Goal: Information Seeking & Learning: Learn about a topic

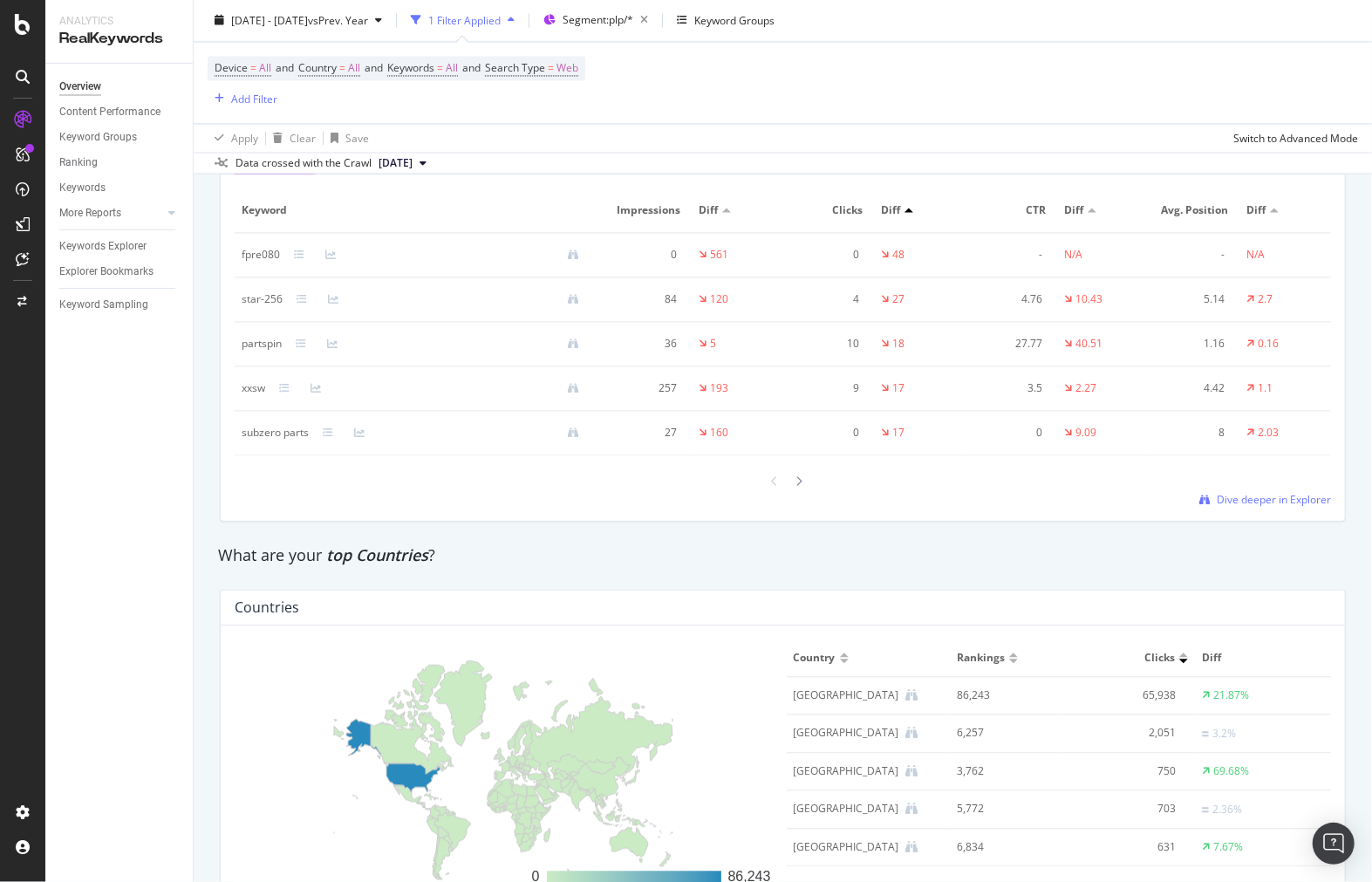
scroll to position [526, 0]
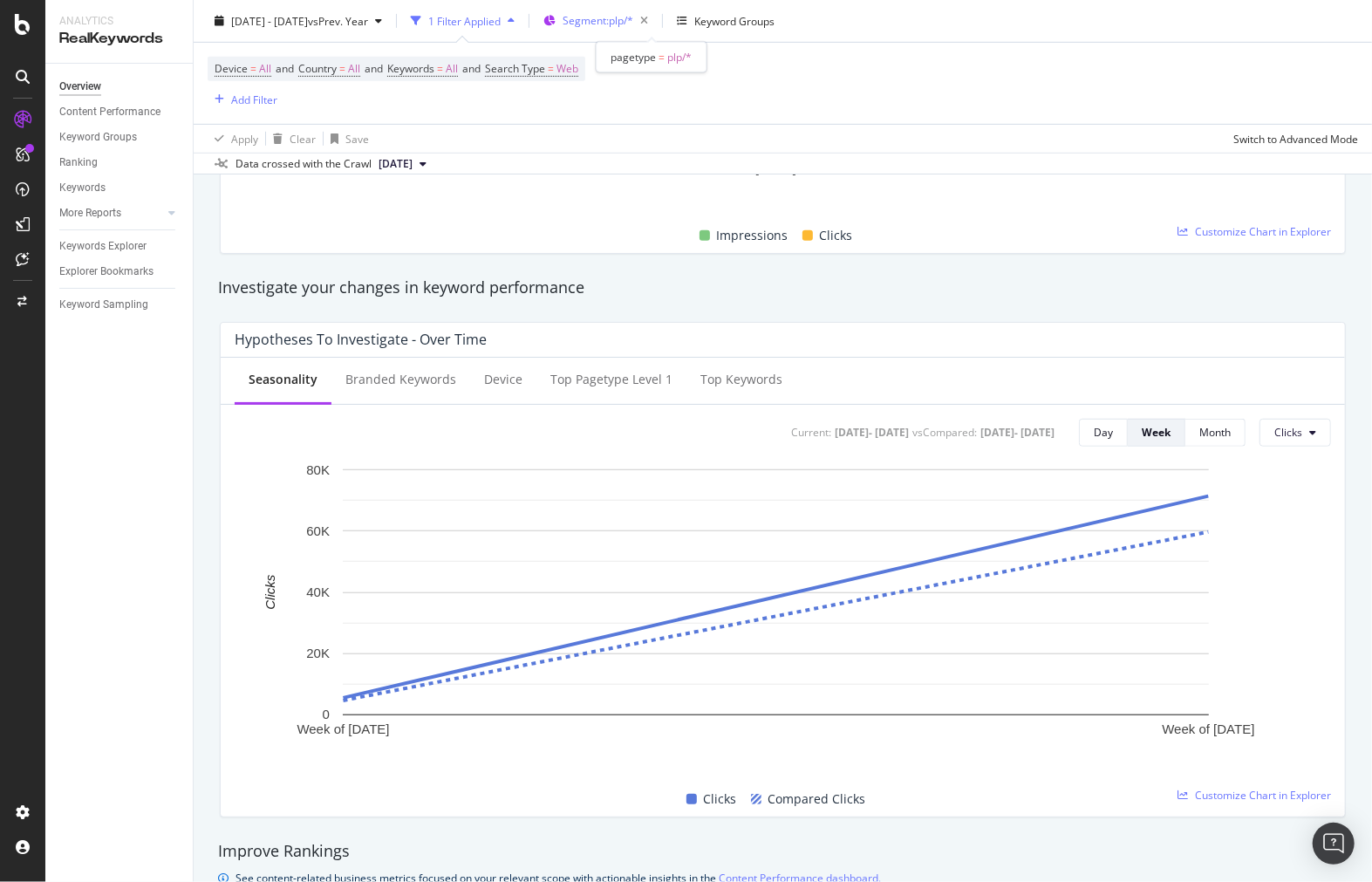
click at [633, 13] on span "Segment: plp/*" at bounding box center [598, 20] width 71 height 14
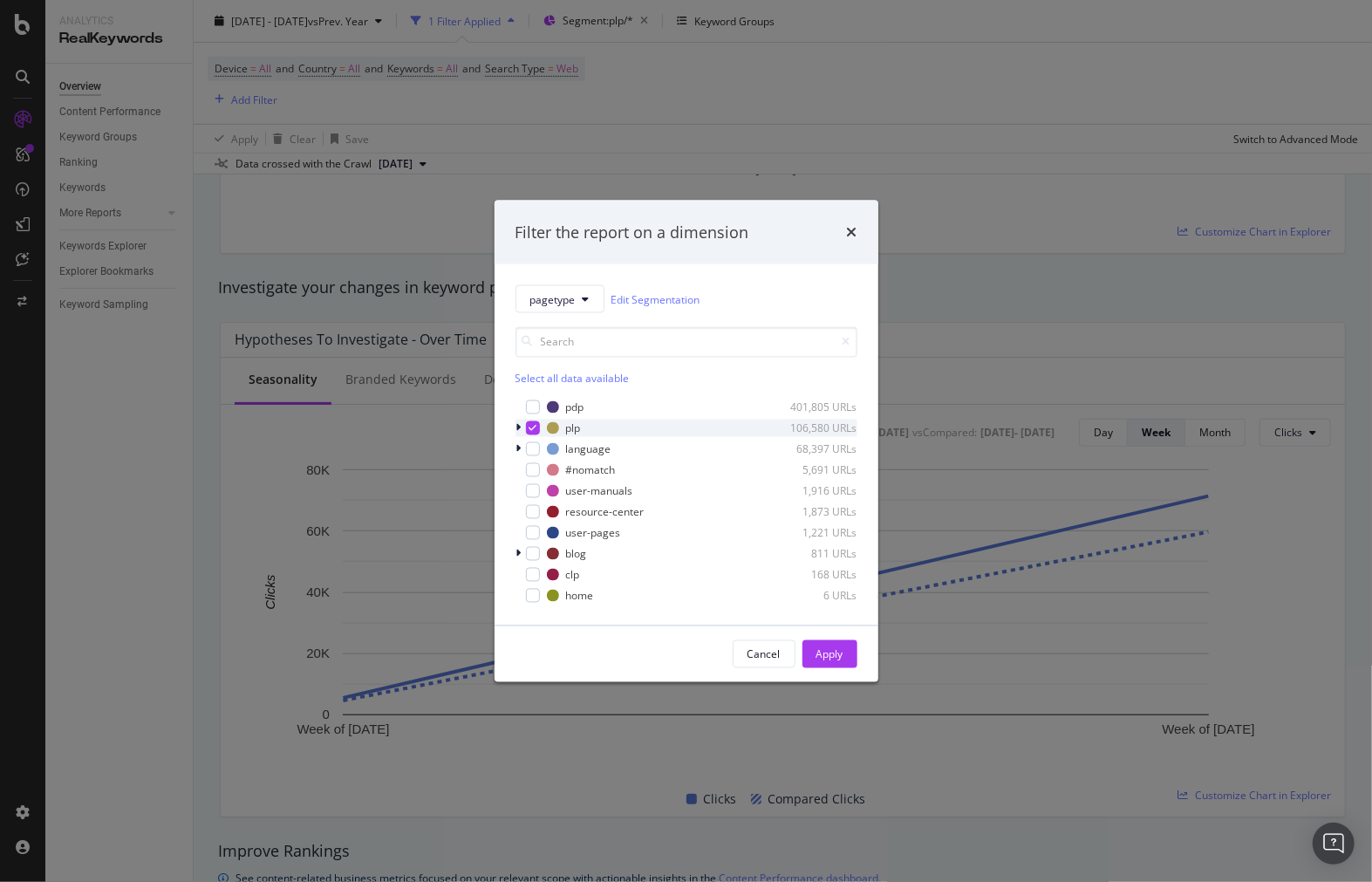
click at [526, 421] on div "modal" at bounding box center [532, 427] width 14 height 14
click at [528, 595] on div "modal" at bounding box center [532, 595] width 14 height 14
click at [852, 661] on button "Apply" at bounding box center [830, 654] width 55 height 28
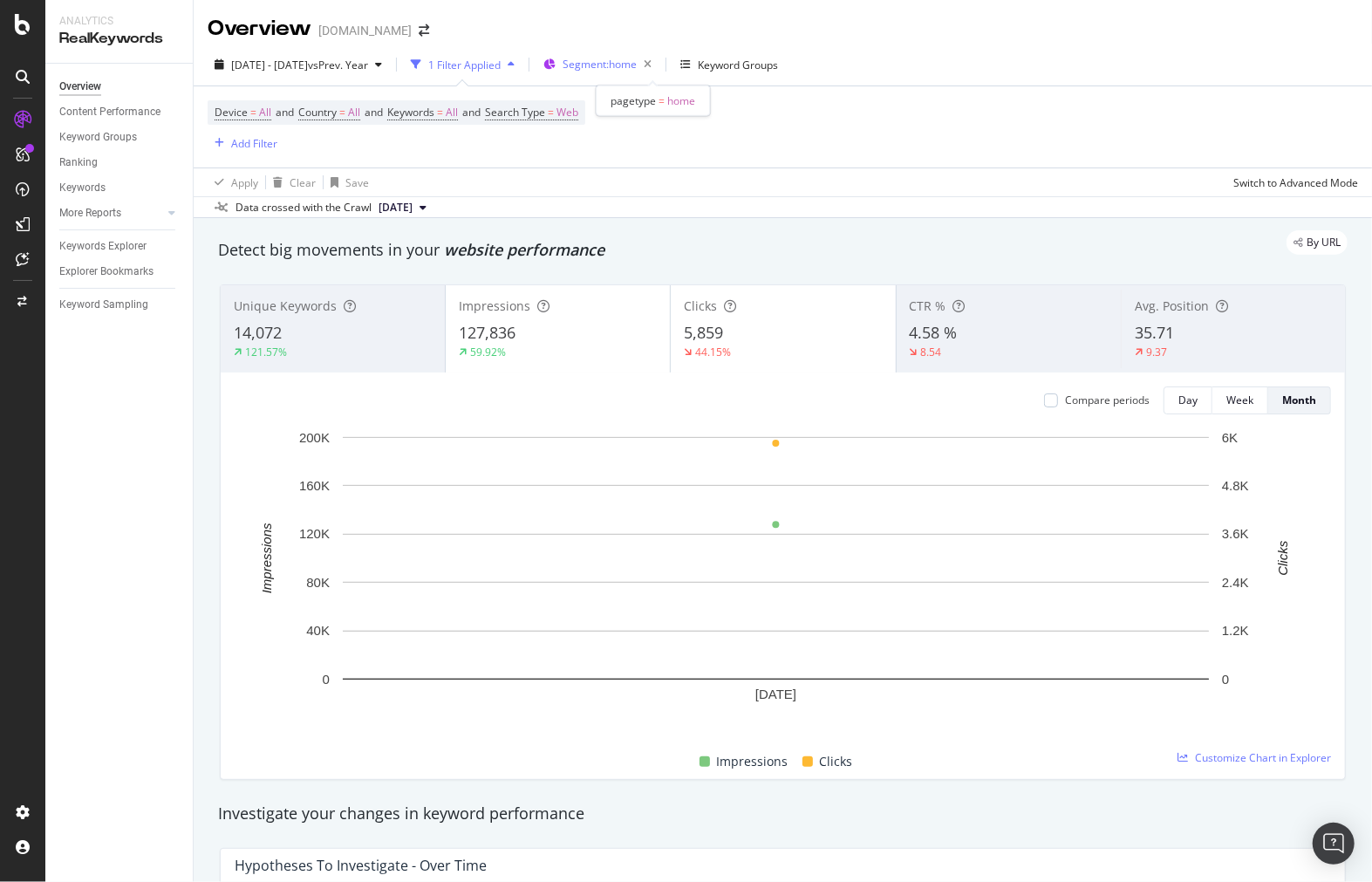
click at [626, 64] on span "Segment: home" at bounding box center [600, 64] width 74 height 14
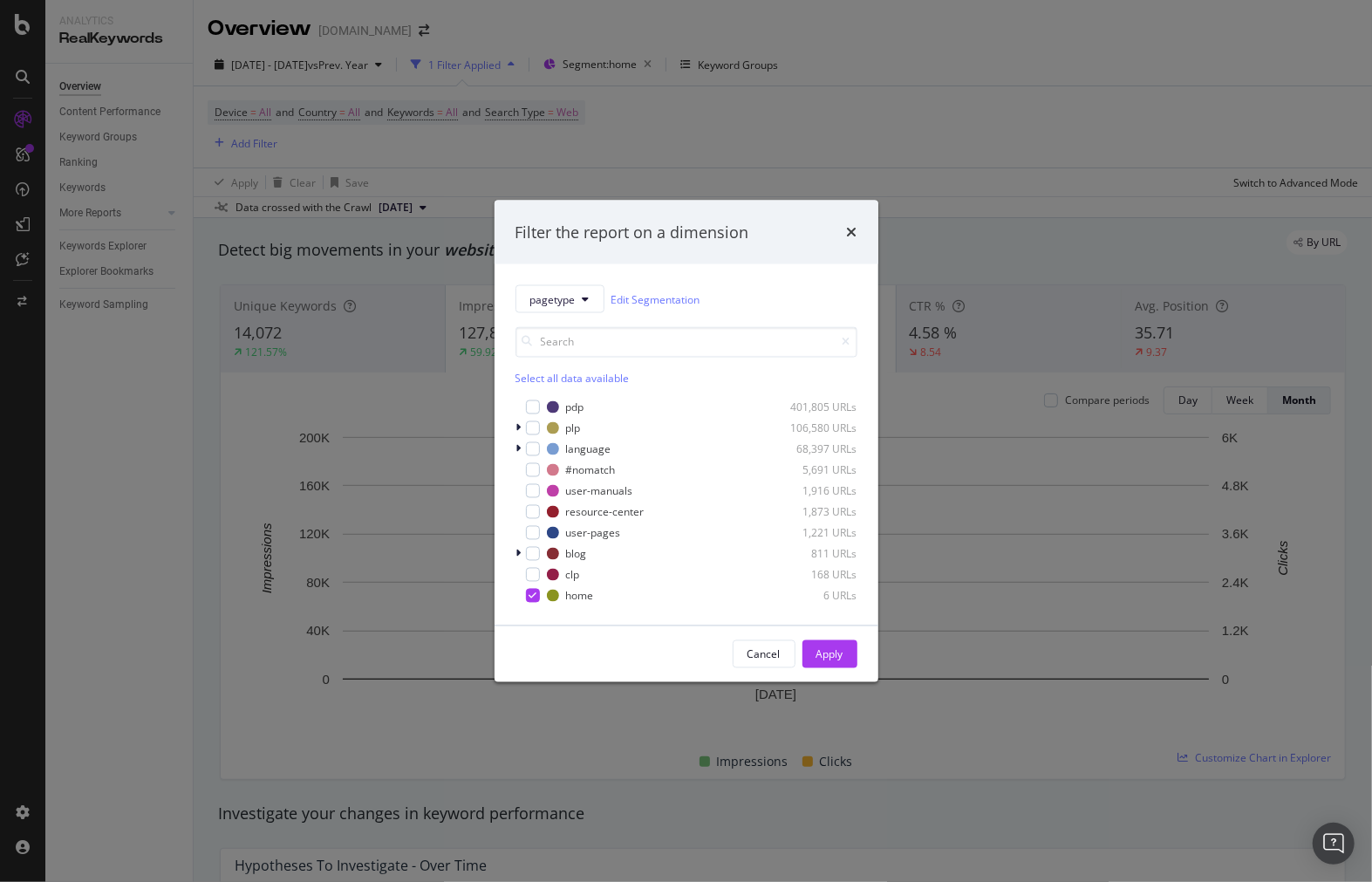
click at [792, 107] on div "Filter the report on a dimension pagetype Edit Segmentation Select all data ava…" at bounding box center [686, 441] width 1372 height 882
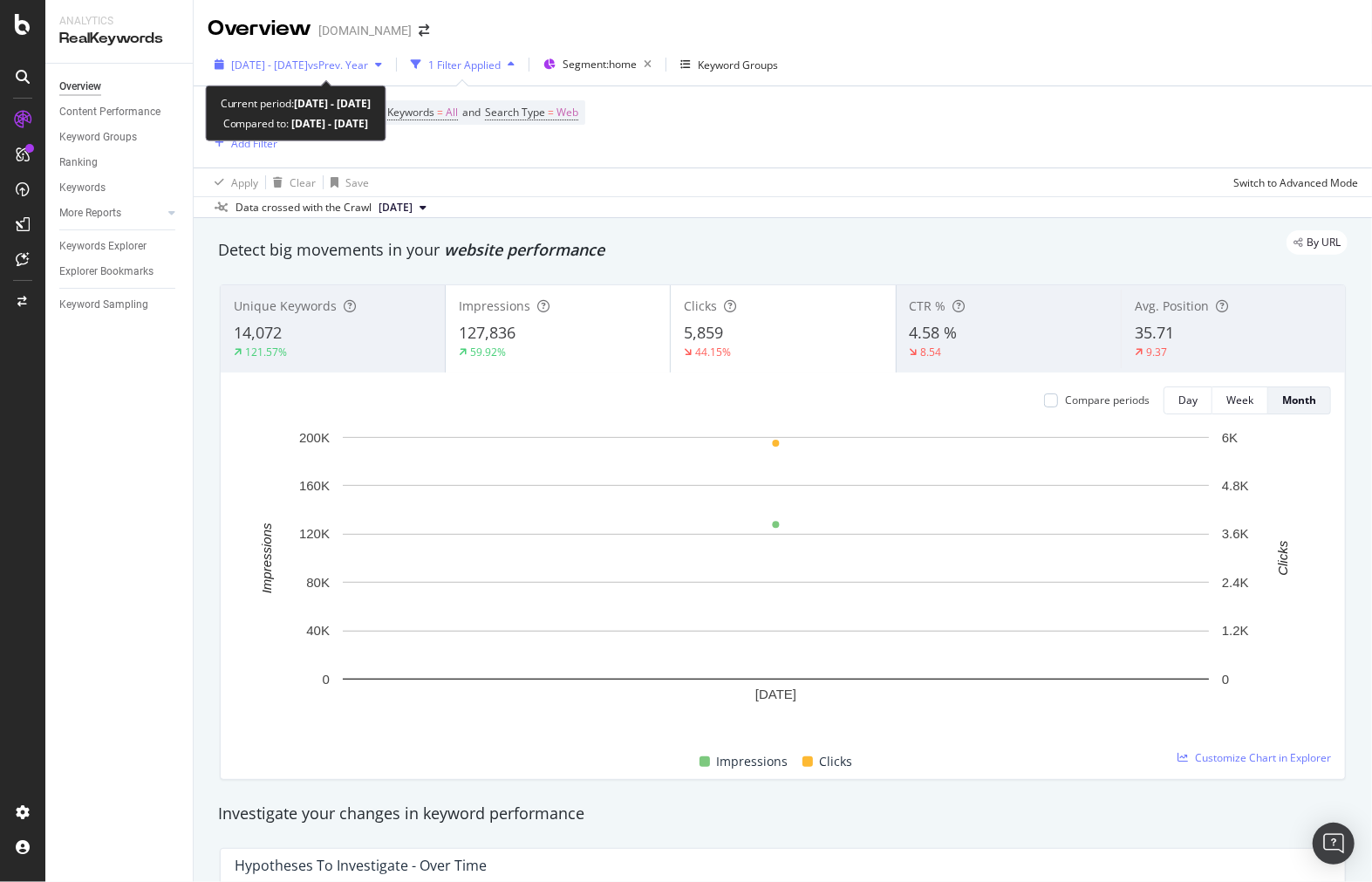
click at [351, 55] on div "[DATE] - [DATE] vs Prev. Year" at bounding box center [298, 64] width 181 height 26
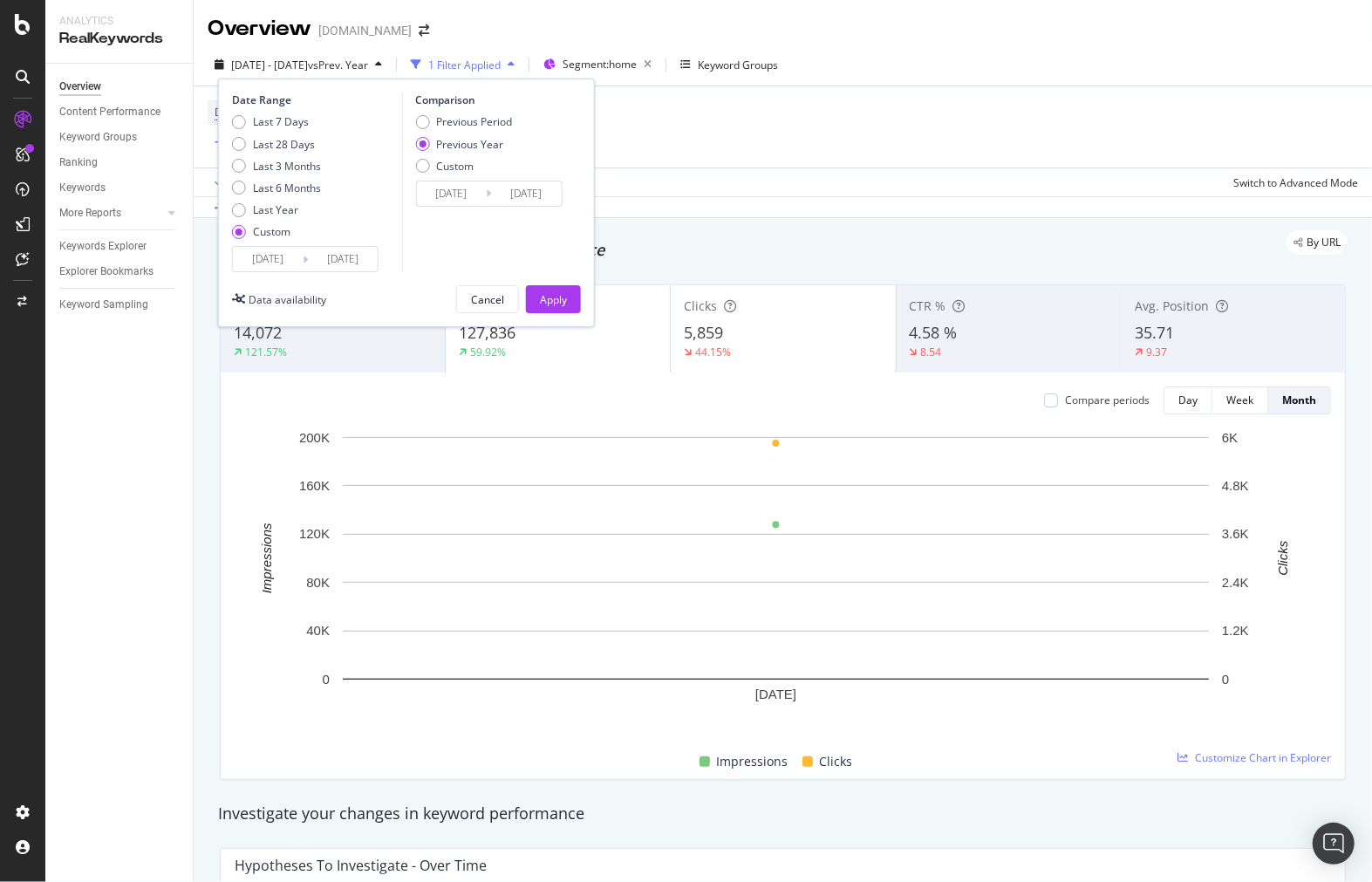
click at [292, 267] on input "[DATE]" at bounding box center [267, 259] width 70 height 24
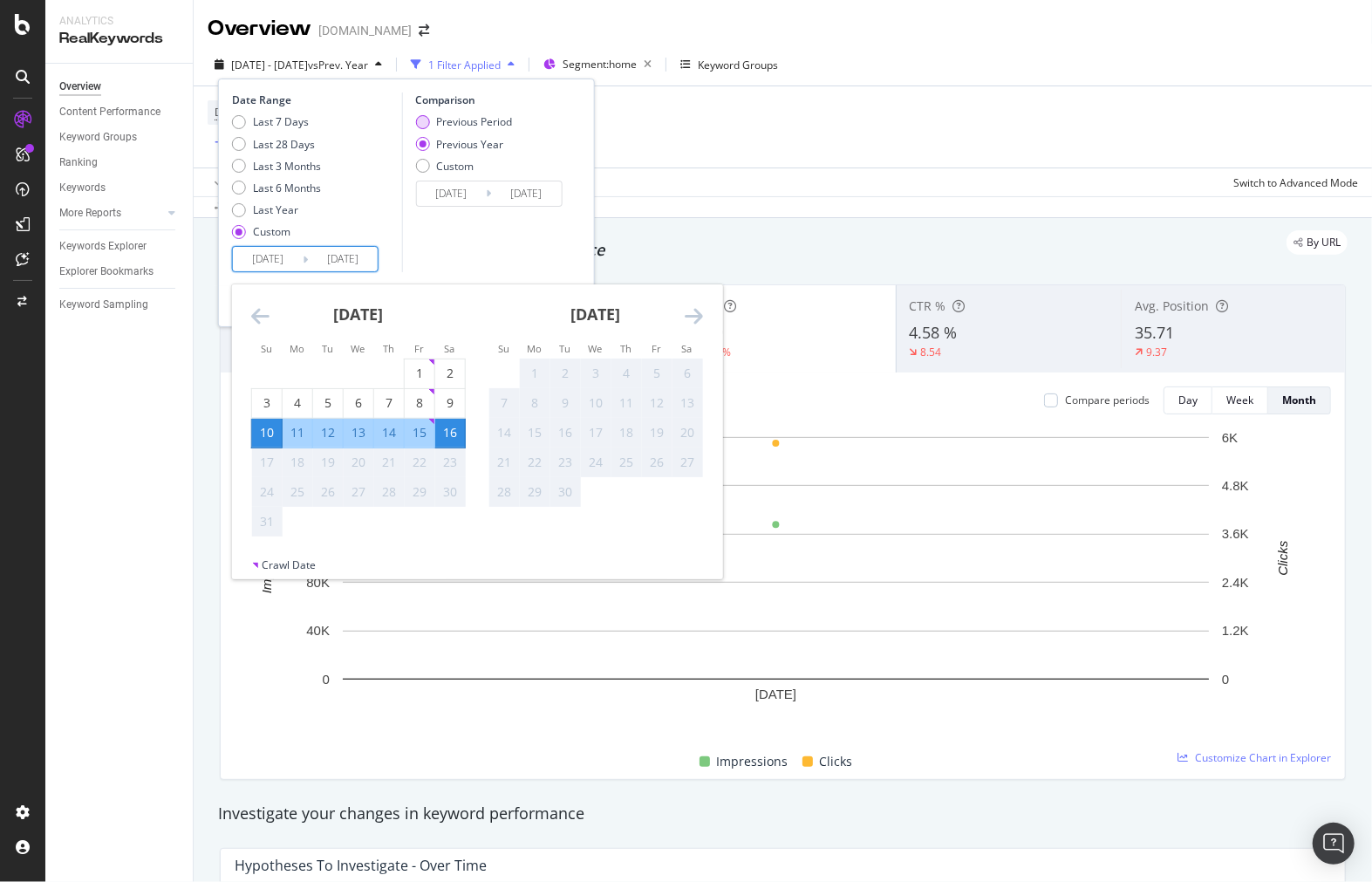
click at [437, 124] on div "Previous Period" at bounding box center [475, 121] width 76 height 14
type input "[DATE]"
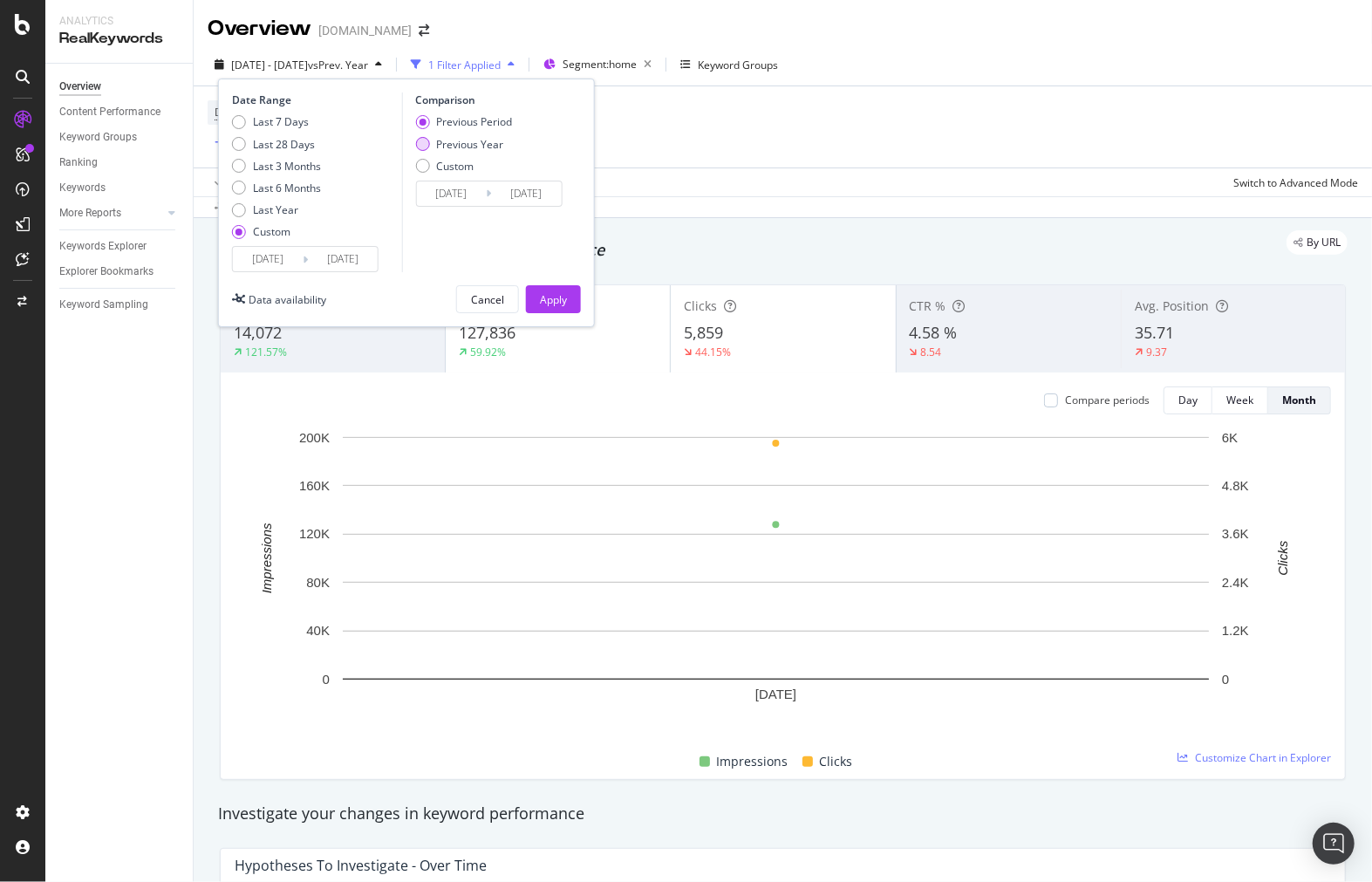
click at [446, 144] on div "Previous Year" at bounding box center [470, 144] width 67 height 14
type input "[DATE]"
click at [550, 293] on div "Apply" at bounding box center [553, 300] width 27 height 14
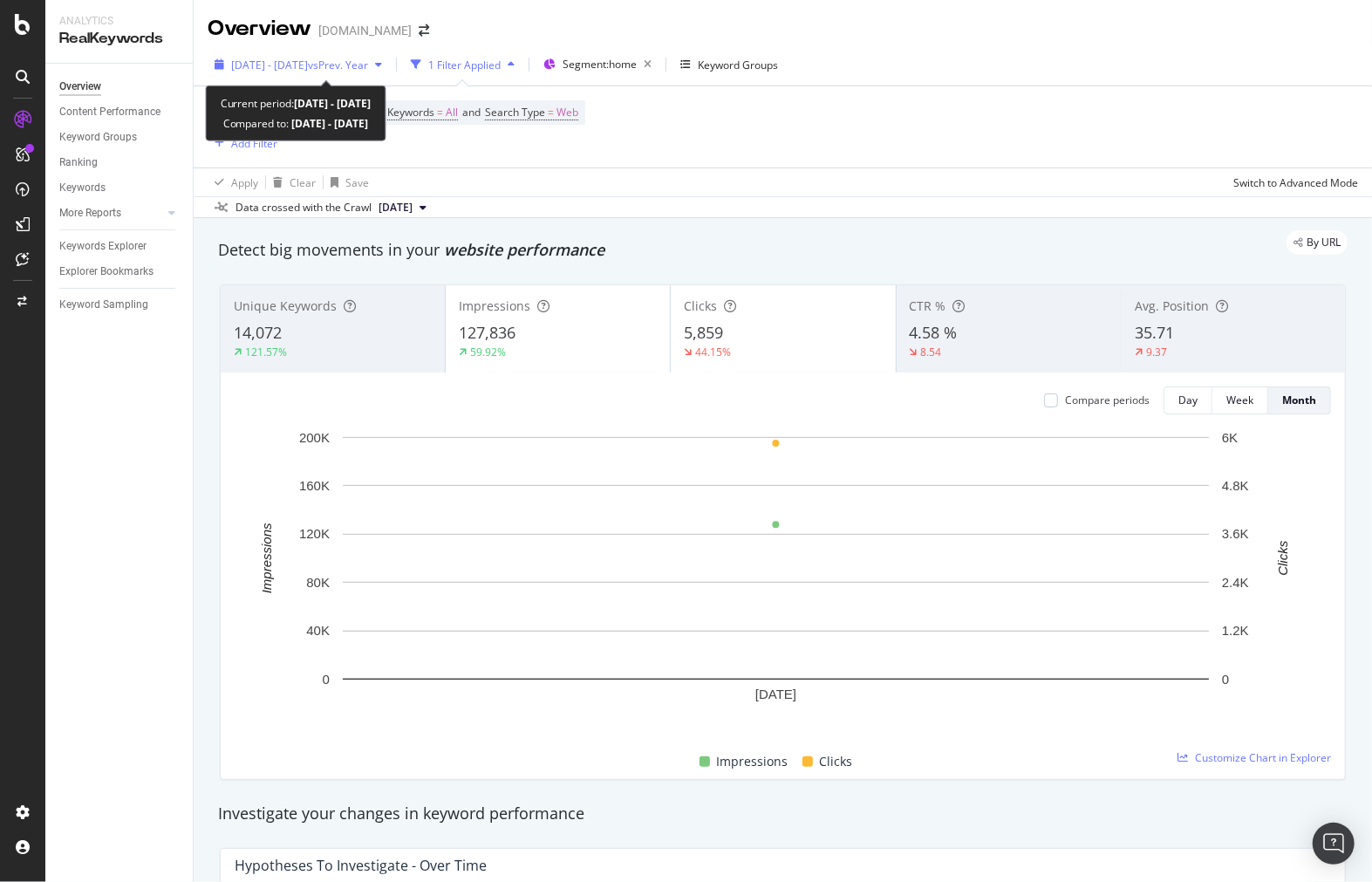
click at [369, 62] on span "vs Prev. Year" at bounding box center [338, 65] width 60 height 14
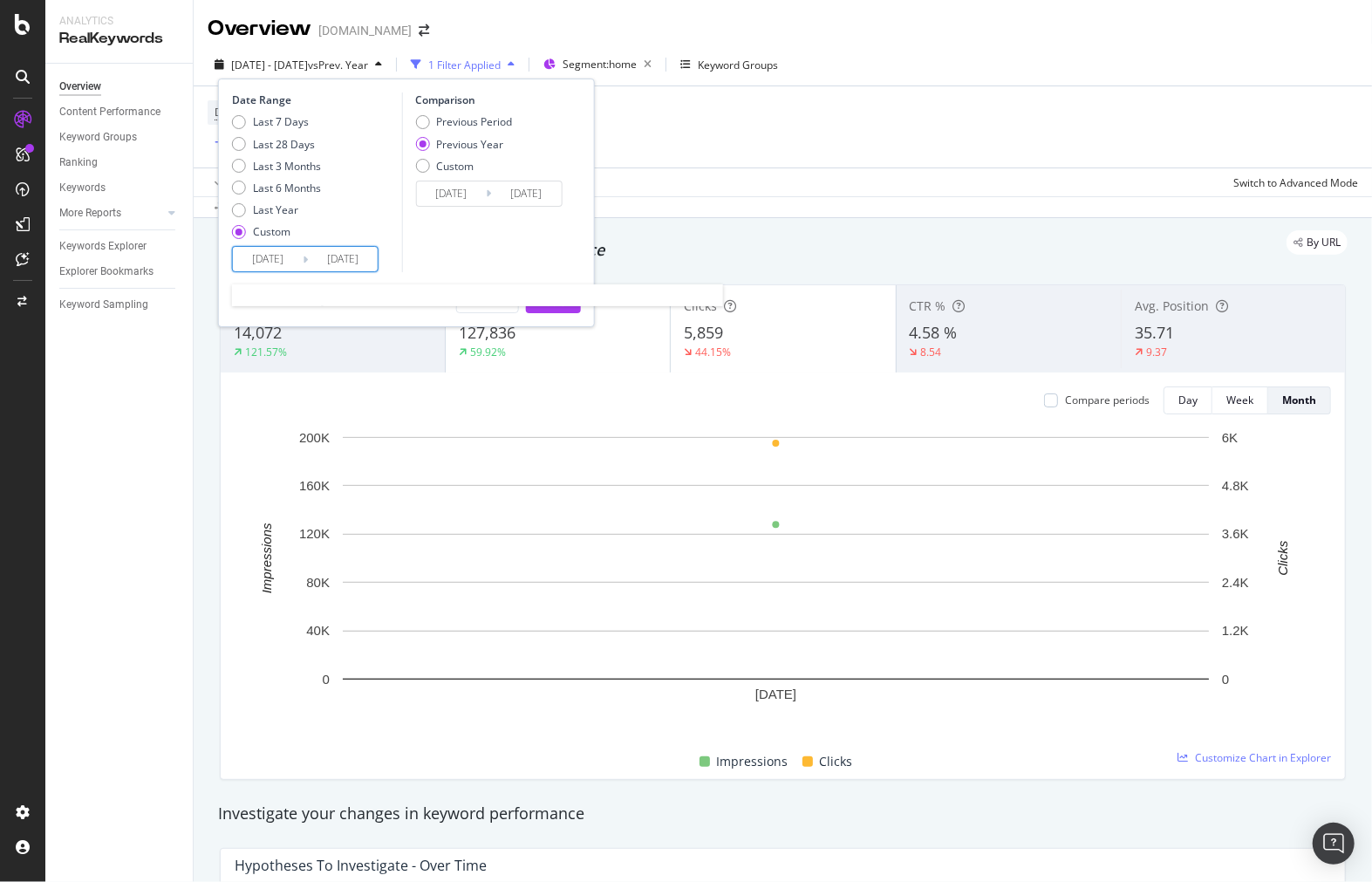
click at [291, 263] on input "[DATE]" at bounding box center [267, 259] width 70 height 24
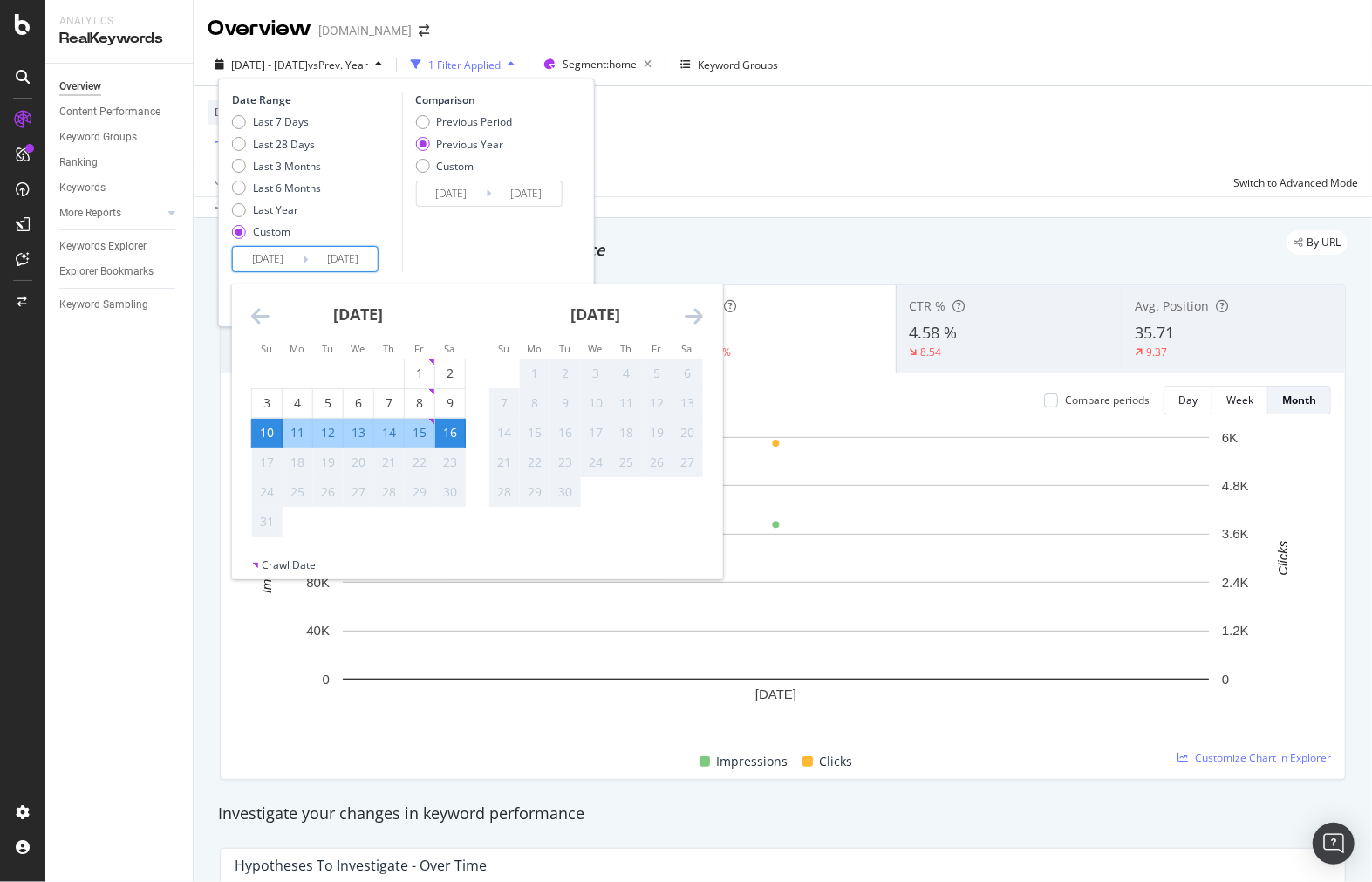
click at [500, 193] on input "[DATE]" at bounding box center [525, 193] width 70 height 24
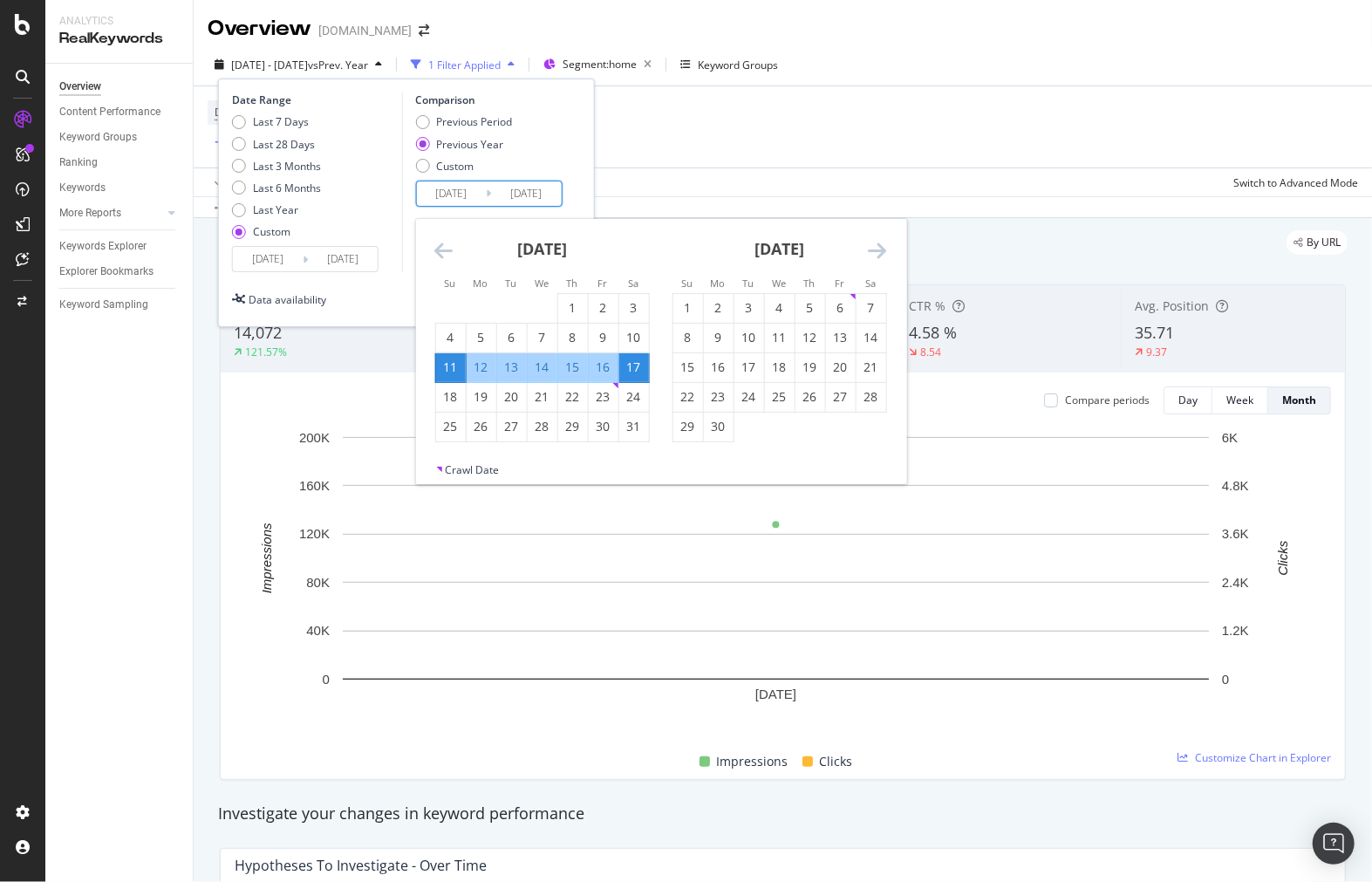
click at [711, 157] on div "Device = All and Country = All and Keywords = All and Search Type = Web Add Fil…" at bounding box center [782, 127] width 1151 height 81
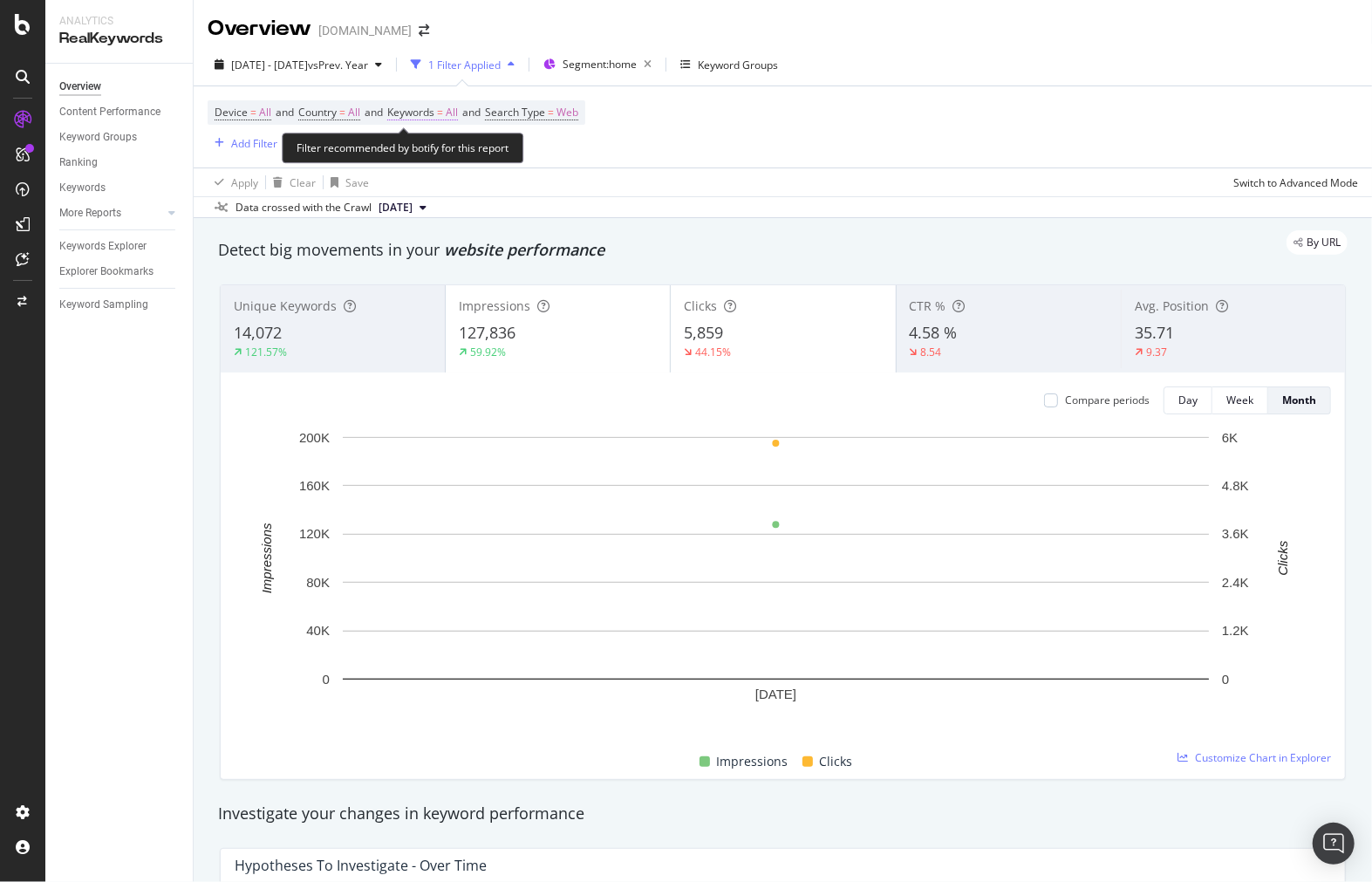
click at [446, 114] on span "Keywords = All" at bounding box center [423, 112] width 71 height 15
click at [441, 149] on icon "button" at bounding box center [444, 155] width 7 height 11
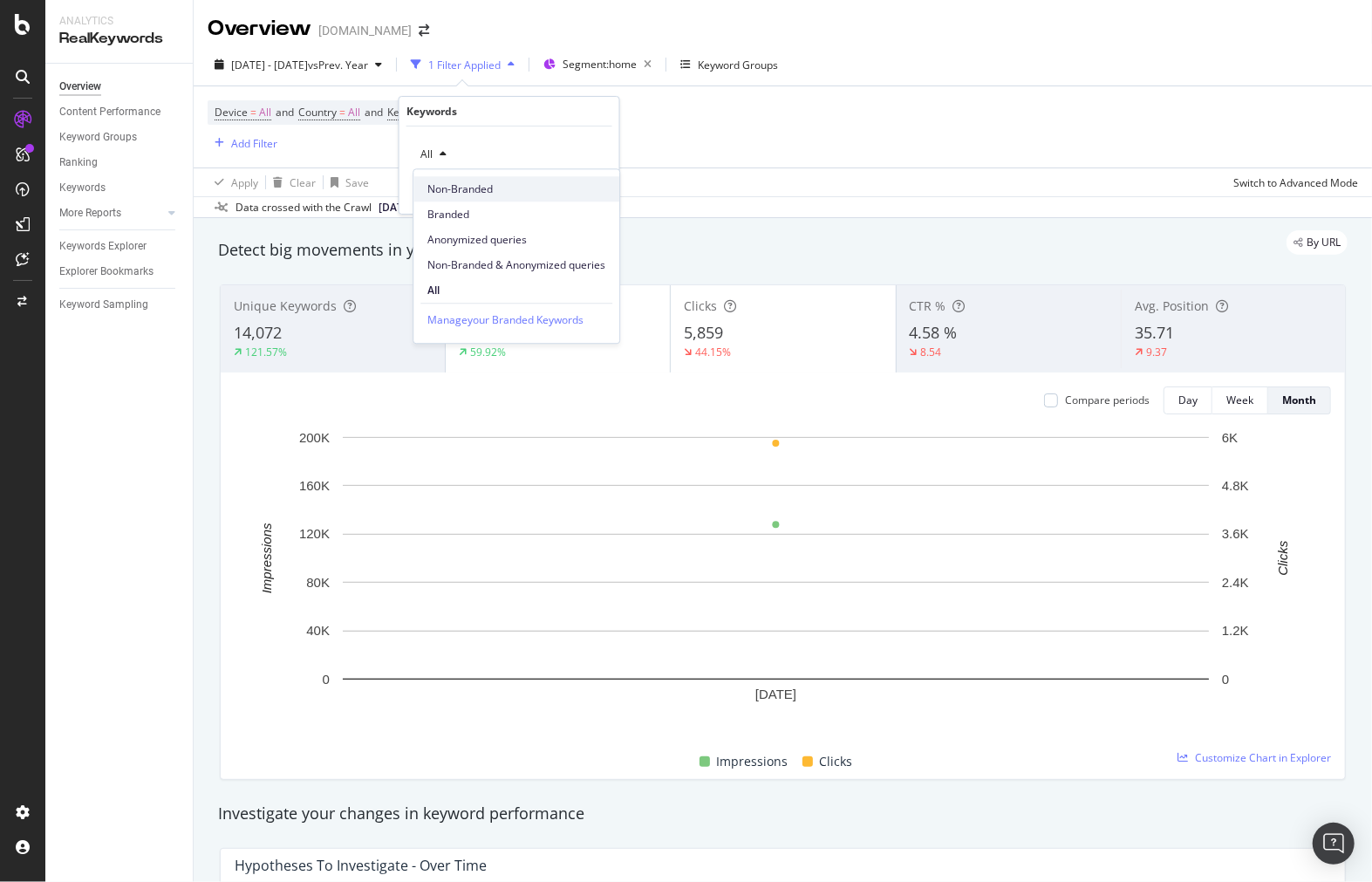
click at [475, 186] on span "Non-Branded" at bounding box center [516, 188] width 178 height 15
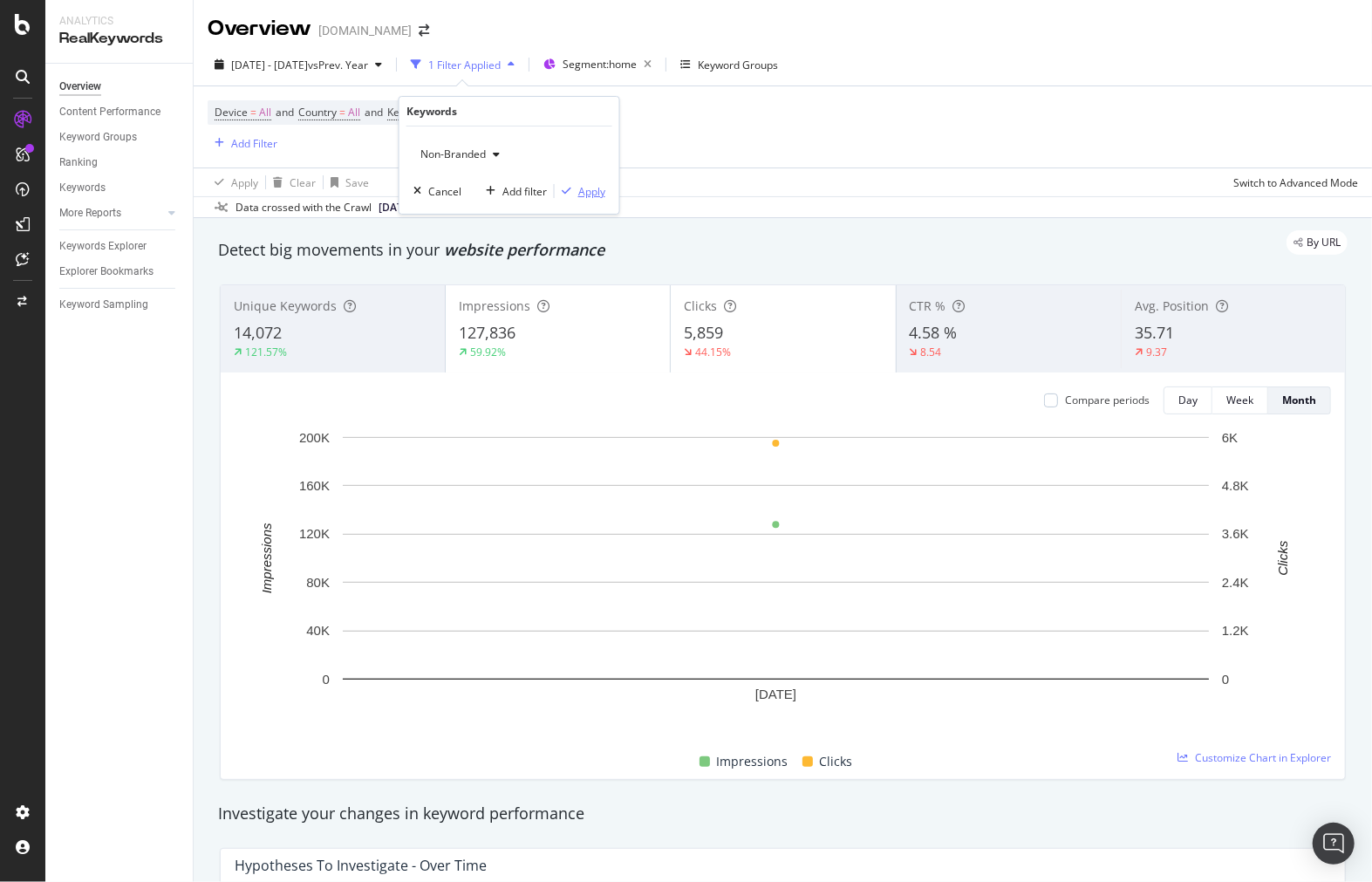
click at [605, 194] on div "Apply" at bounding box center [592, 191] width 27 height 14
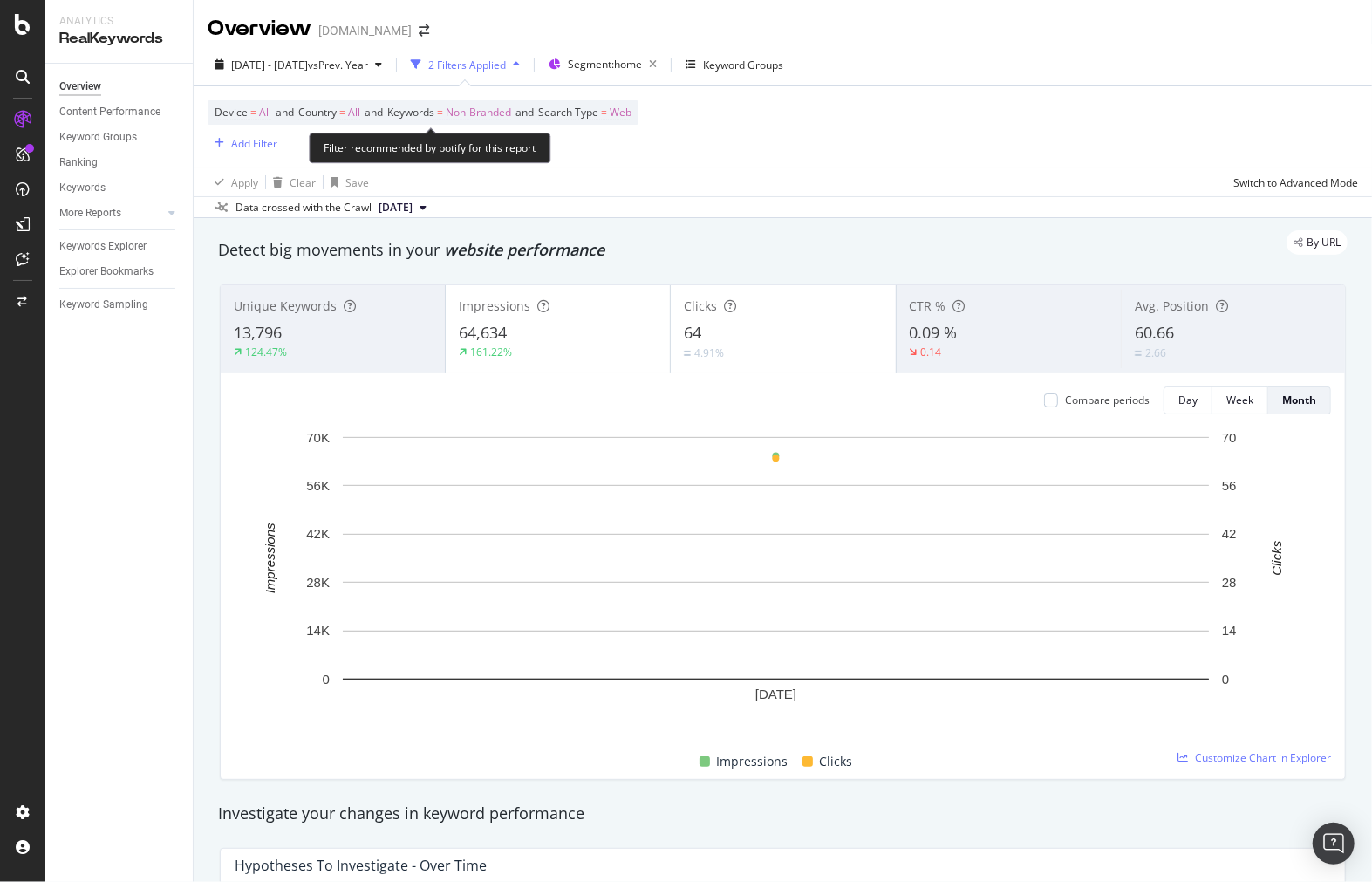
click at [490, 116] on span "Non-Branded" at bounding box center [478, 112] width 65 height 24
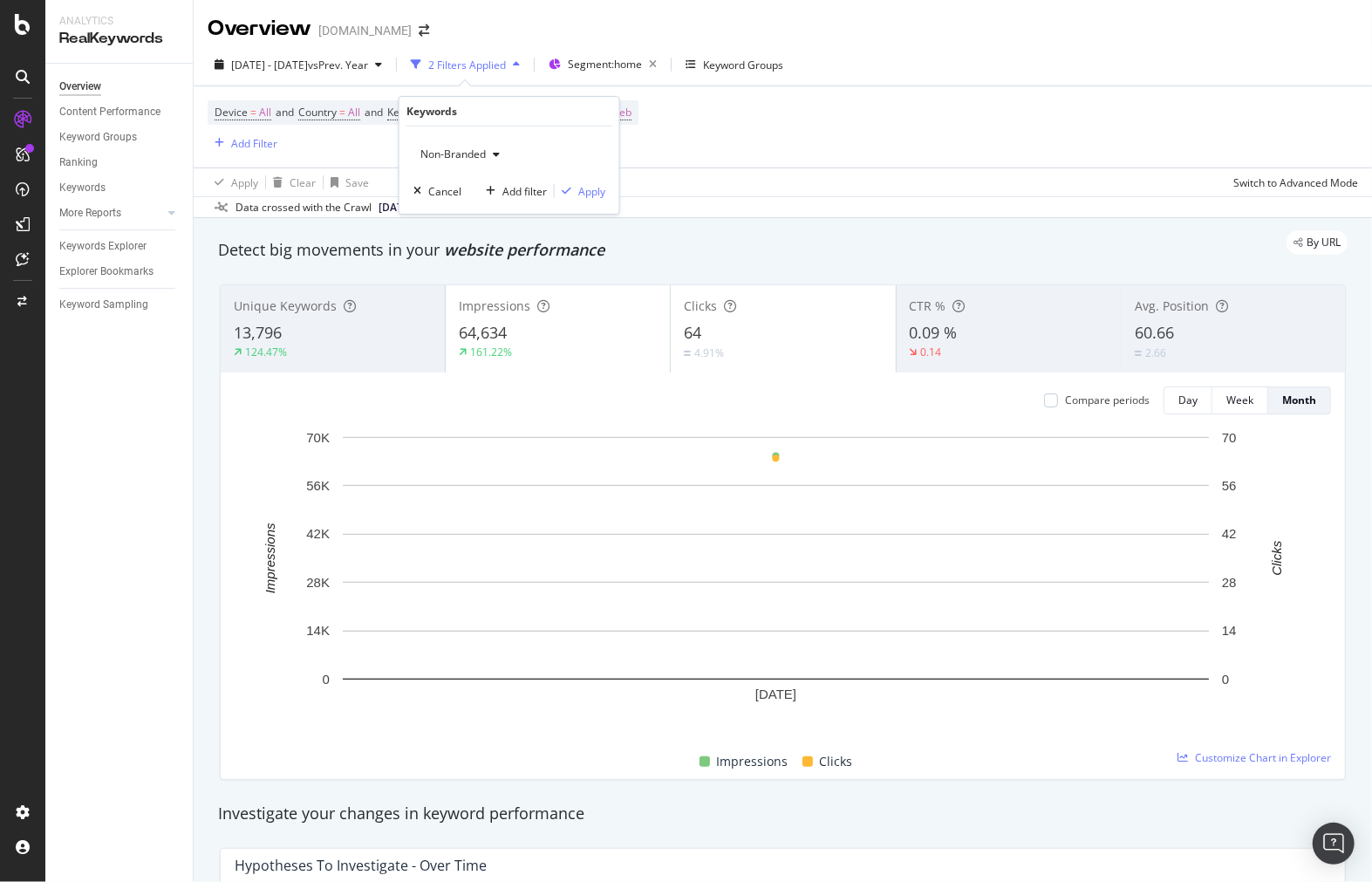
click at [491, 149] on div "Non-Branded" at bounding box center [460, 154] width 93 height 26
click at [561, 215] on span "Branded" at bounding box center [516, 214] width 178 height 15
click at [571, 198] on div "Apply" at bounding box center [580, 190] width 51 height 15
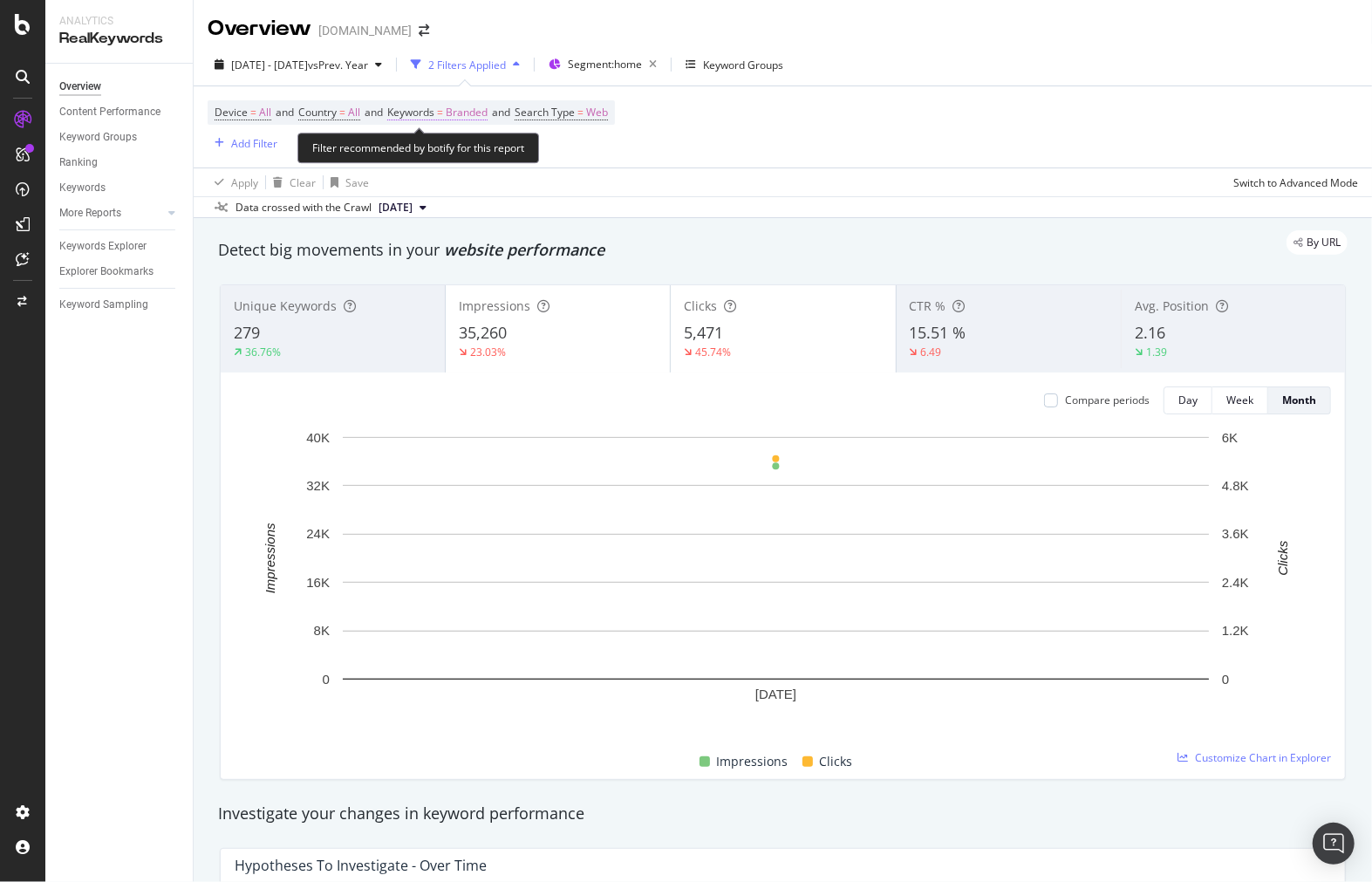
click at [477, 117] on span "Branded" at bounding box center [466, 112] width 42 height 24
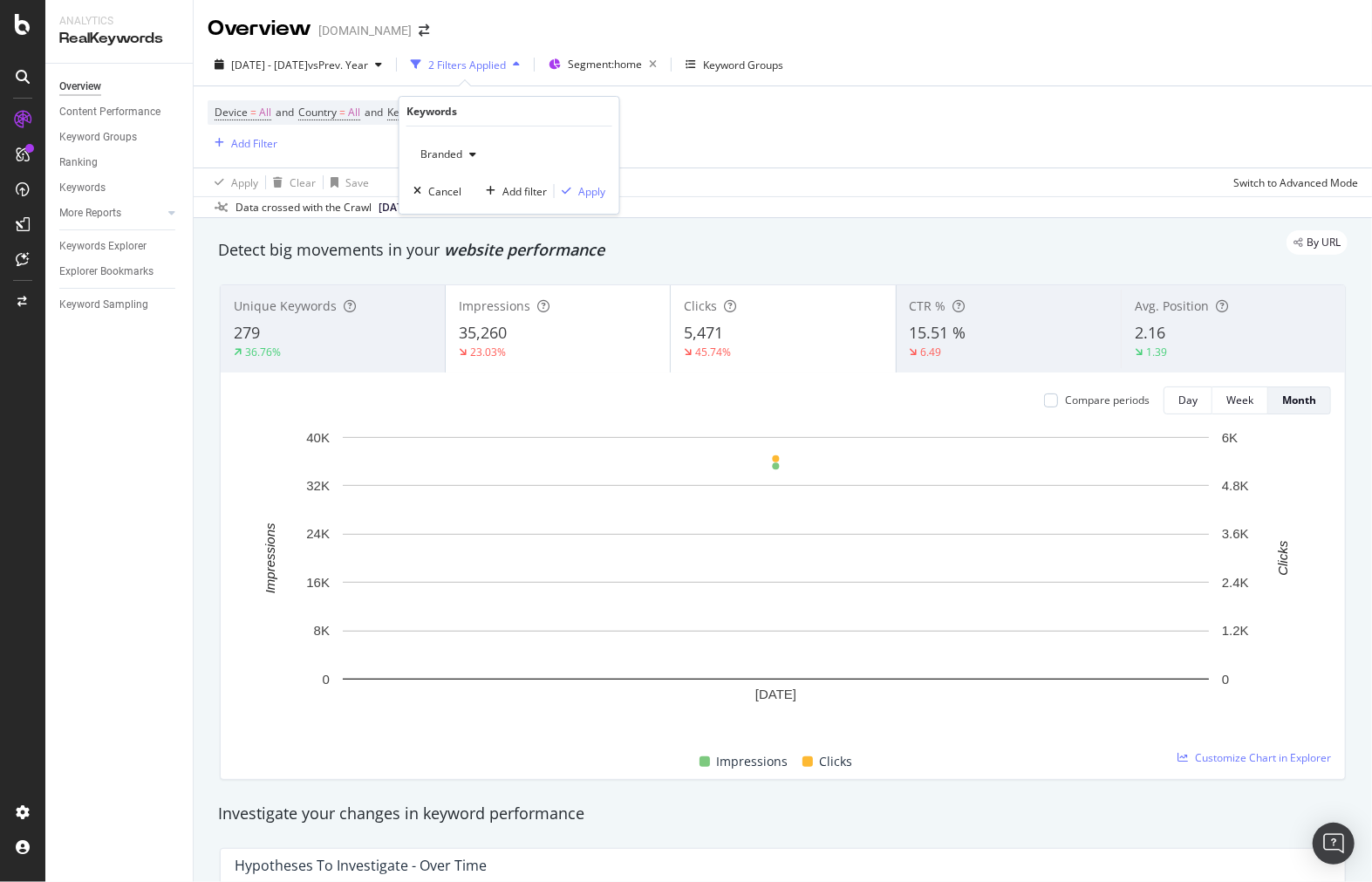
click at [473, 160] on div "Branded" at bounding box center [448, 154] width 70 height 26
click at [519, 198] on div "Non-Branded" at bounding box center [516, 189] width 206 height 25
click at [579, 196] on div "Apply" at bounding box center [592, 191] width 27 height 14
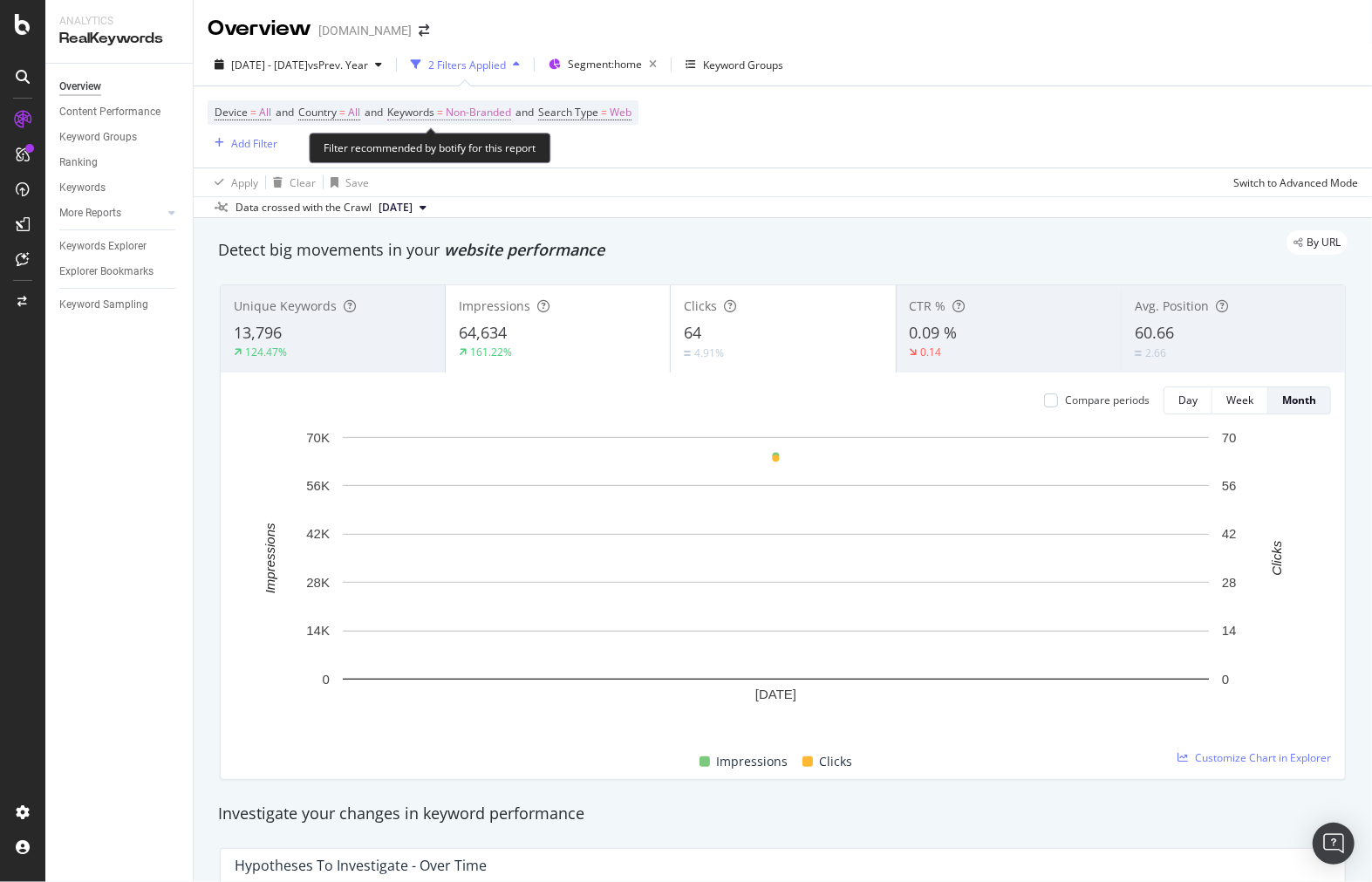
click at [503, 110] on span "Non-Branded" at bounding box center [478, 112] width 65 height 24
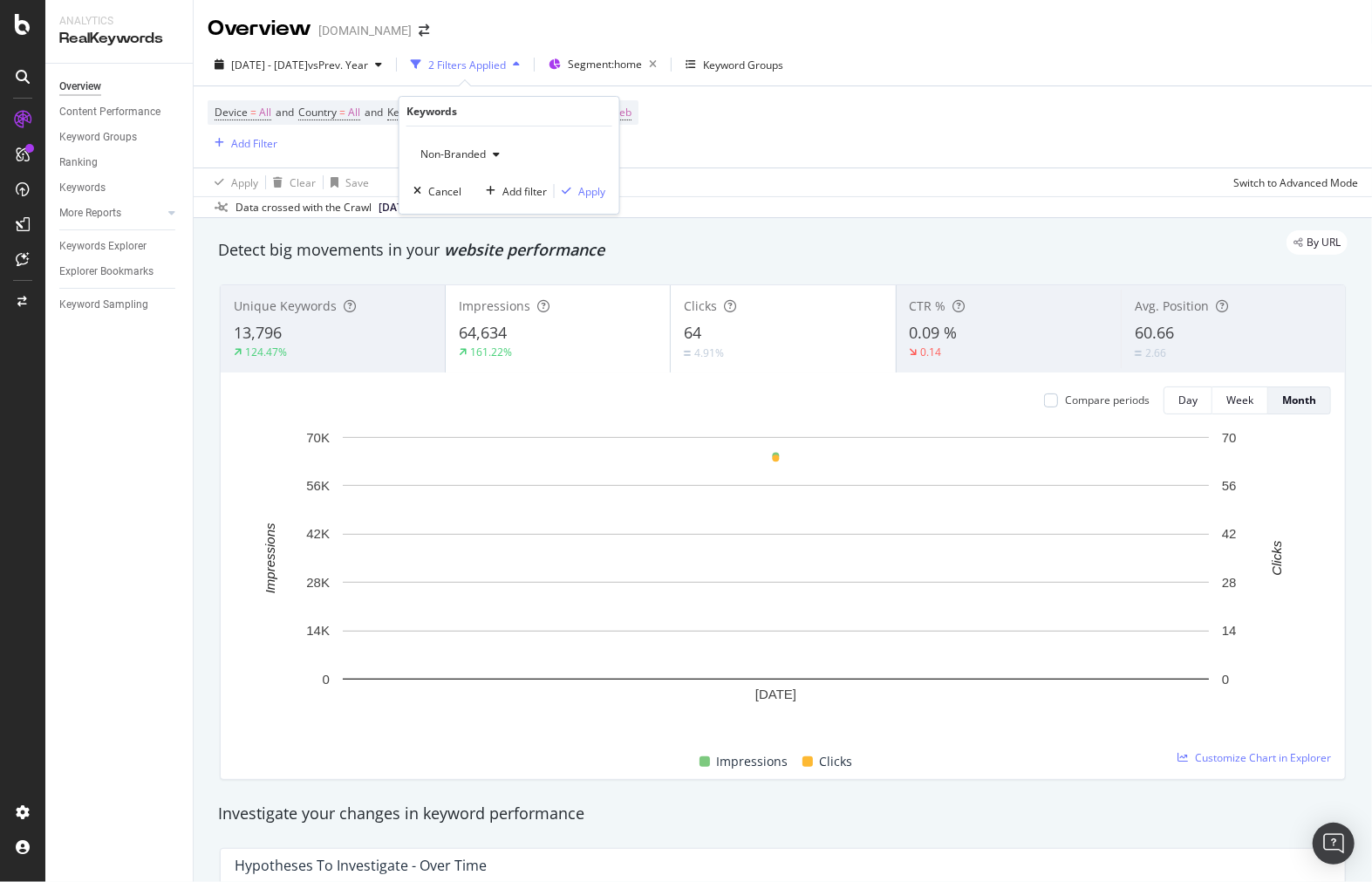
click at [482, 151] on span "Non-Branded" at bounding box center [450, 154] width 72 height 14
click at [511, 213] on span "Branded" at bounding box center [516, 214] width 178 height 15
click at [576, 197] on div "Apply" at bounding box center [580, 190] width 51 height 15
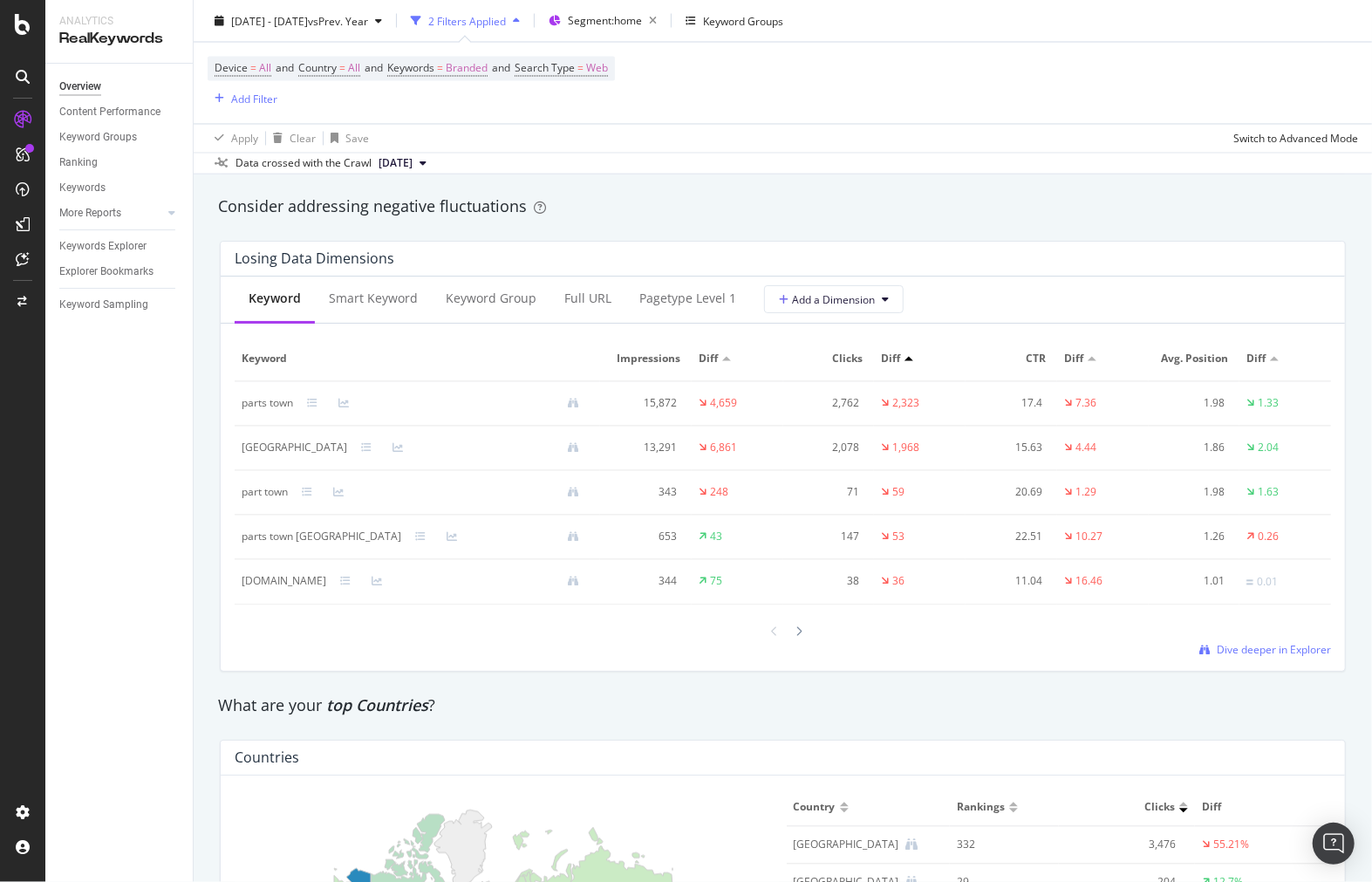
scroll to position [2035, 0]
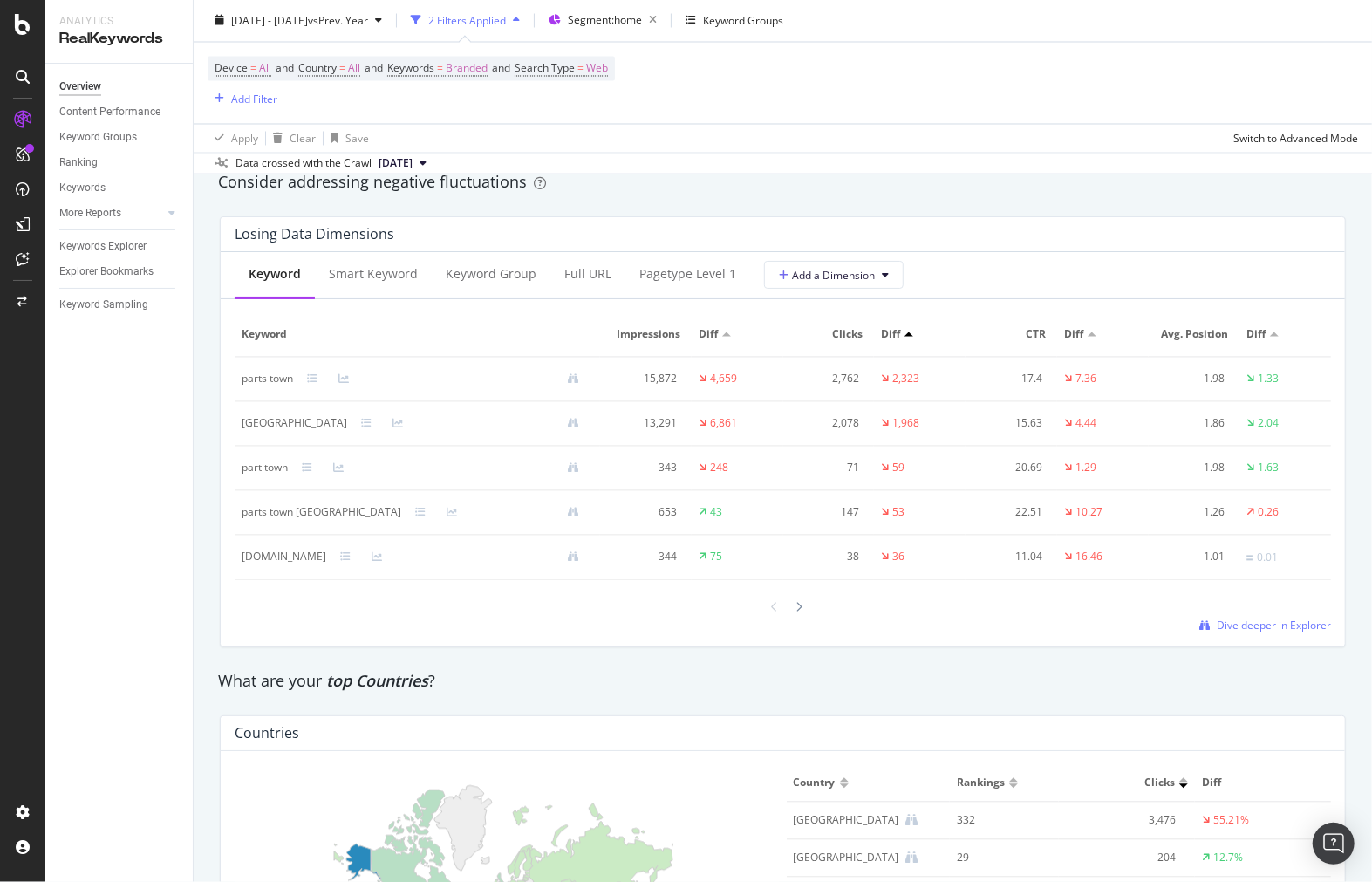
click at [800, 613] on div at bounding box center [782, 607] width 1097 height 24
click at [720, 334] on div "Diff" at bounding box center [738, 334] width 78 height 15
click at [723, 337] on div at bounding box center [727, 334] width 9 height 5
click at [794, 617] on div at bounding box center [800, 606] width 15 height 24
click at [905, 337] on div at bounding box center [909, 334] width 9 height 5
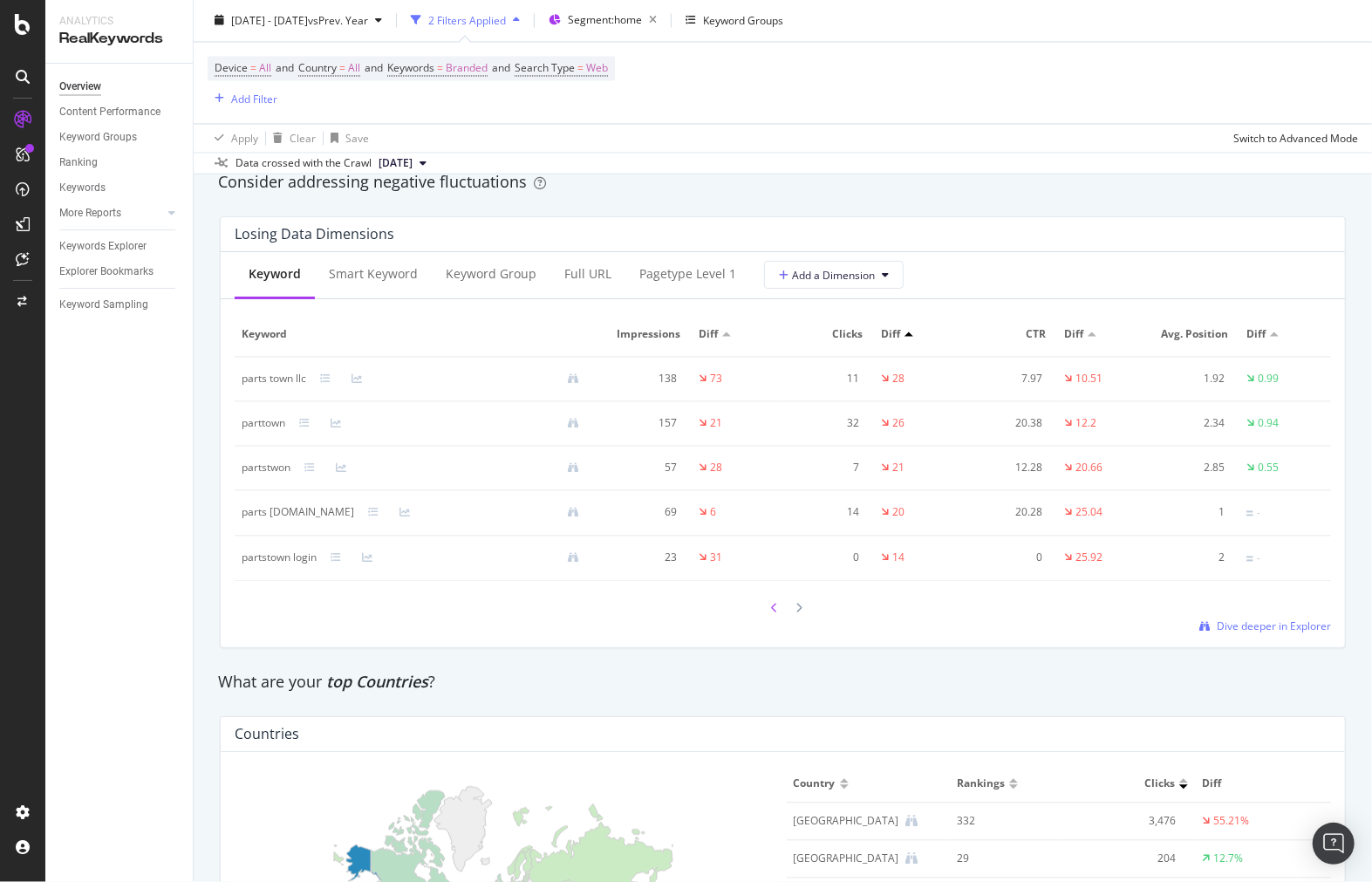
click at [772, 613] on icon at bounding box center [776, 609] width 7 height 11
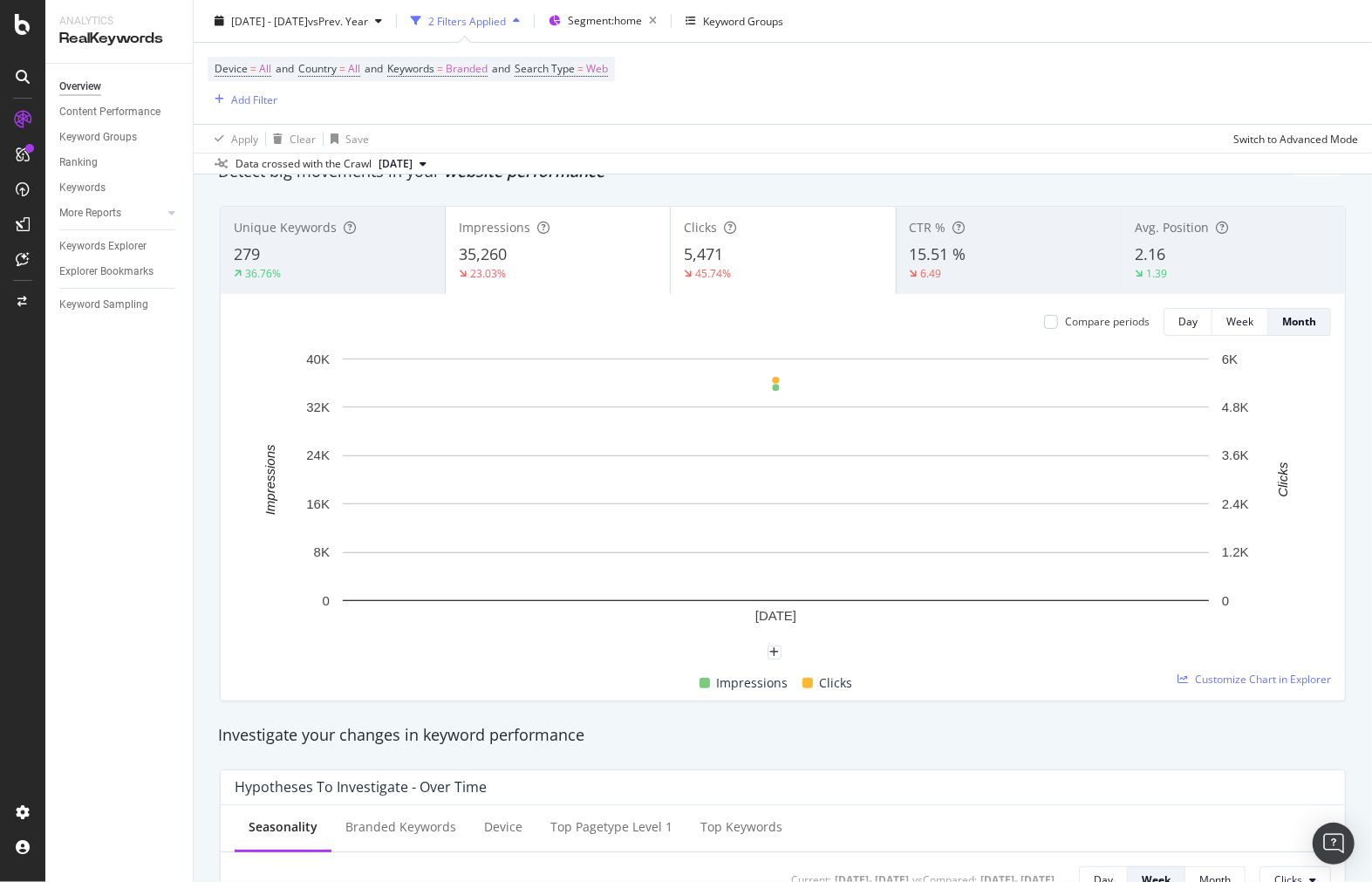
scroll to position [0, 0]
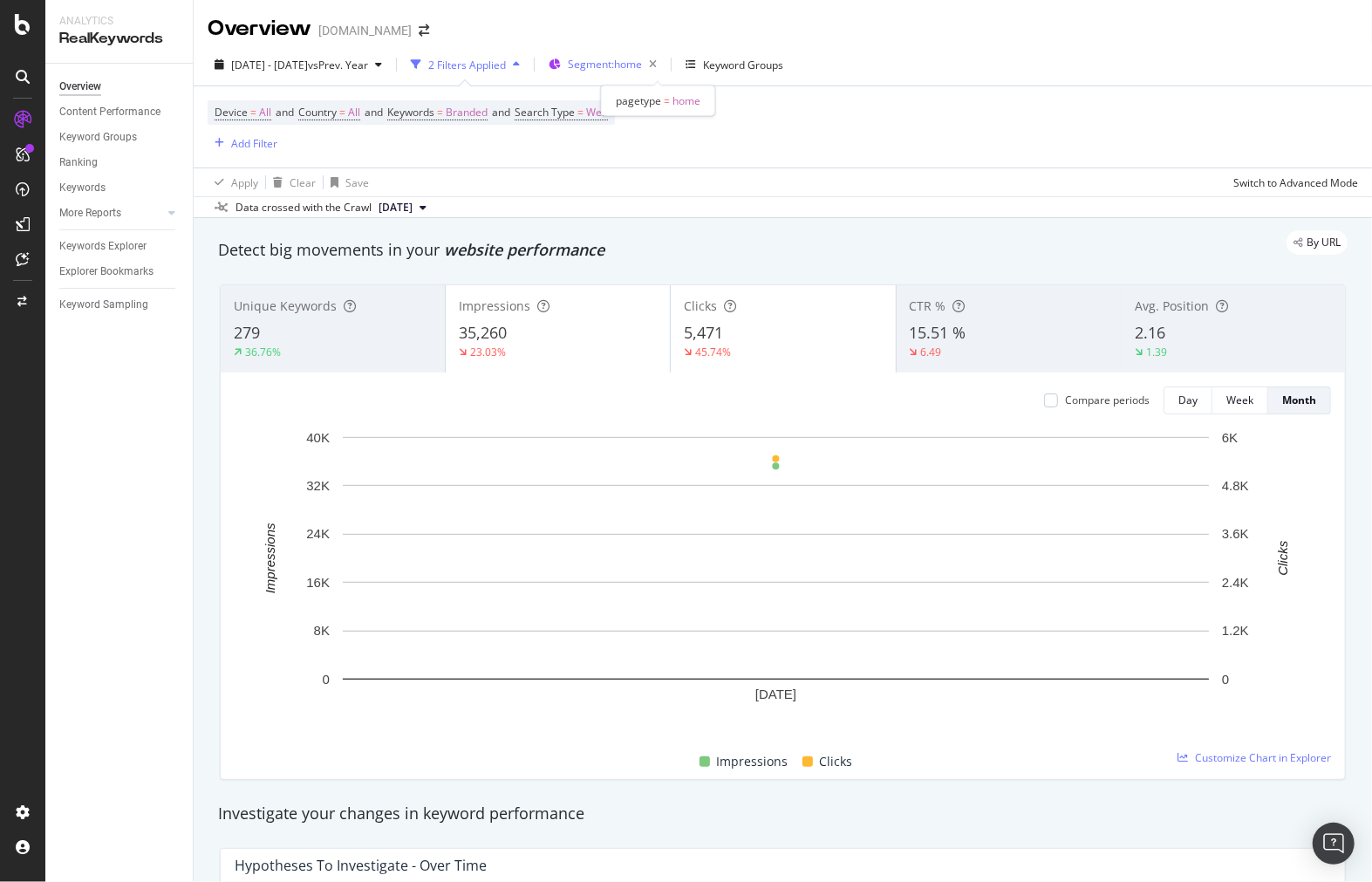
click at [642, 67] on span "Segment: home" at bounding box center [605, 64] width 74 height 14
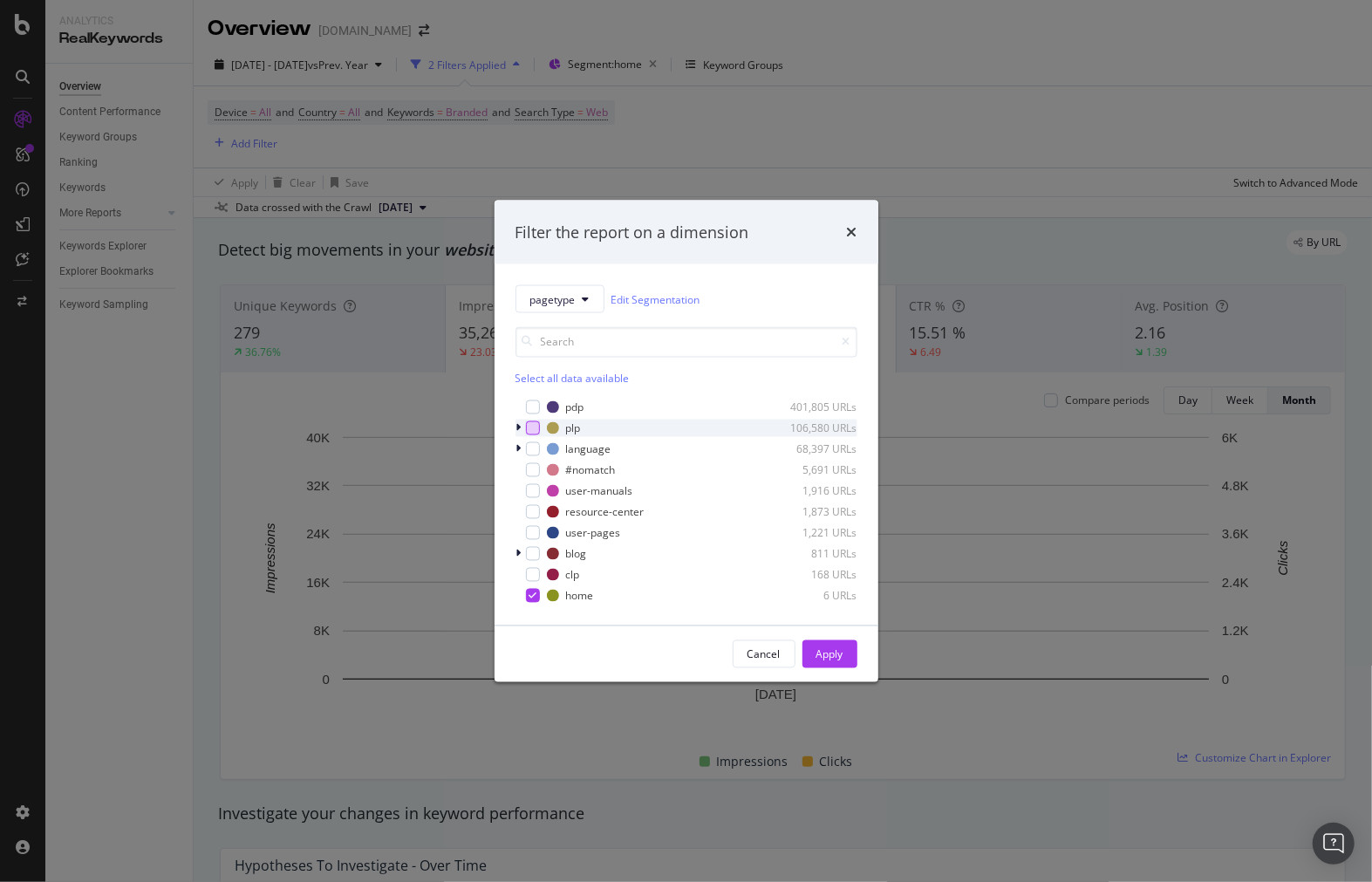
click at [537, 424] on div "modal" at bounding box center [532, 427] width 14 height 14
click at [535, 596] on icon "modal" at bounding box center [532, 596] width 8 height 9
click at [822, 647] on div "Apply" at bounding box center [830, 654] width 27 height 14
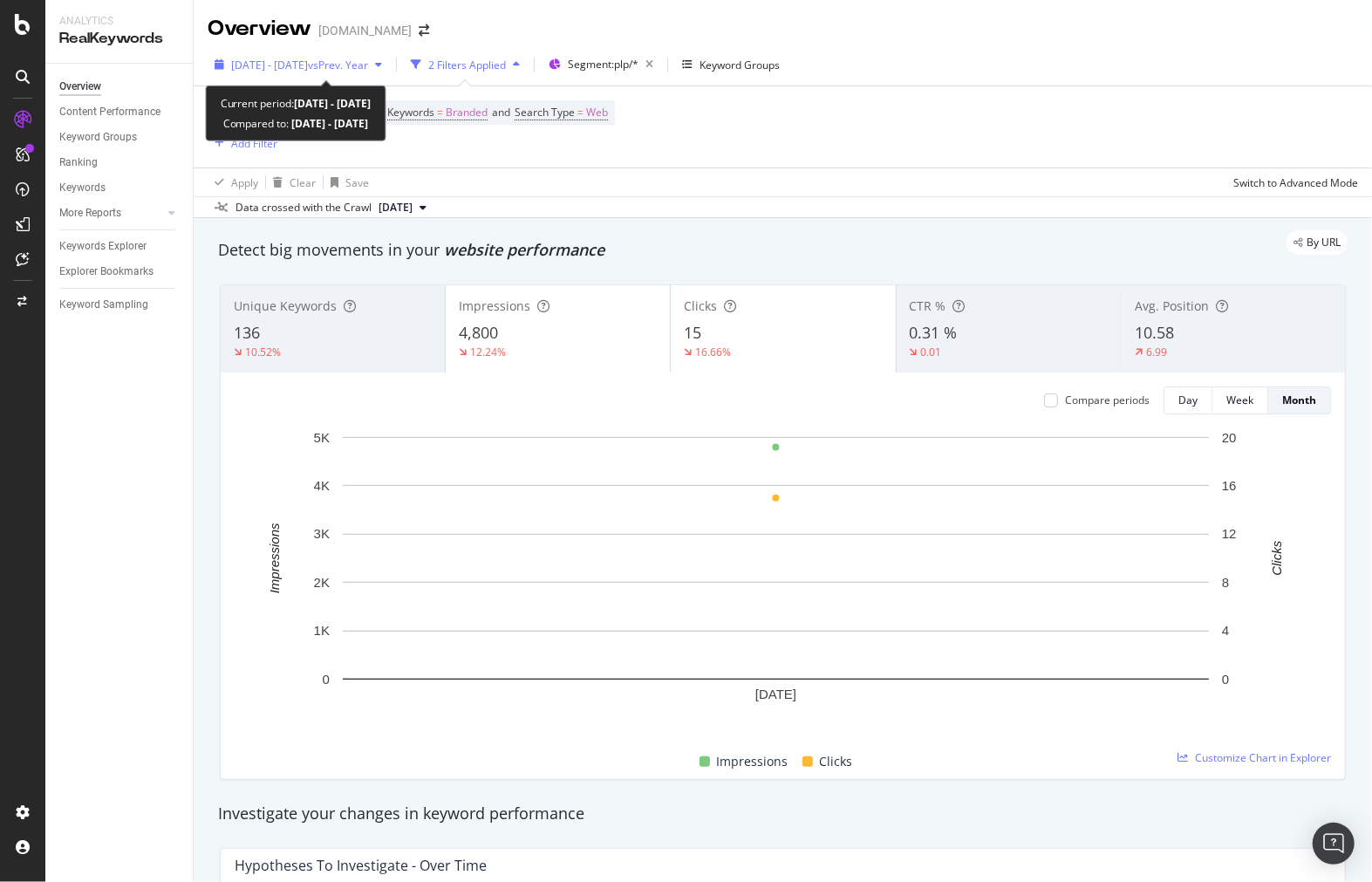
click at [308, 72] on span "[DATE] - [DATE]" at bounding box center [269, 65] width 77 height 14
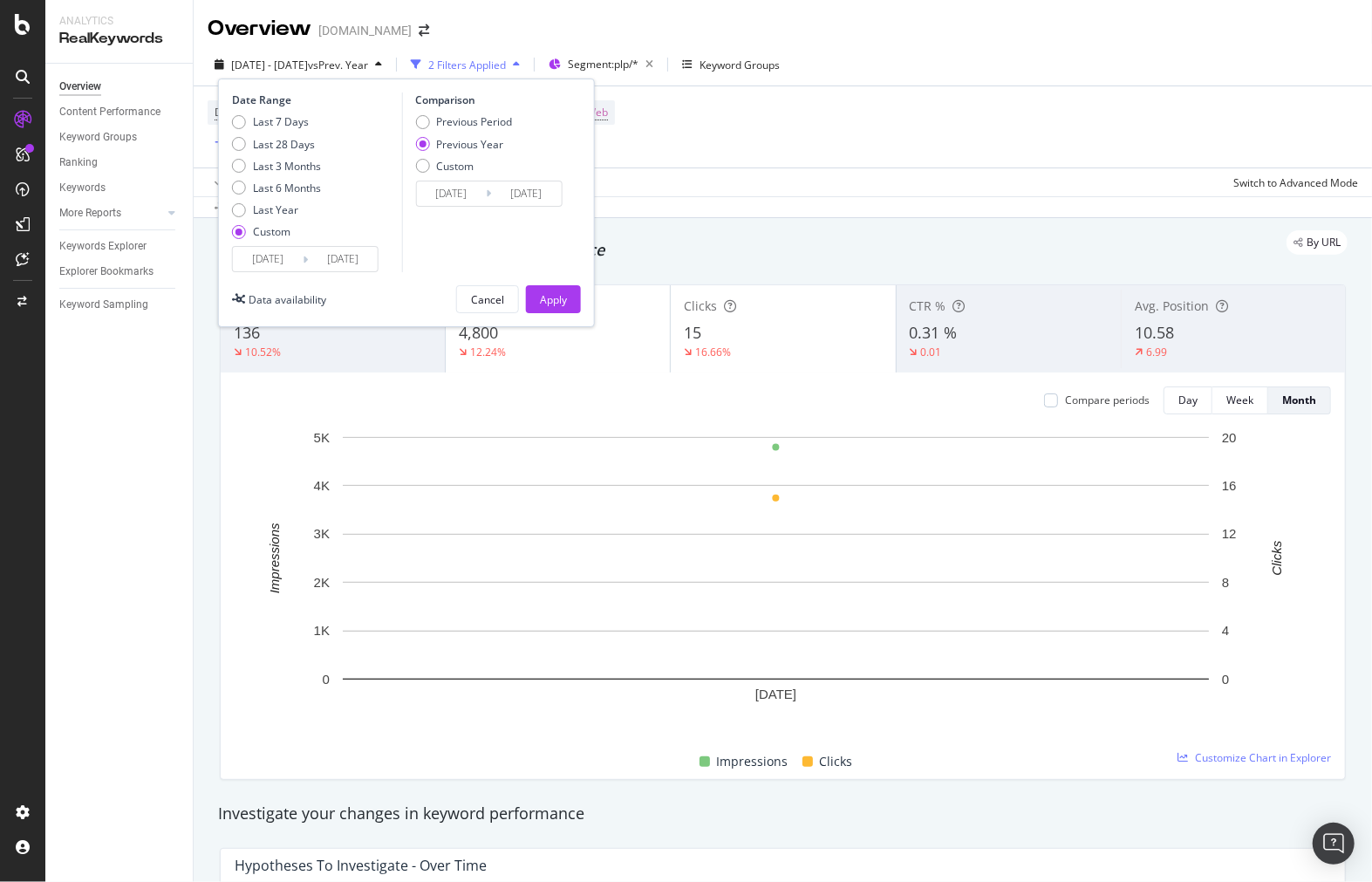
click at [251, 264] on input "[DATE]" at bounding box center [267, 259] width 70 height 24
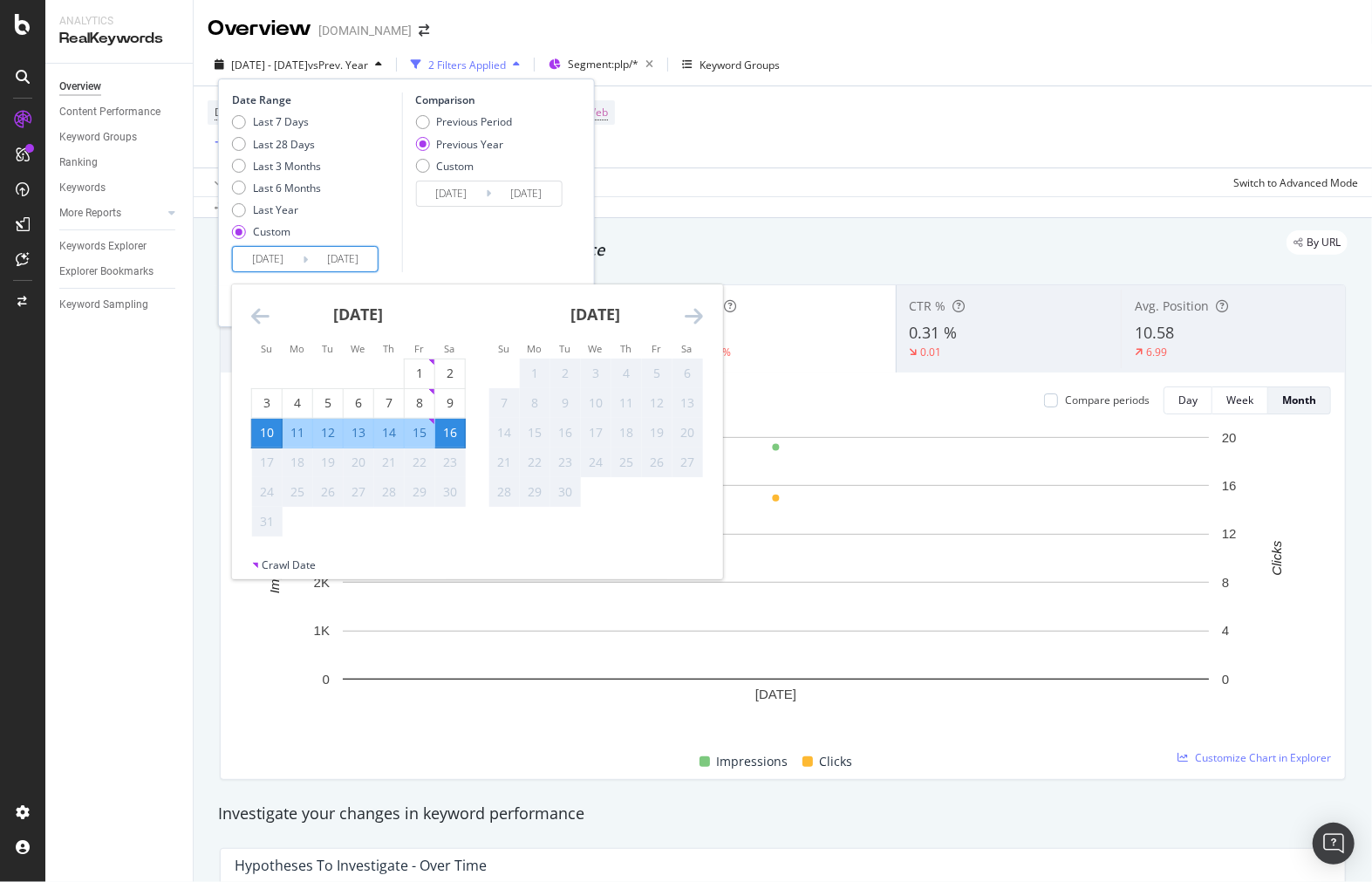
click at [471, 192] on input "[DATE]" at bounding box center [450, 193] width 70 height 24
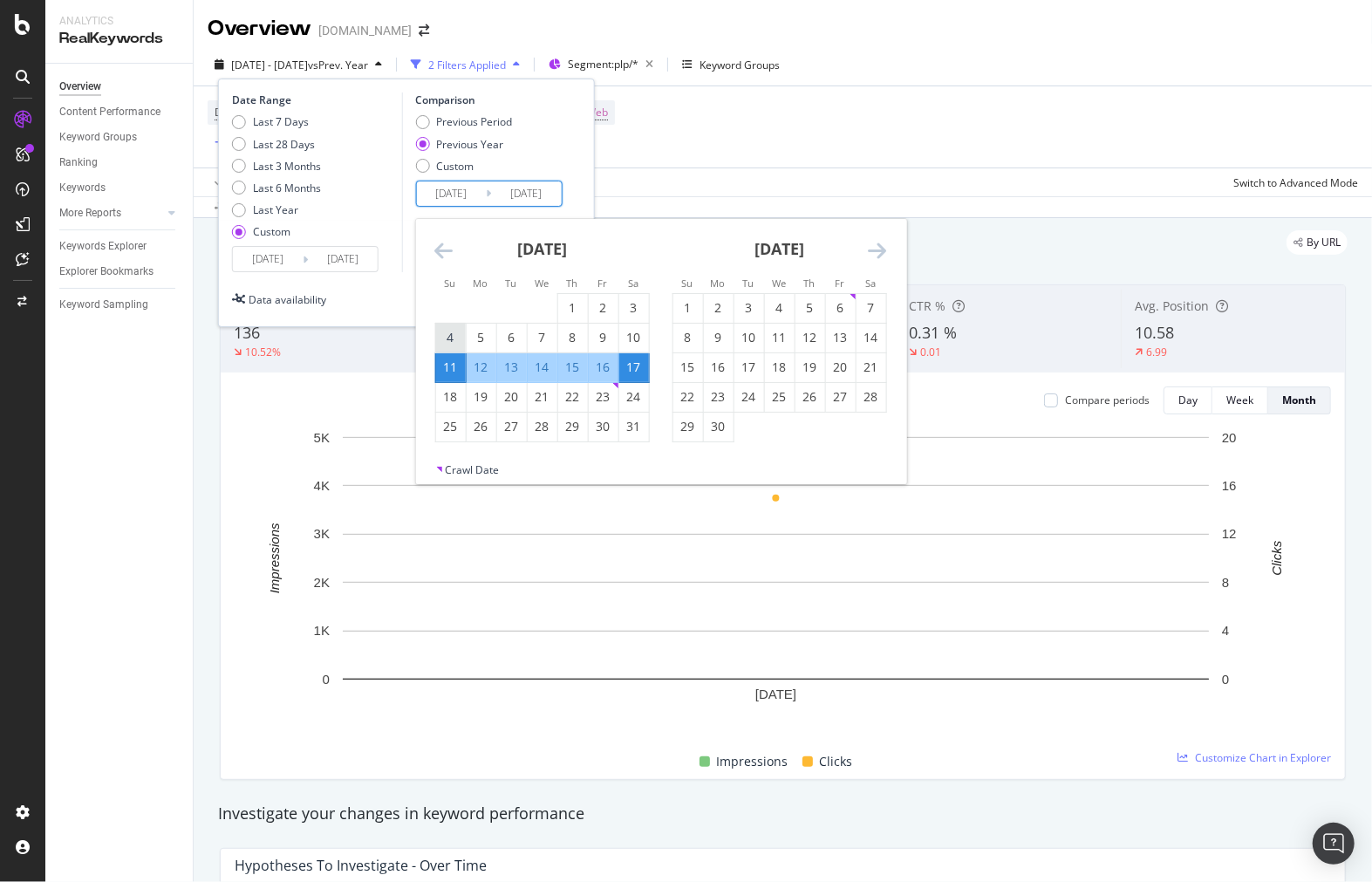
click at [456, 336] on div "4" at bounding box center [450, 337] width 30 height 17
type input "[DATE]"
click at [627, 338] on div "10" at bounding box center [633, 337] width 30 height 17
type input "[DATE]"
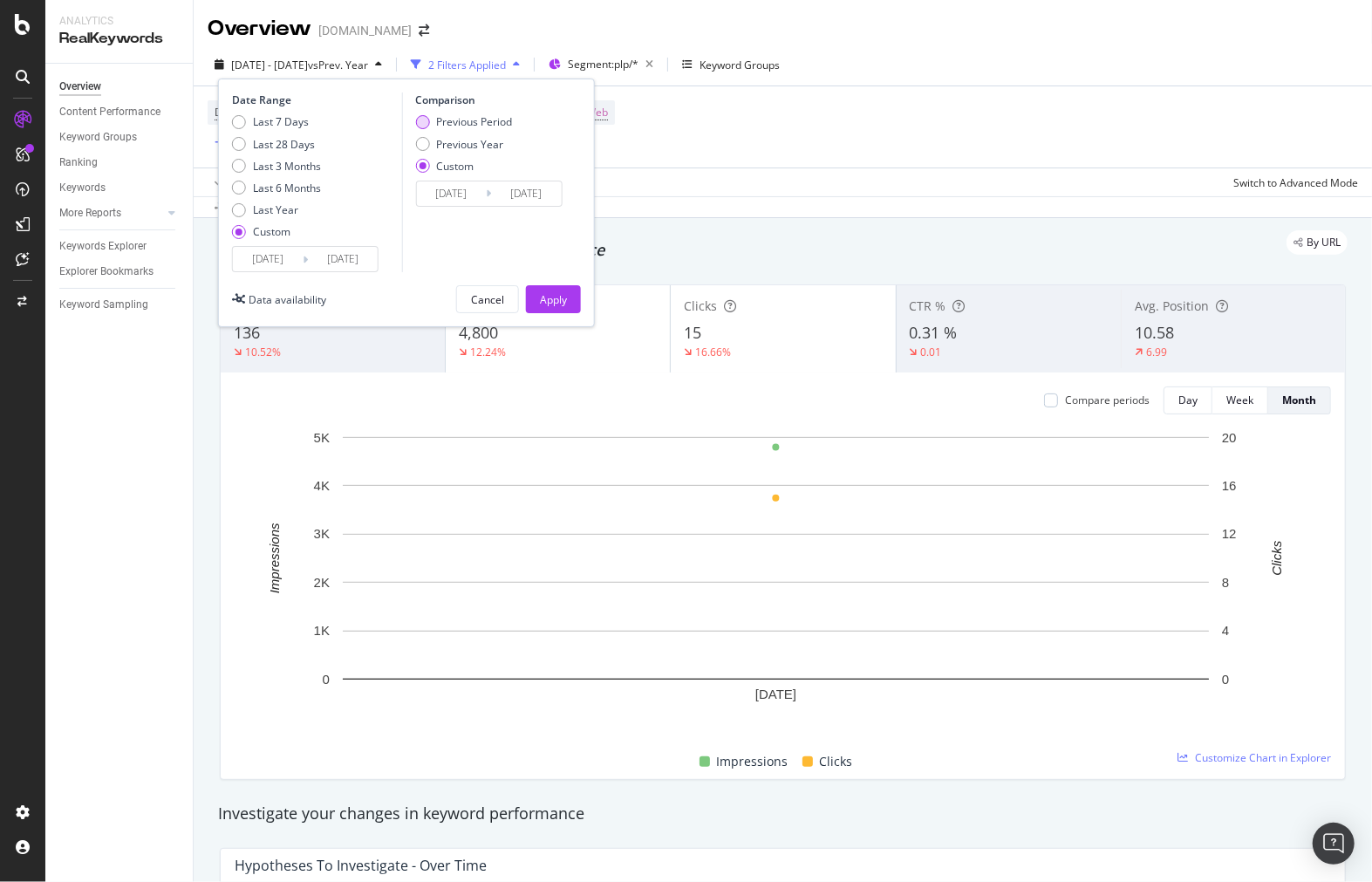
click at [458, 115] on div "Previous Period" at bounding box center [475, 121] width 76 height 14
type input "[DATE]"
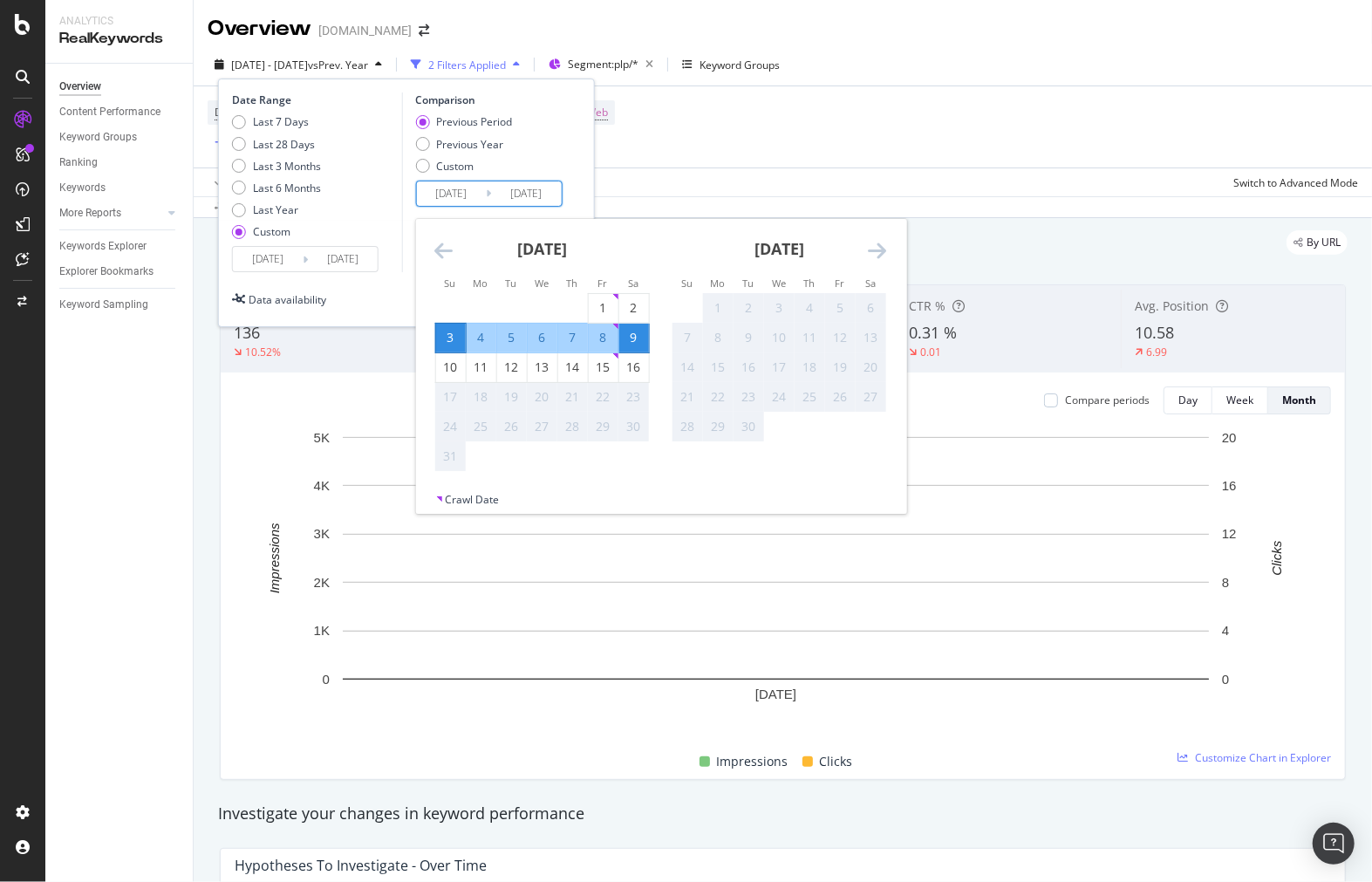
click at [451, 203] on input "[DATE]" at bounding box center [450, 193] width 70 height 24
click at [572, 181] on div "Date Range Last 7 Days Last 28 Days Last 3 Months Last 6 Months Last Year Custo…" at bounding box center [406, 182] width 349 height 179
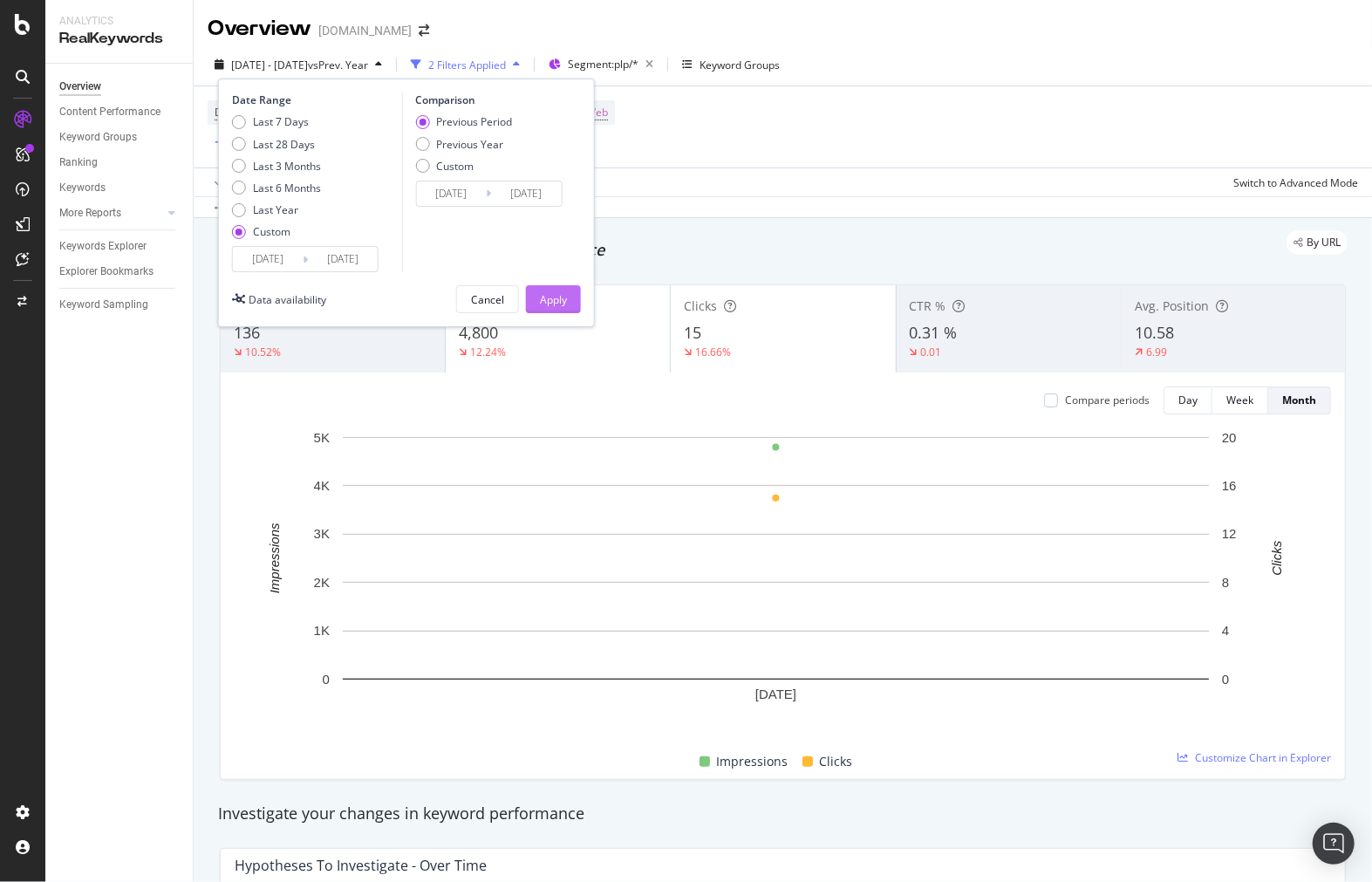
click at [559, 299] on div "Apply" at bounding box center [553, 300] width 27 height 14
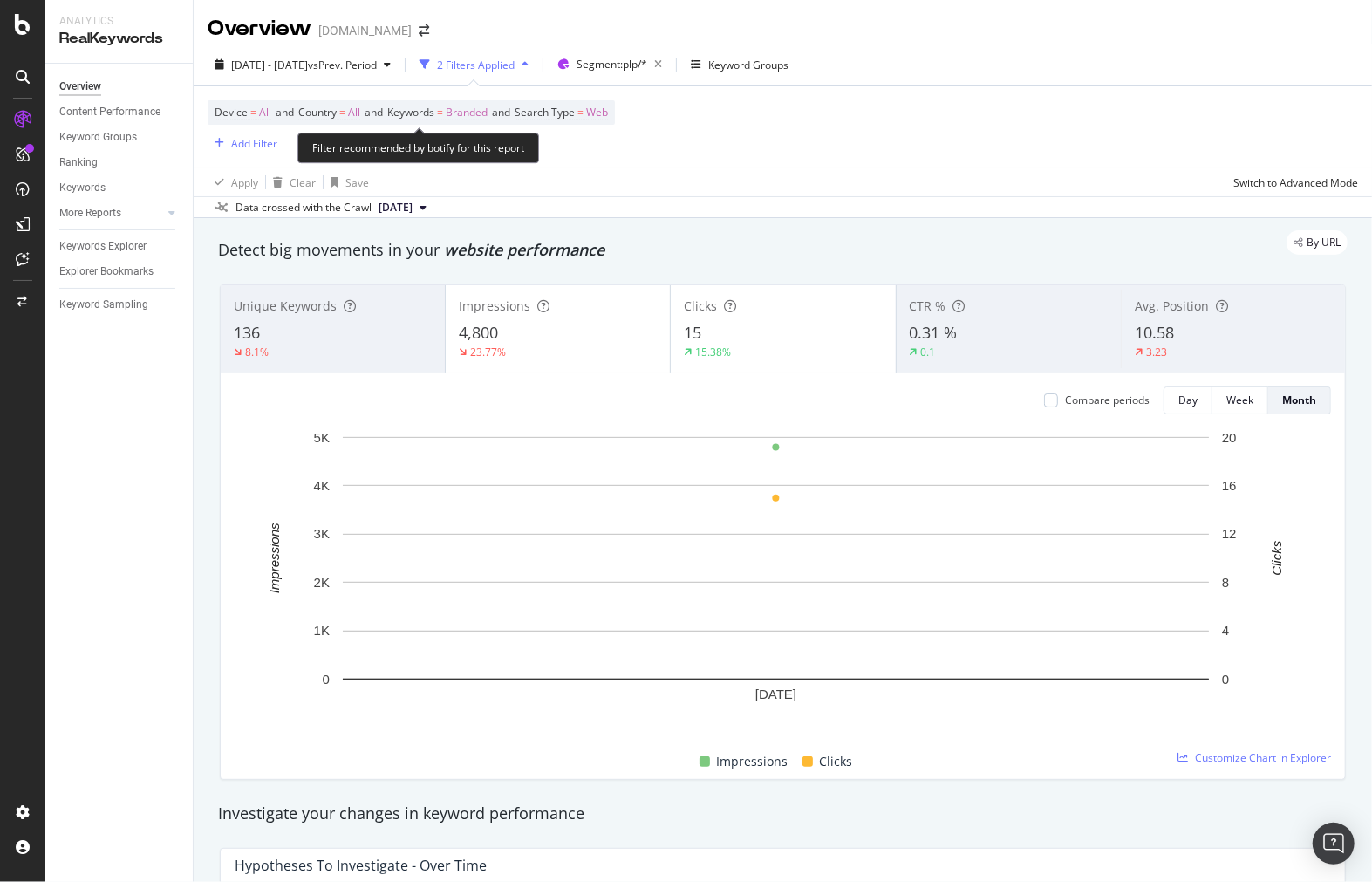
click at [485, 117] on span "Branded" at bounding box center [466, 112] width 42 height 24
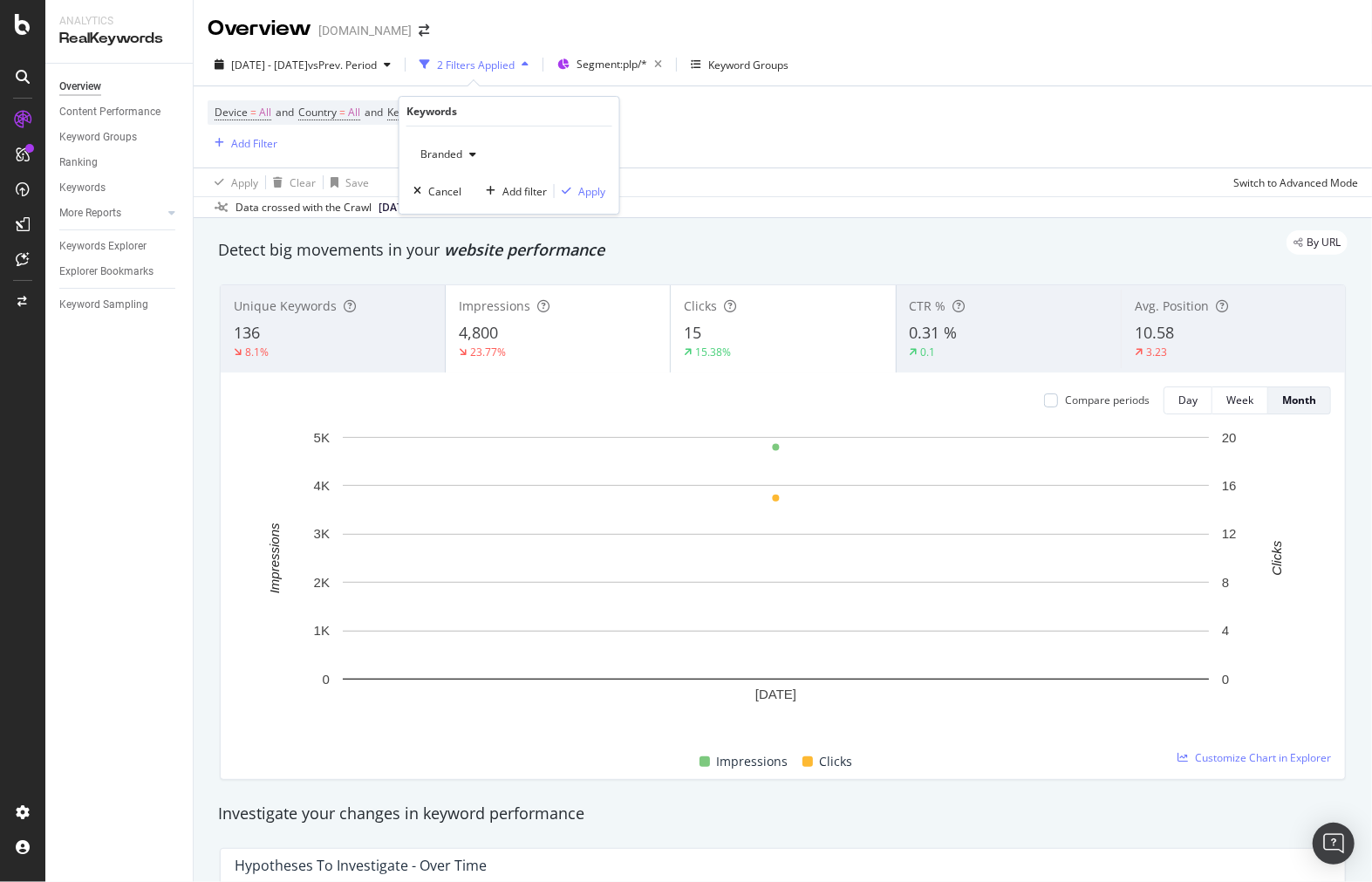
click at [457, 158] on span "Branded" at bounding box center [438, 154] width 49 height 14
click at [480, 195] on span "Non-Branded" at bounding box center [516, 188] width 178 height 15
click at [581, 187] on div "Apply" at bounding box center [592, 191] width 27 height 14
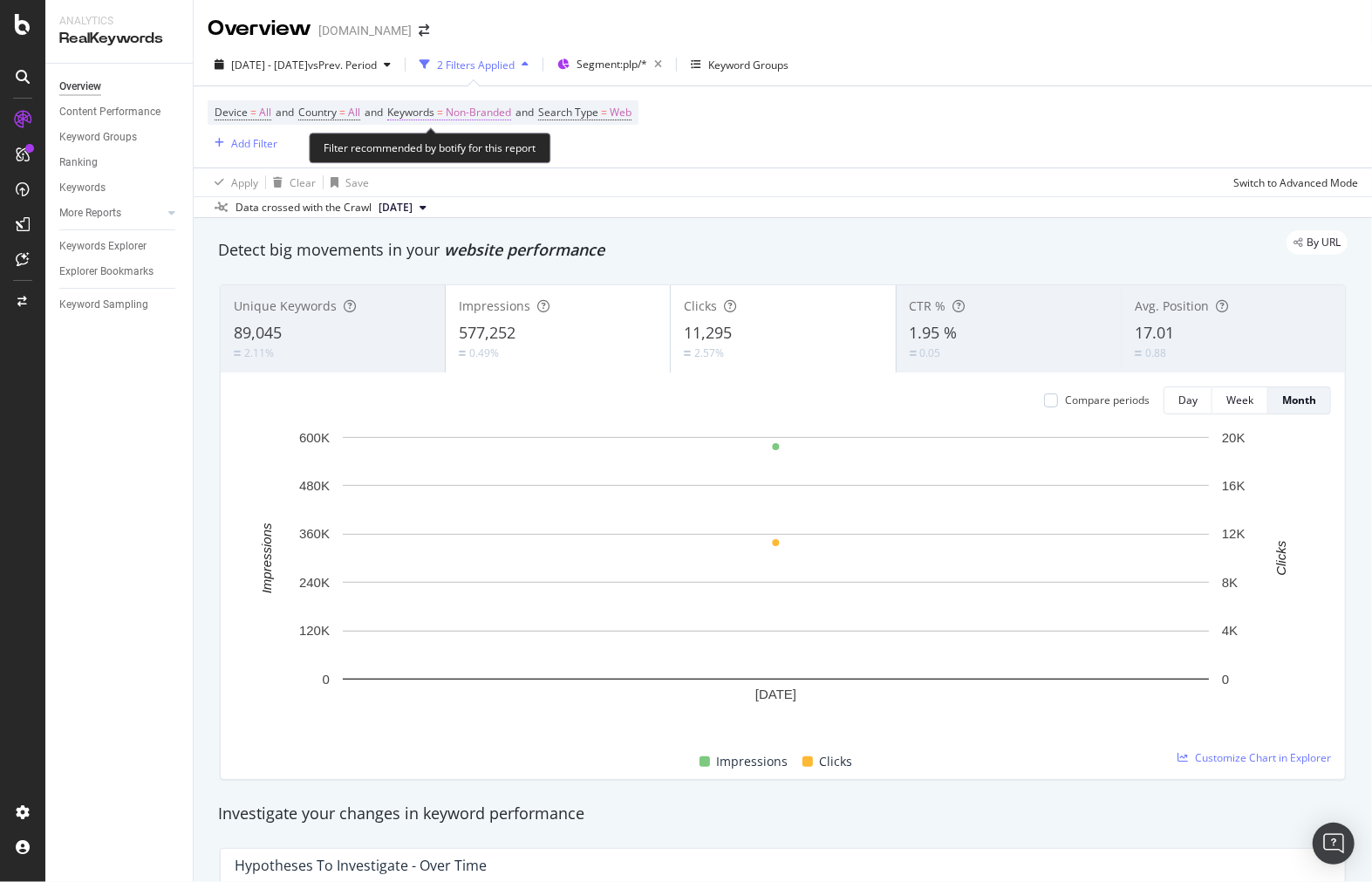
click at [464, 111] on span "Non-Branded" at bounding box center [478, 112] width 65 height 24
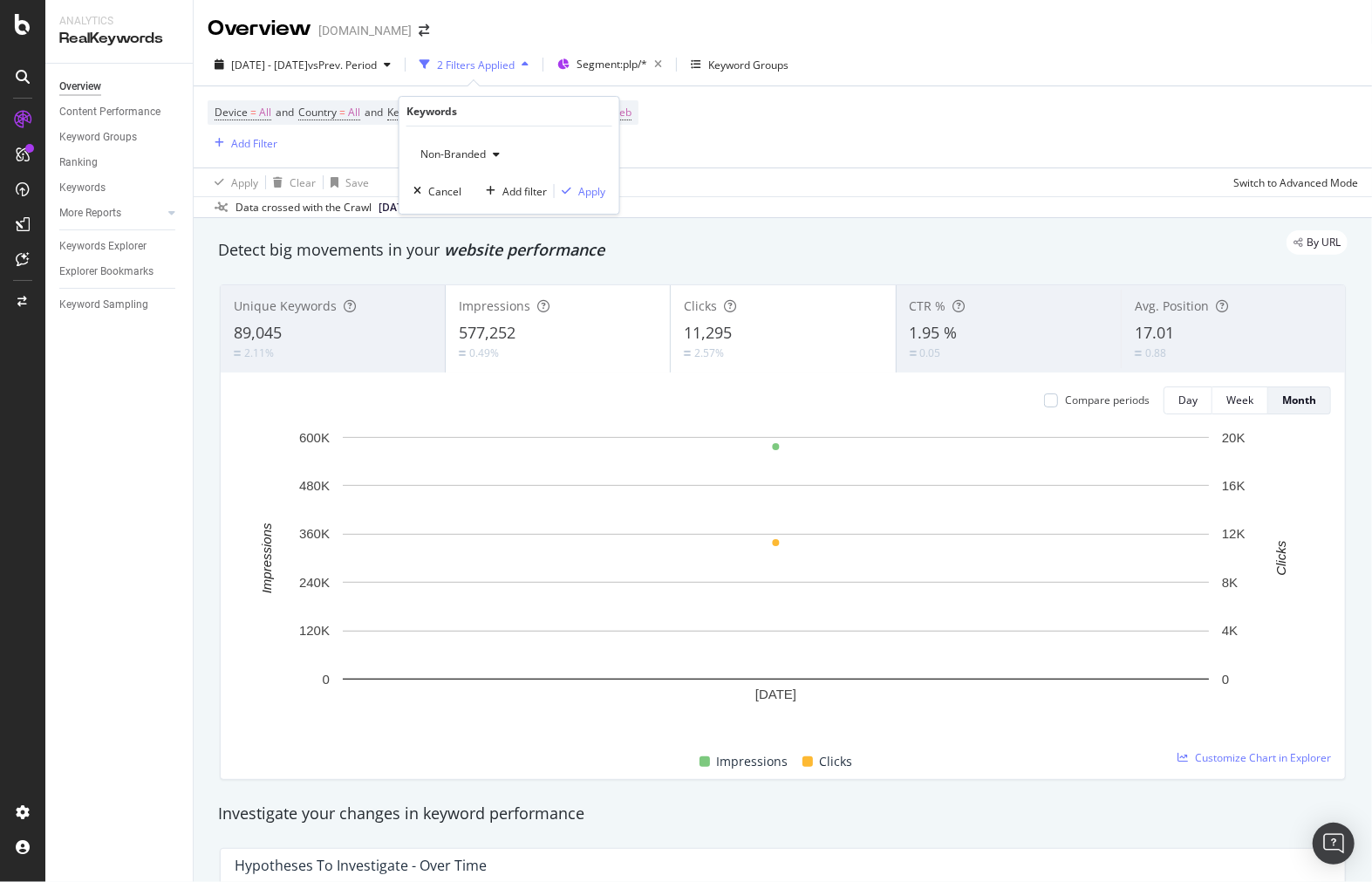
click at [484, 150] on span "Non-Branded" at bounding box center [450, 154] width 72 height 14
click at [499, 267] on span "Non-Branded & Anonymized queries" at bounding box center [516, 264] width 178 height 15
click at [567, 158] on span "Non-Branded & Anonymized queries" at bounding box center [506, 154] width 185 height 14
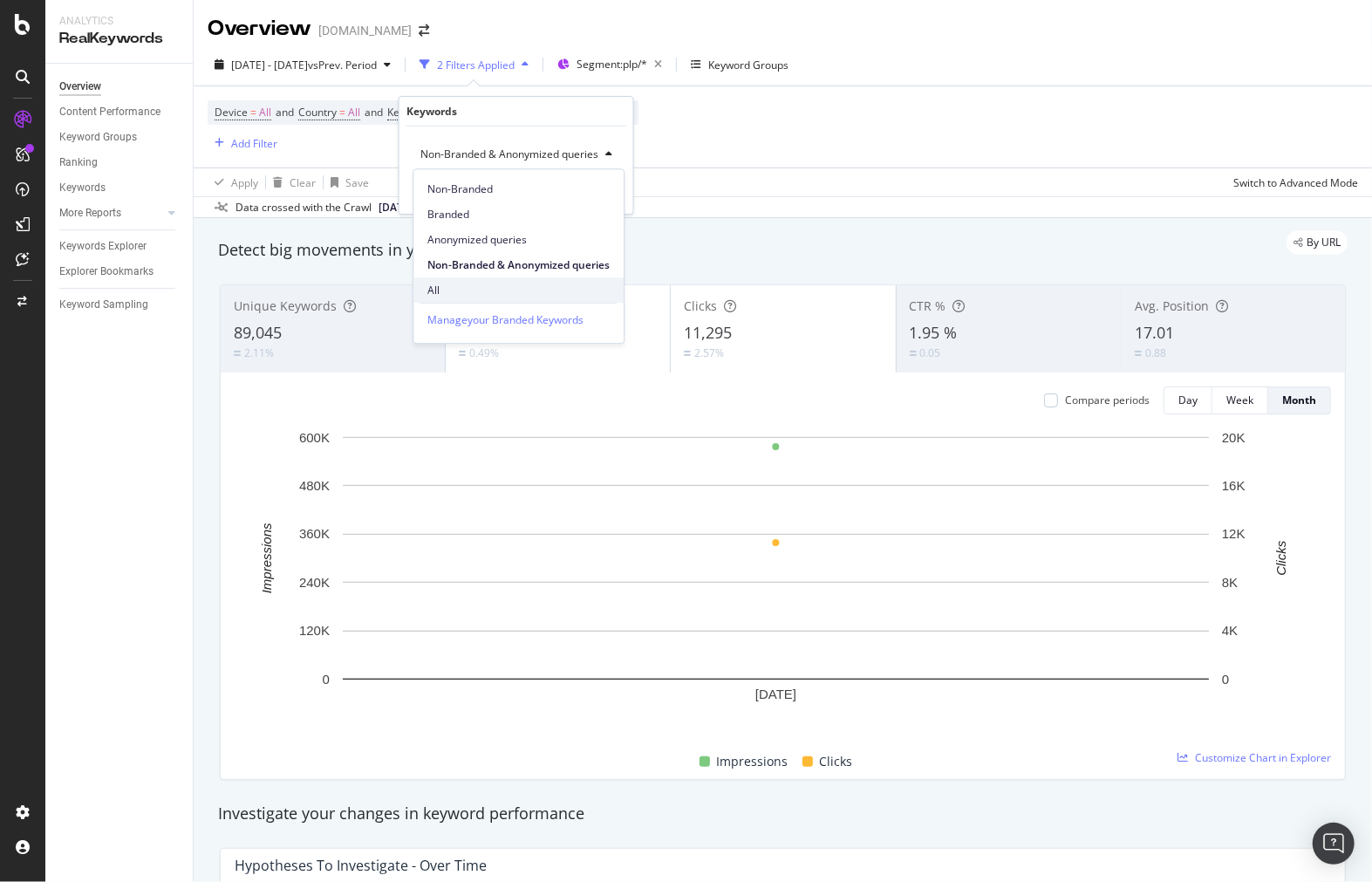
click at [522, 277] on div "All" at bounding box center [519, 290] width 210 height 25
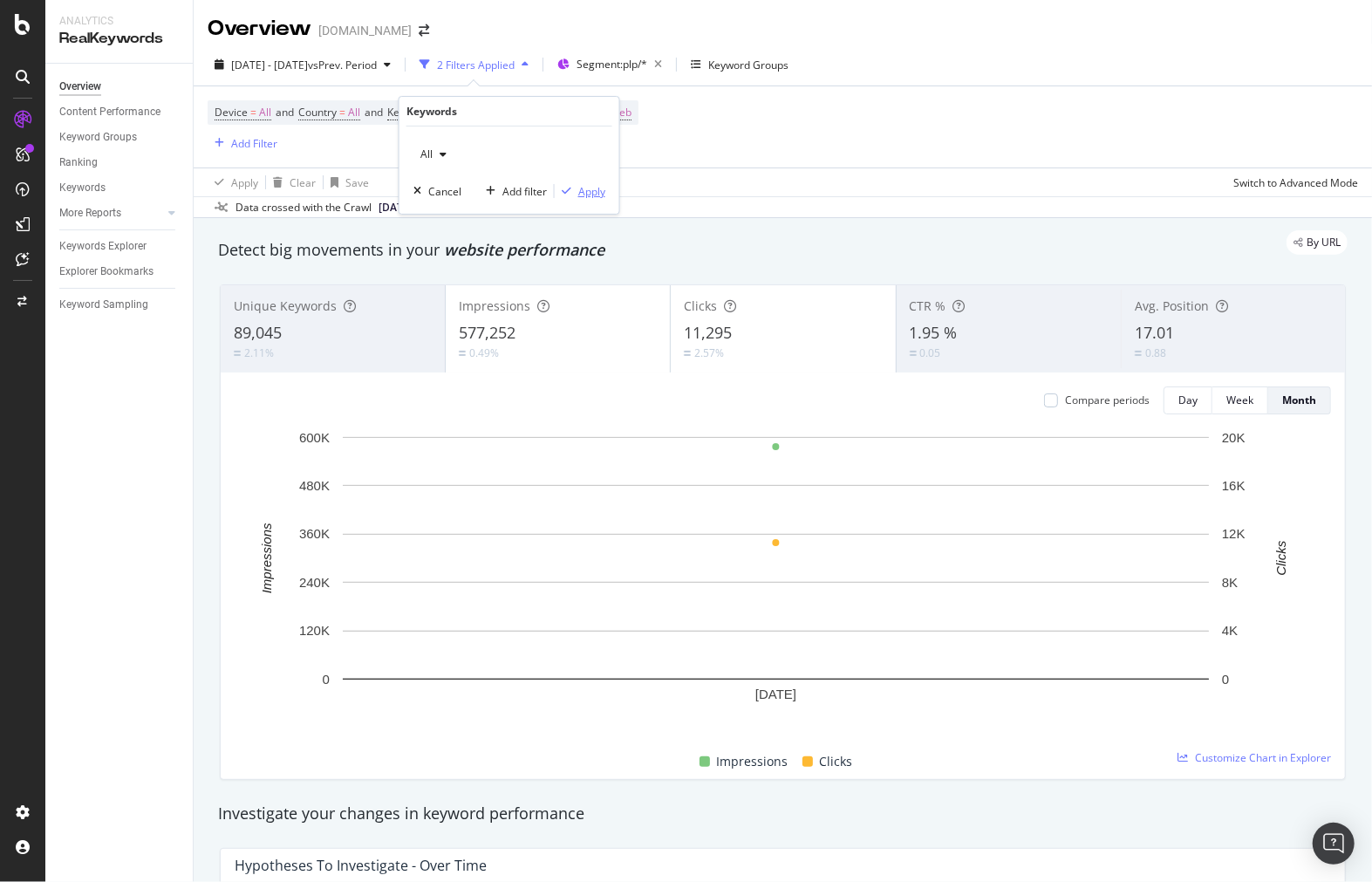
click at [600, 199] on button "Apply" at bounding box center [580, 190] width 51 height 17
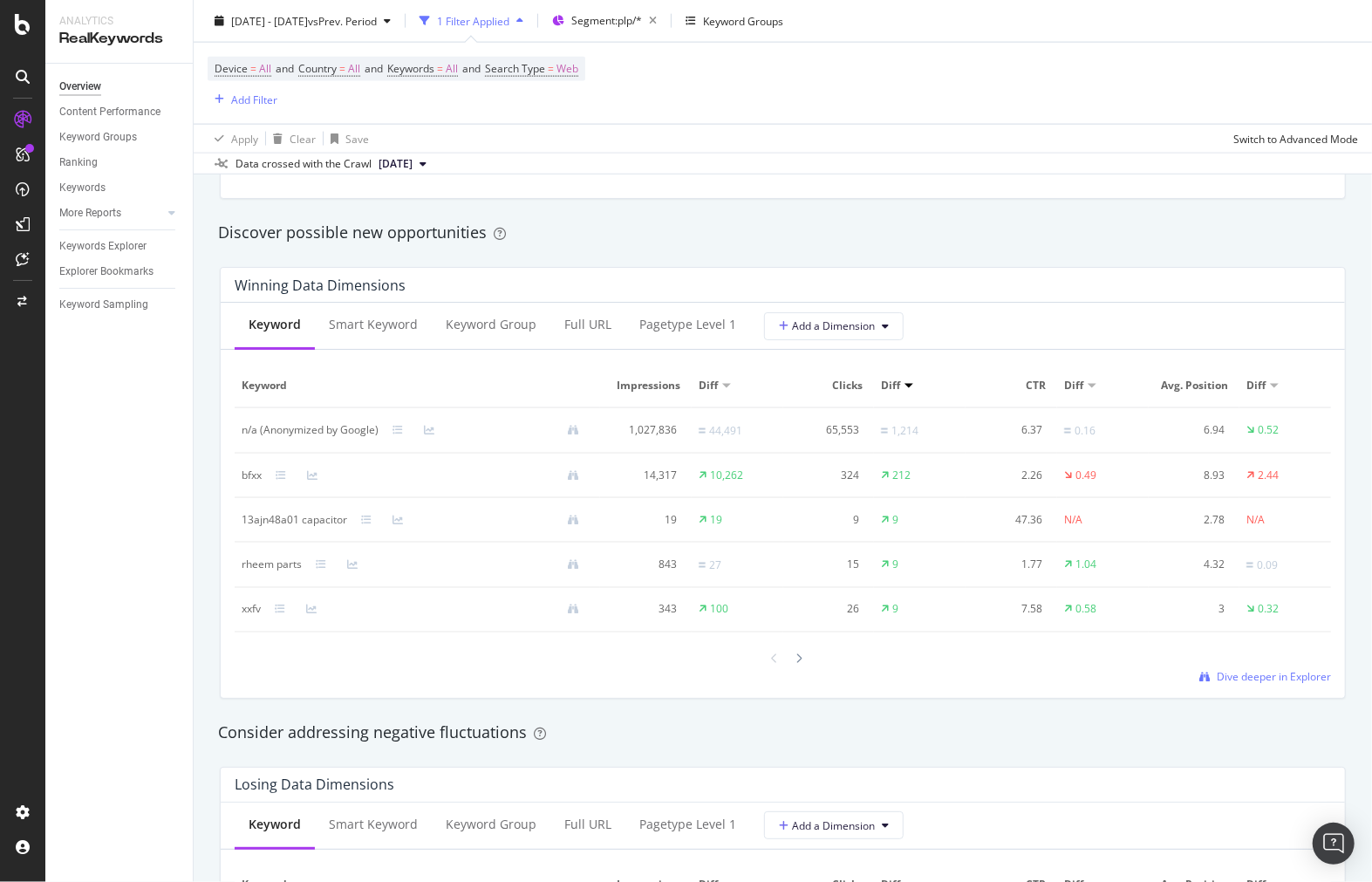
scroll to position [1550, 0]
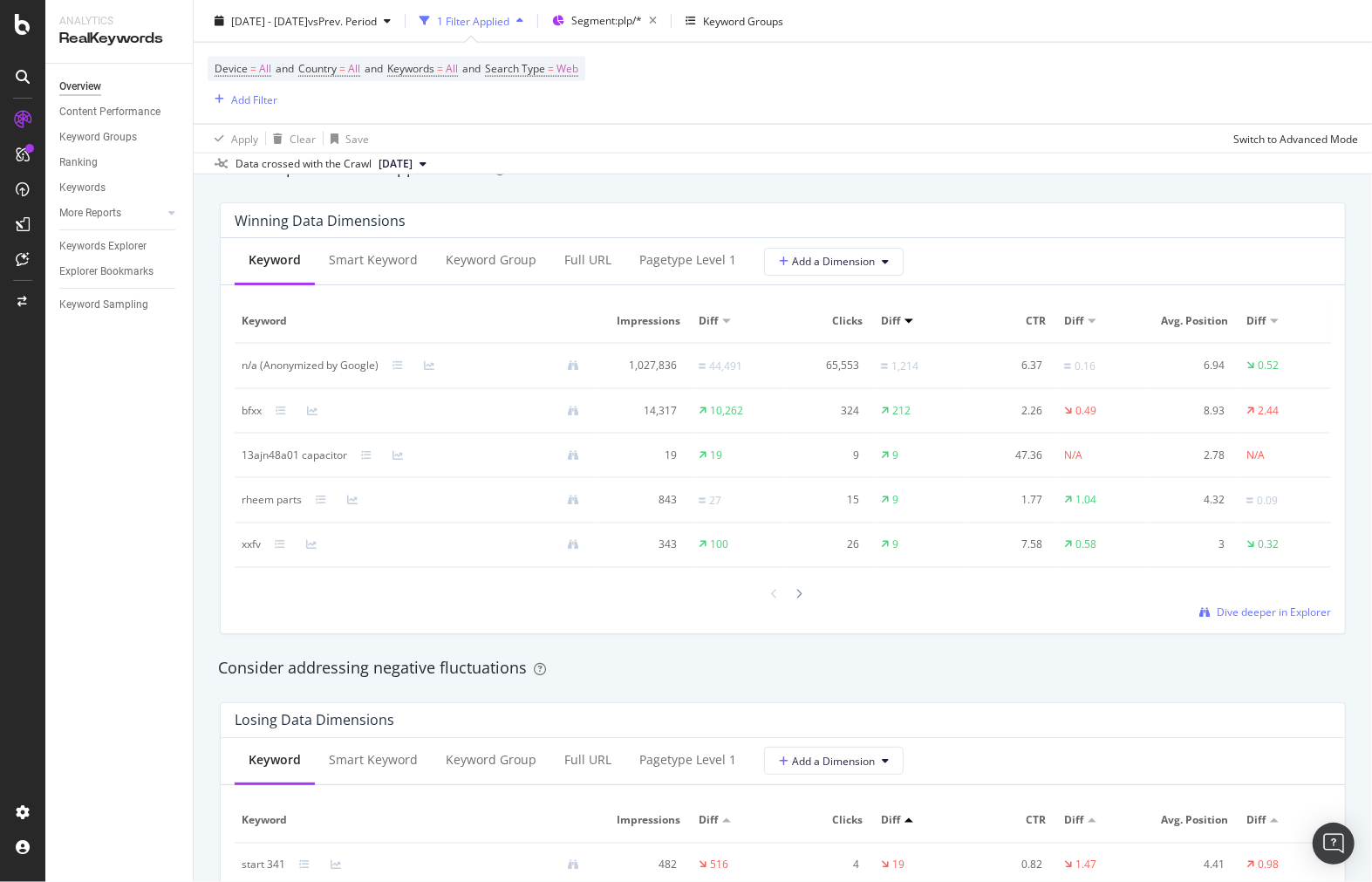
click at [723, 321] on div at bounding box center [727, 321] width 9 height 5
click at [253, 461] on div "lv66" at bounding box center [252, 455] width 20 height 15
copy div "lv66"
drag, startPoint x: 224, startPoint y: 419, endPoint x: 201, endPoint y: 406, distance: 26.4
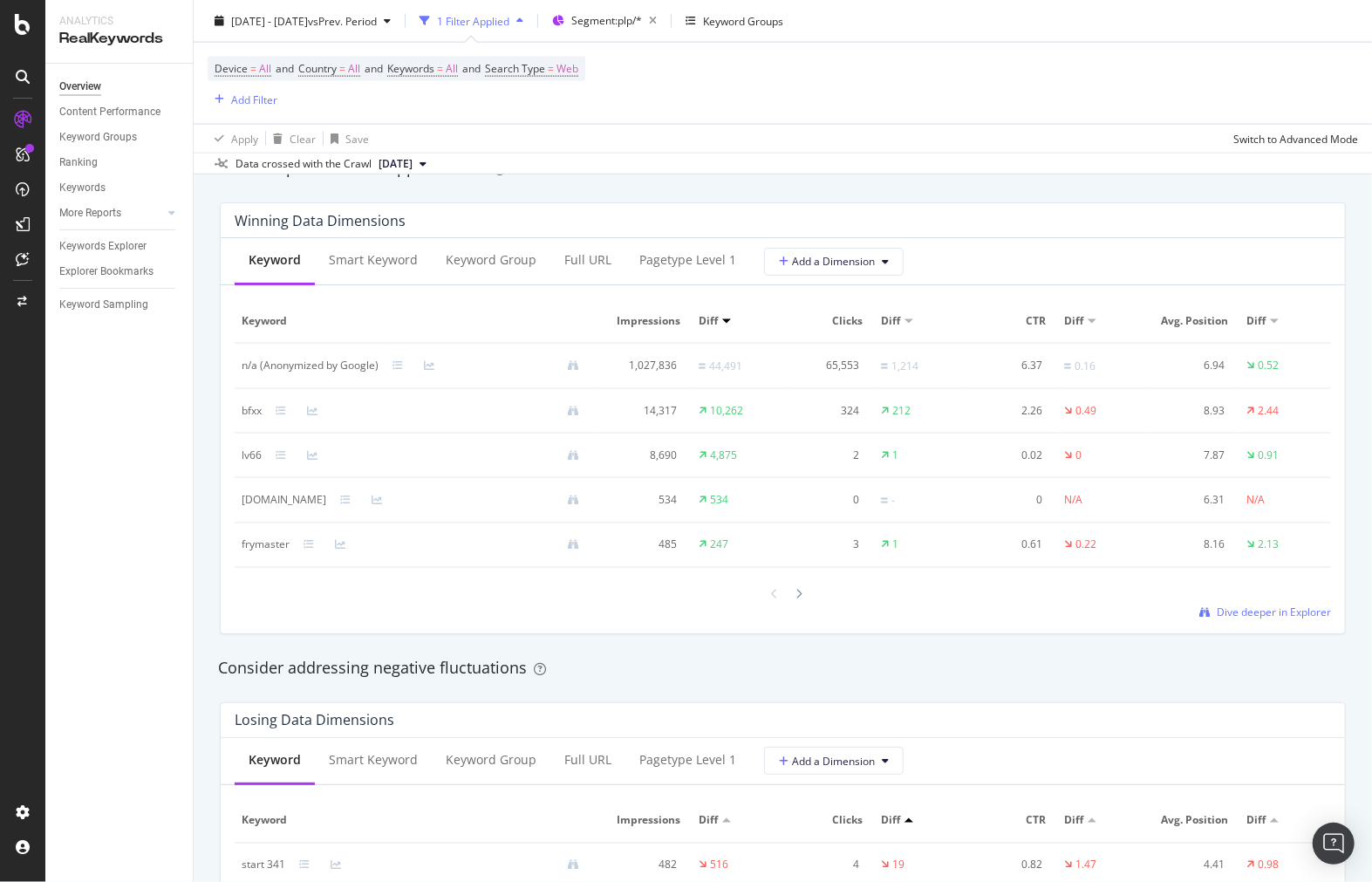
click at [201, 406] on div "By URL Detect big movements in your website performance Unique Keywords 89,174 …" at bounding box center [782, 522] width 1178 height 3707
click at [214, 405] on div "Winning Data Dimensions Keyword Smart Keyword Keyword Group Full URL pagetype L…" at bounding box center [782, 418] width 1147 height 460
click at [902, 315] on div "Diff" at bounding box center [920, 321] width 78 height 15
click at [905, 323] on div at bounding box center [909, 321] width 9 height 5
click at [250, 502] on div "rheem parts" at bounding box center [272, 499] width 60 height 15
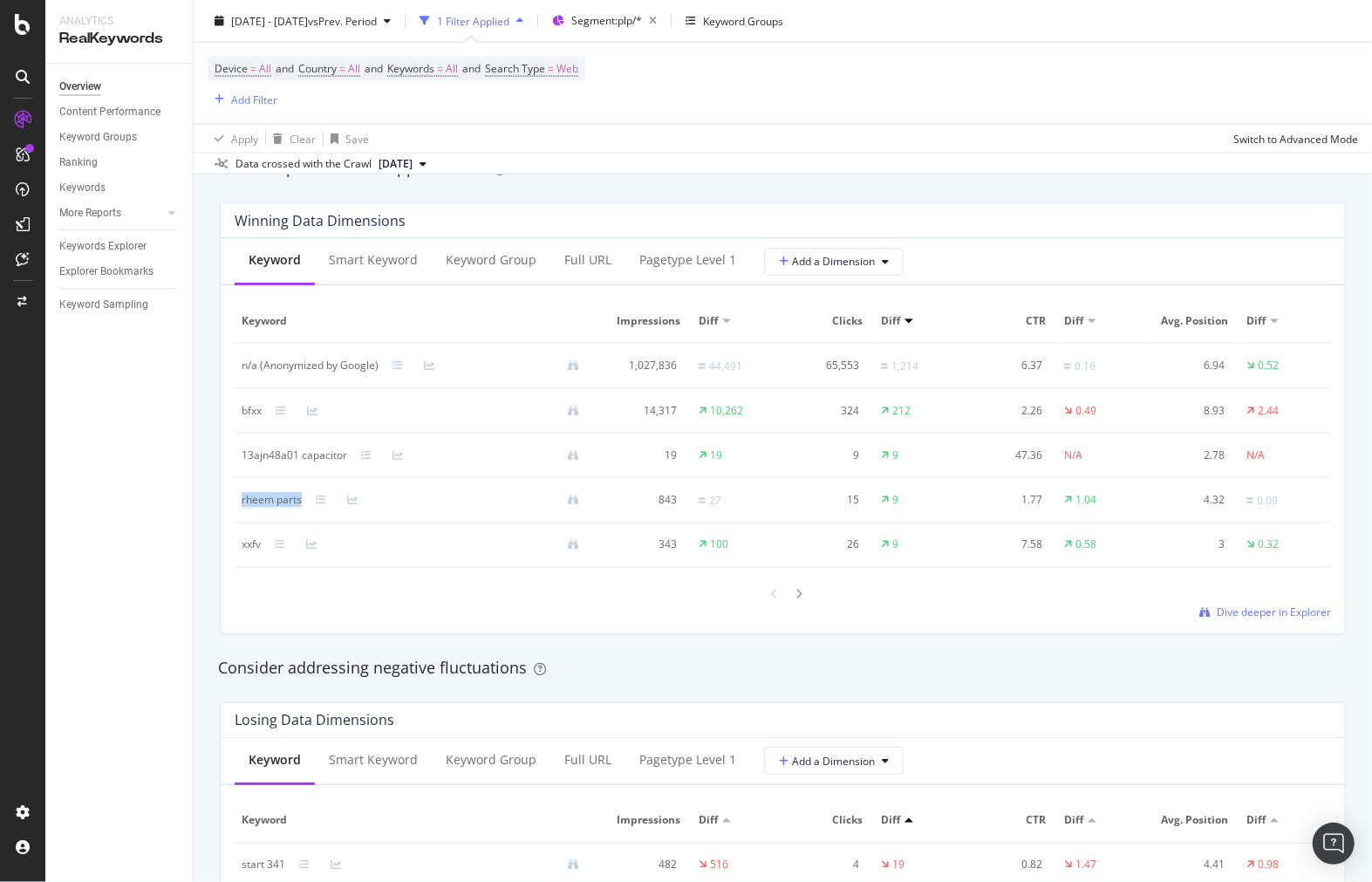
drag, startPoint x: 250, startPoint y: 502, endPoint x: 288, endPoint y: 500, distance: 38.1
click at [288, 500] on div "rheem parts" at bounding box center [272, 499] width 60 height 15
copy div "rheem parts"
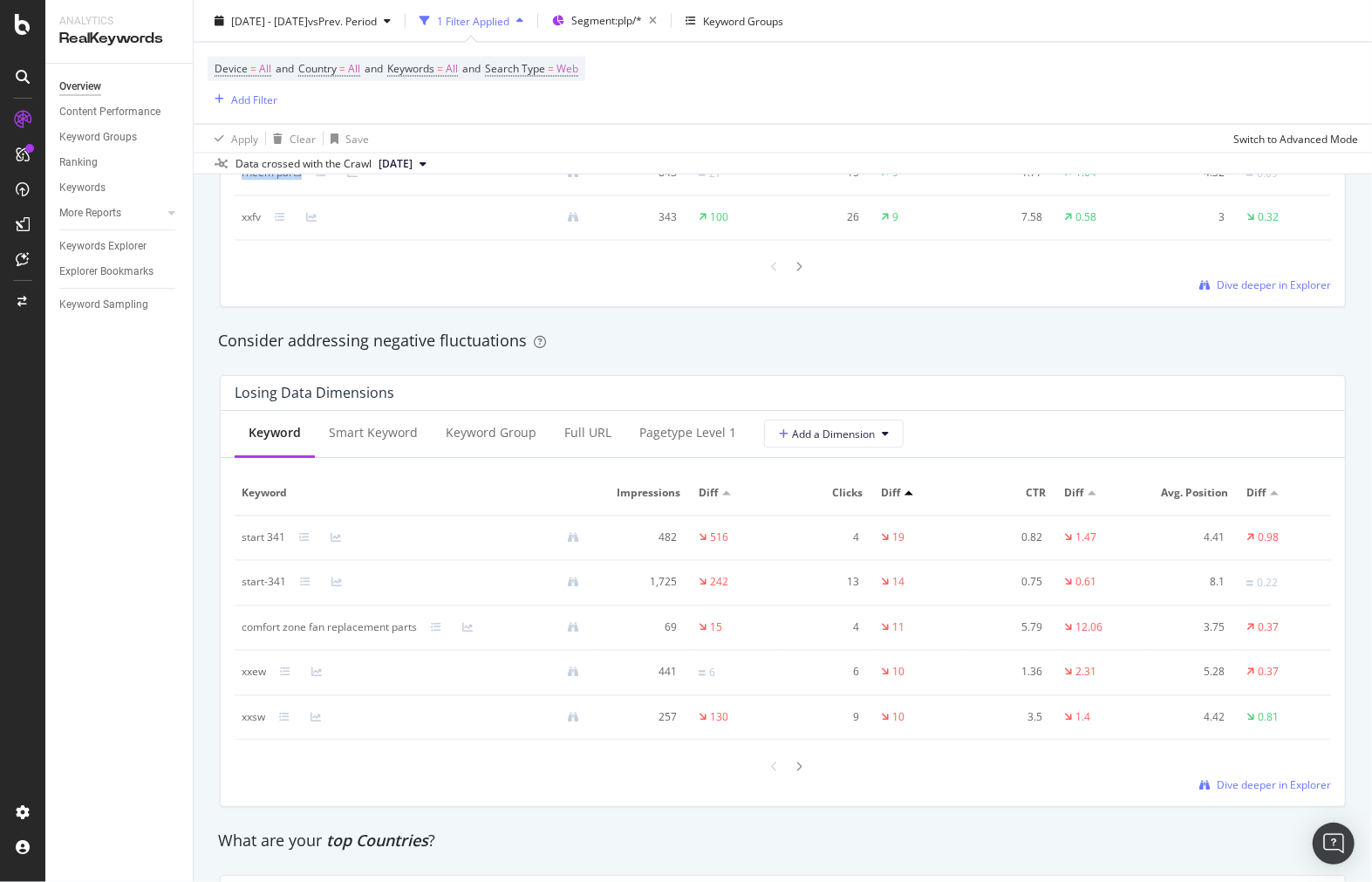
scroll to position [1453, 0]
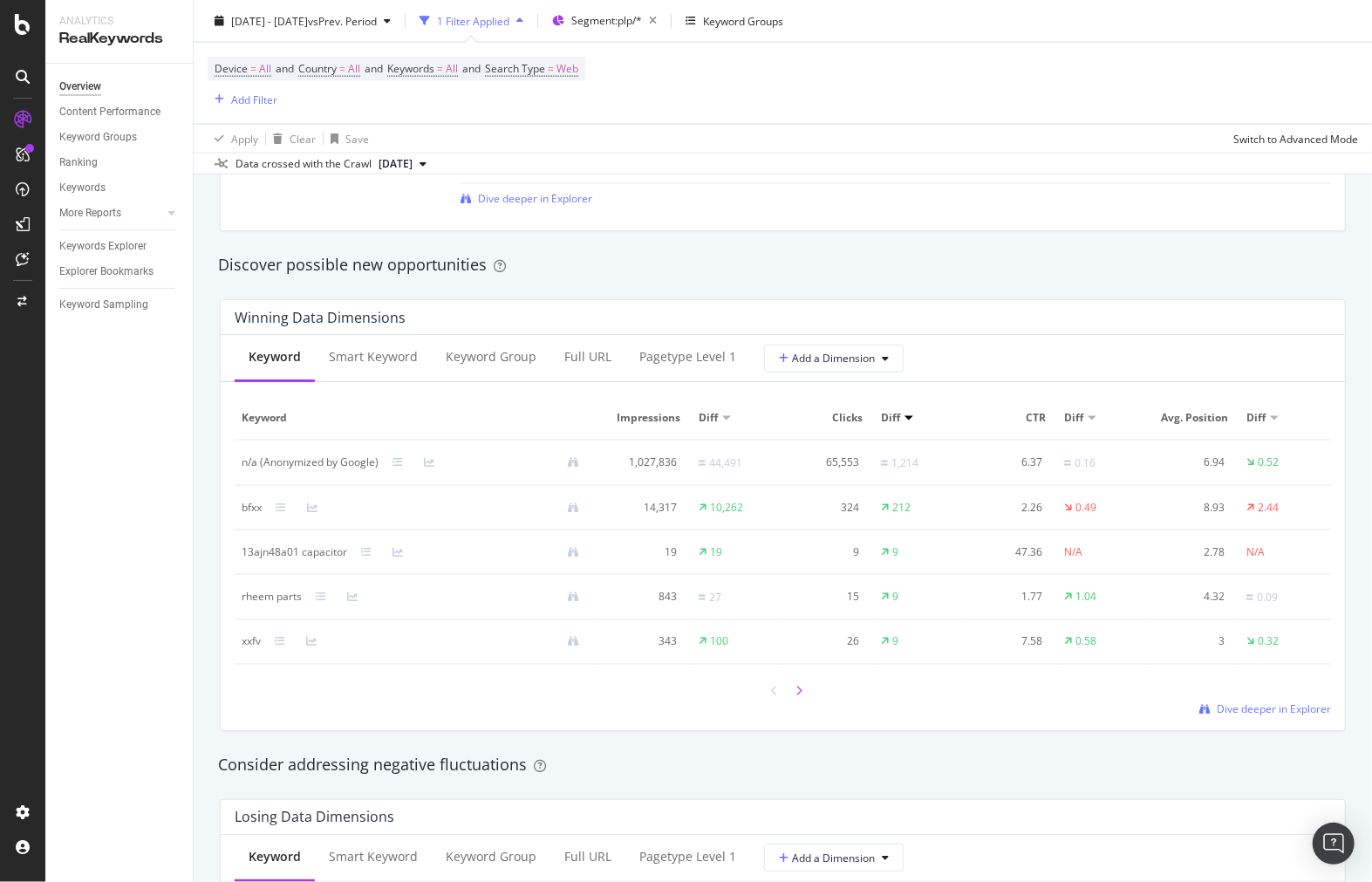
click at [792, 701] on div at bounding box center [800, 690] width 15 height 24
click at [772, 693] on icon at bounding box center [776, 692] width 7 height 11
click at [723, 416] on div at bounding box center [727, 417] width 9 height 5
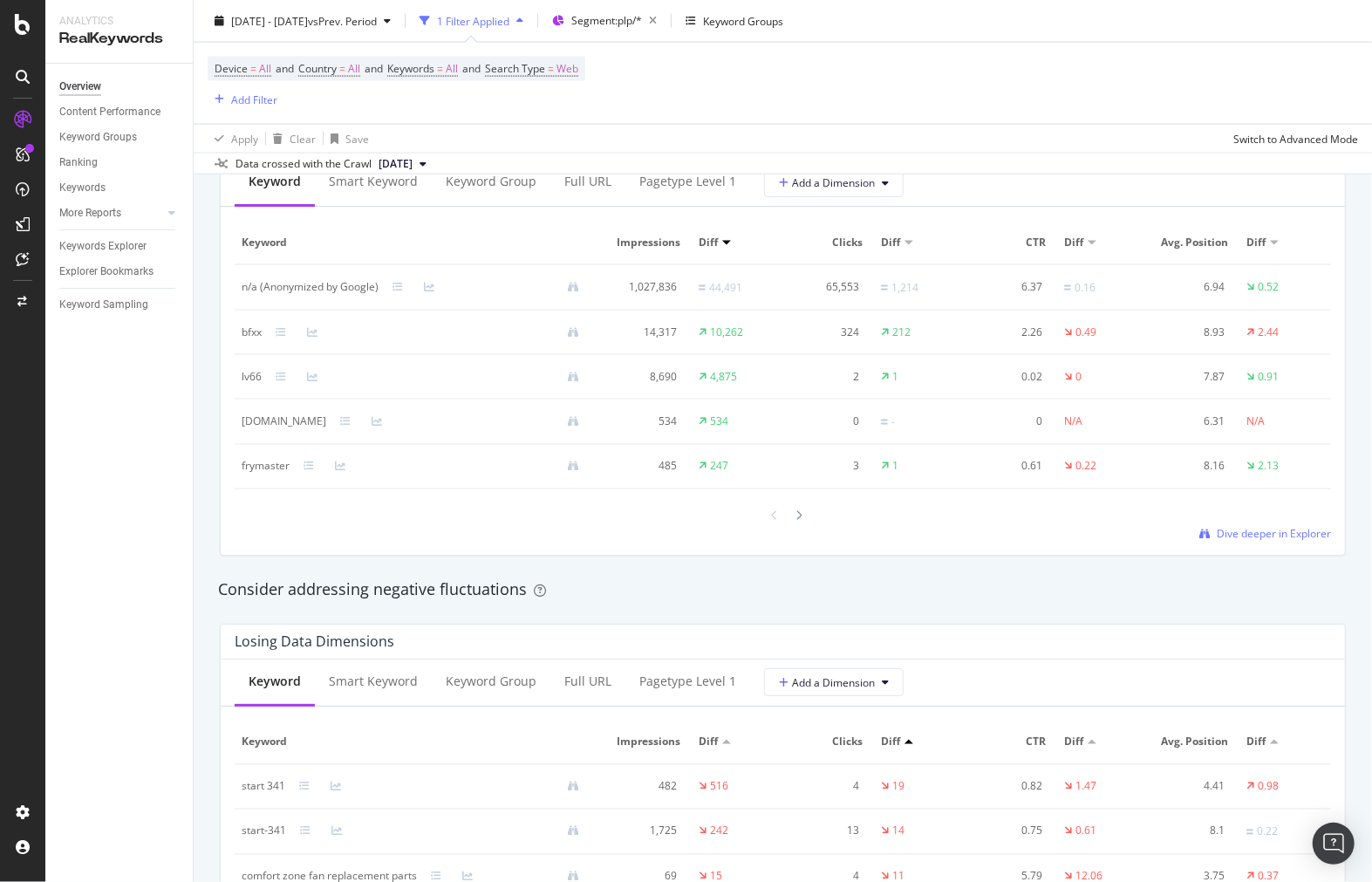
scroll to position [1595, 0]
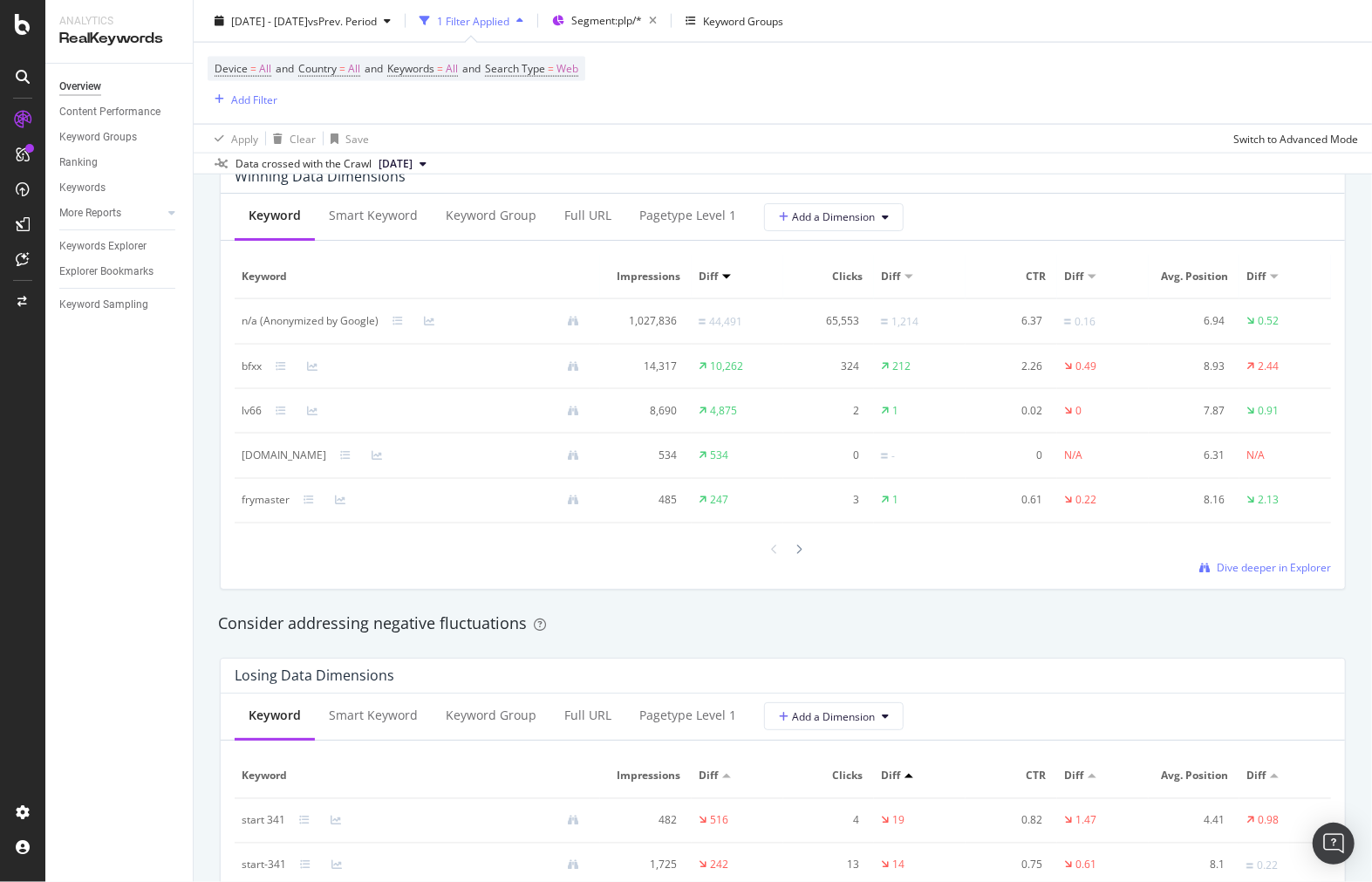
click at [905, 276] on div at bounding box center [909, 276] width 9 height 5
click at [319, 414] on div "13ajn48a01 capacitor" at bounding box center [294, 410] width 106 height 15
drag, startPoint x: 319, startPoint y: 414, endPoint x: 235, endPoint y: 414, distance: 84.0
click at [235, 414] on td "13ajn48a01 capacitor" at bounding box center [417, 411] width 366 height 44
copy div "13ajn48a01 capacitor"
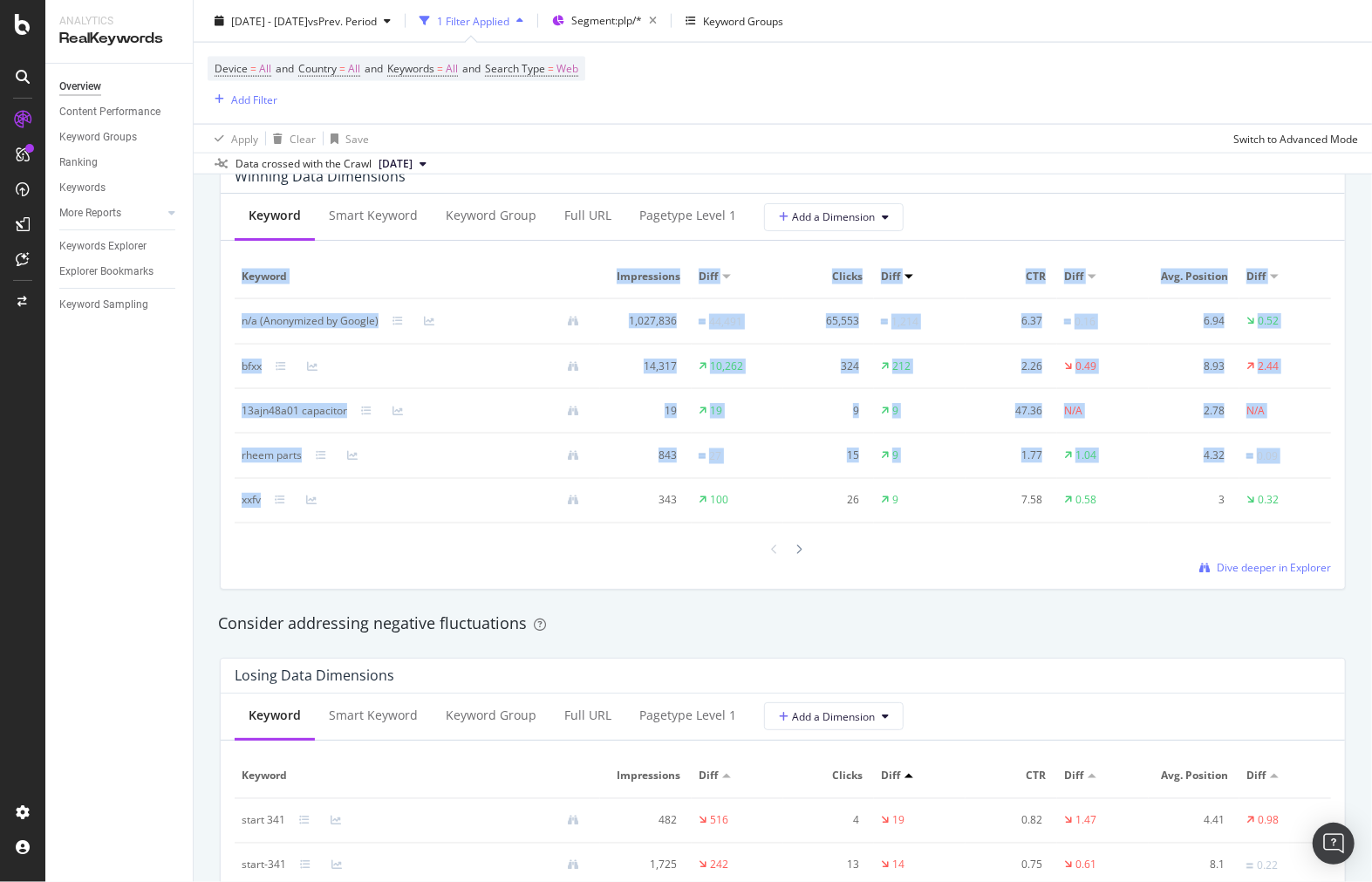
drag, startPoint x: 227, startPoint y: 503, endPoint x: 259, endPoint y: 506, distance: 32.1
click at [259, 506] on div "Keyword Smart Keyword Keyword Group Full URL pagetype Level 1 Add a Dimension K…" at bounding box center [783, 391] width 1125 height 395
click at [240, 497] on td "xxfv" at bounding box center [417, 501] width 366 height 44
drag, startPoint x: 227, startPoint y: 500, endPoint x: 245, endPoint y: 504, distance: 18.4
click at [245, 504] on div "Keyword Smart Keyword Keyword Group Full URL pagetype Level 1 Add a Dimension K…" at bounding box center [783, 391] width 1125 height 395
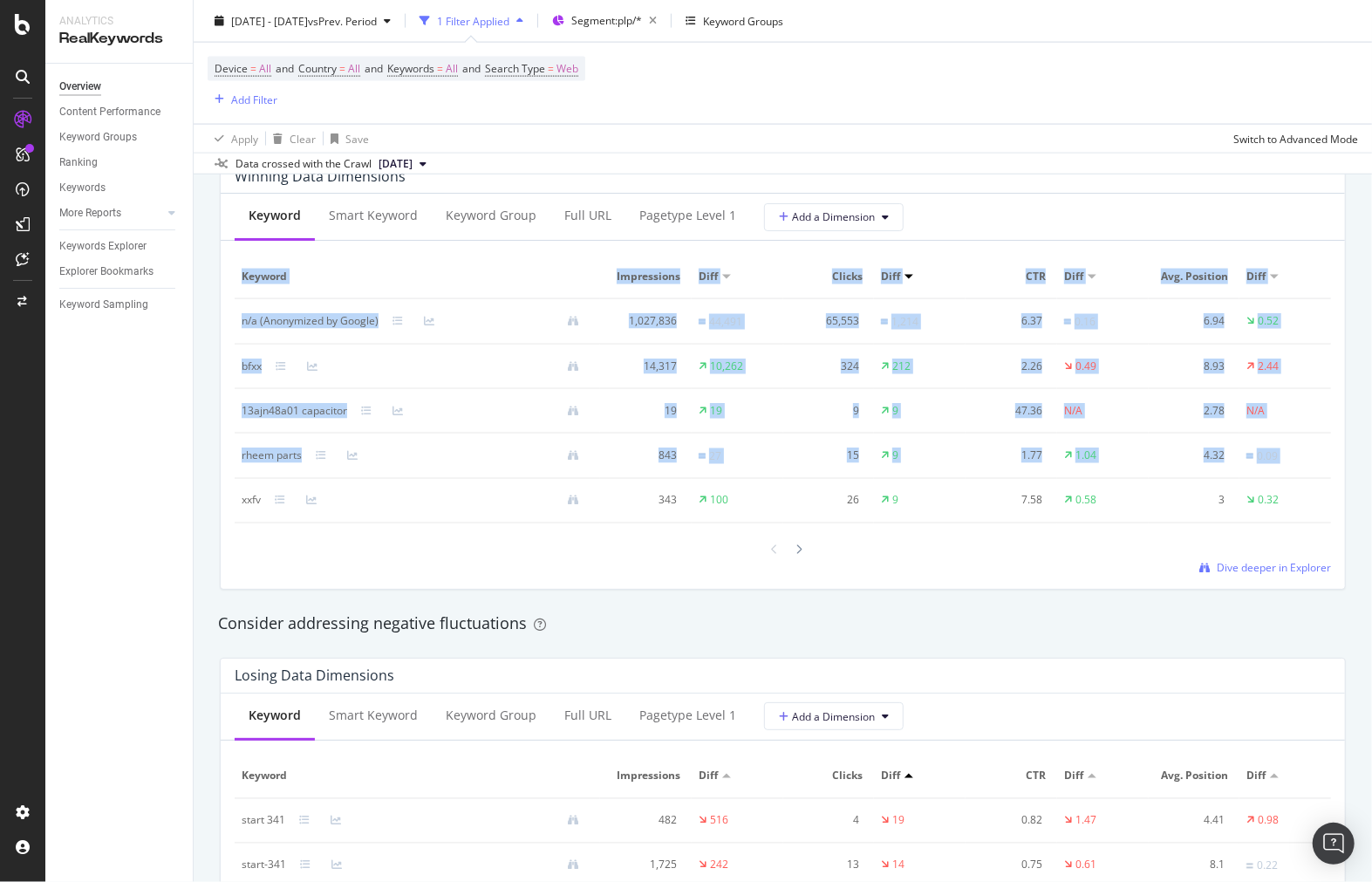
click at [245, 504] on div "xxfv" at bounding box center [251, 500] width 19 height 15
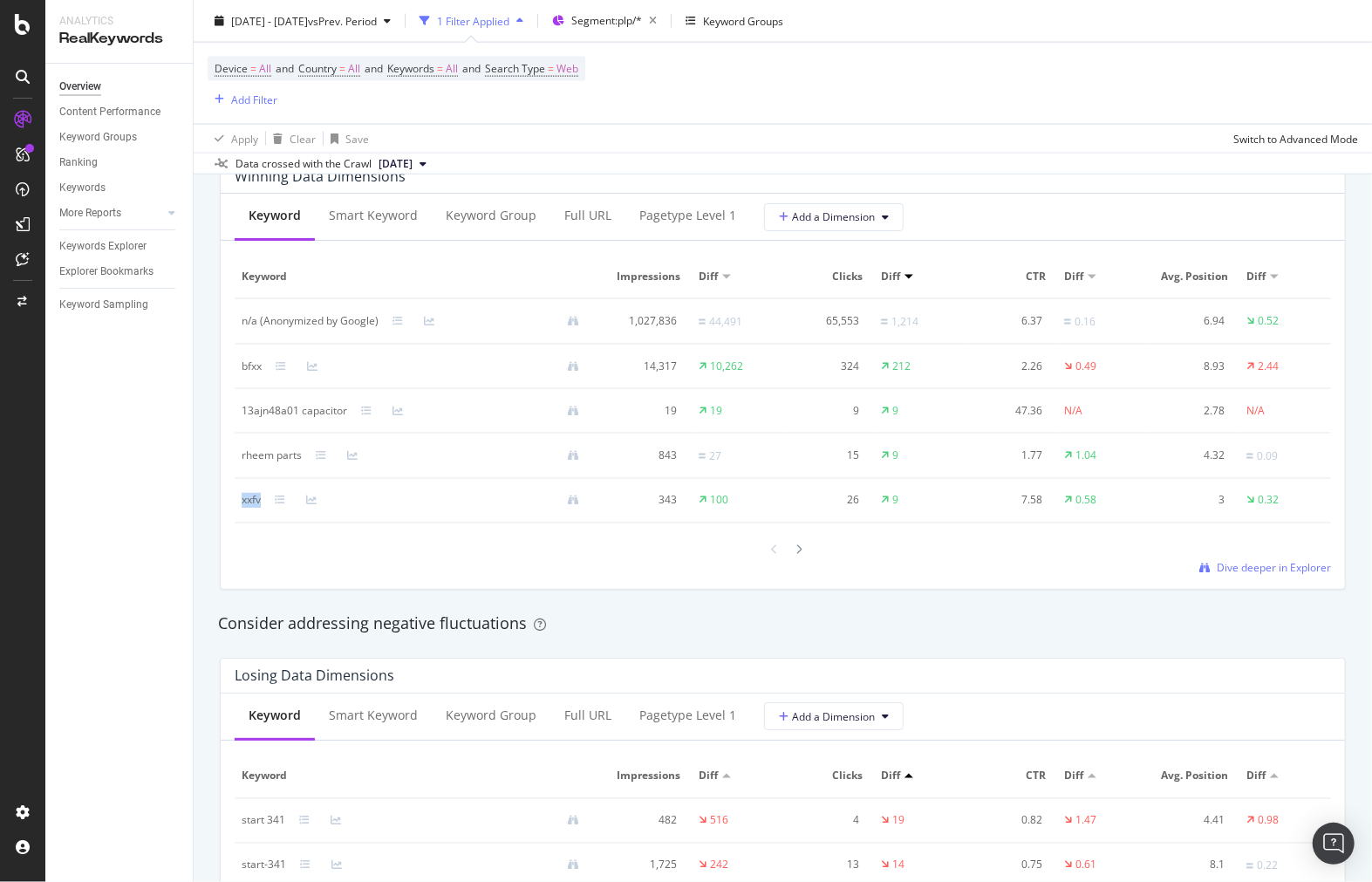
click at [245, 504] on div "xxfv" at bounding box center [251, 500] width 19 height 15
click at [797, 551] on icon at bounding box center [801, 550] width 7 height 11
click at [256, 411] on div "ra1630aj1na" at bounding box center [273, 410] width 62 height 15
drag, startPoint x: 256, startPoint y: 411, endPoint x: 288, endPoint y: 415, distance: 32.2
click at [288, 415] on div "ra1630aj1na" at bounding box center [273, 410] width 62 height 15
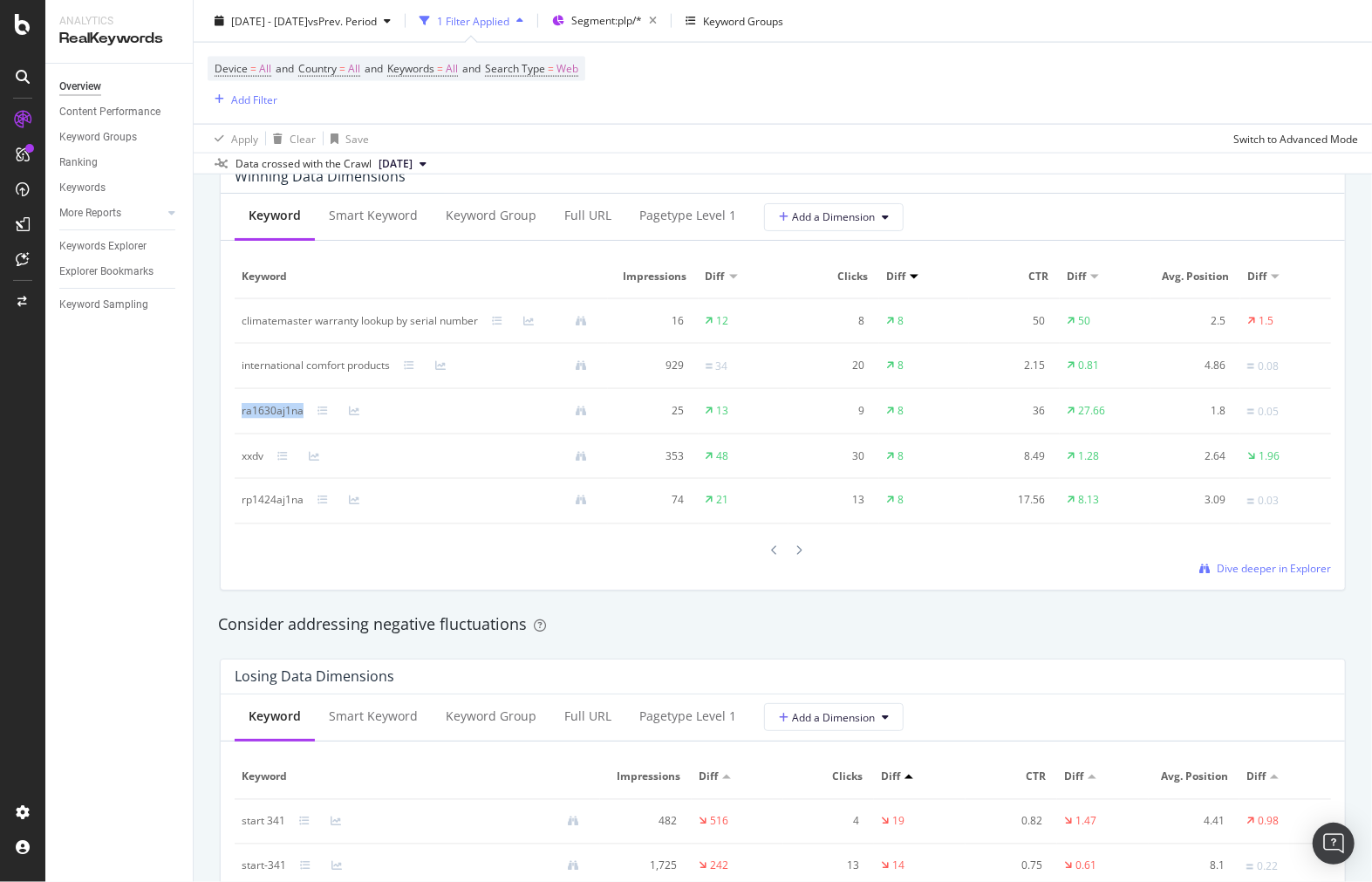
copy div "ra1630aj1na"
click at [792, 559] on div at bounding box center [800, 550] width 15 height 24
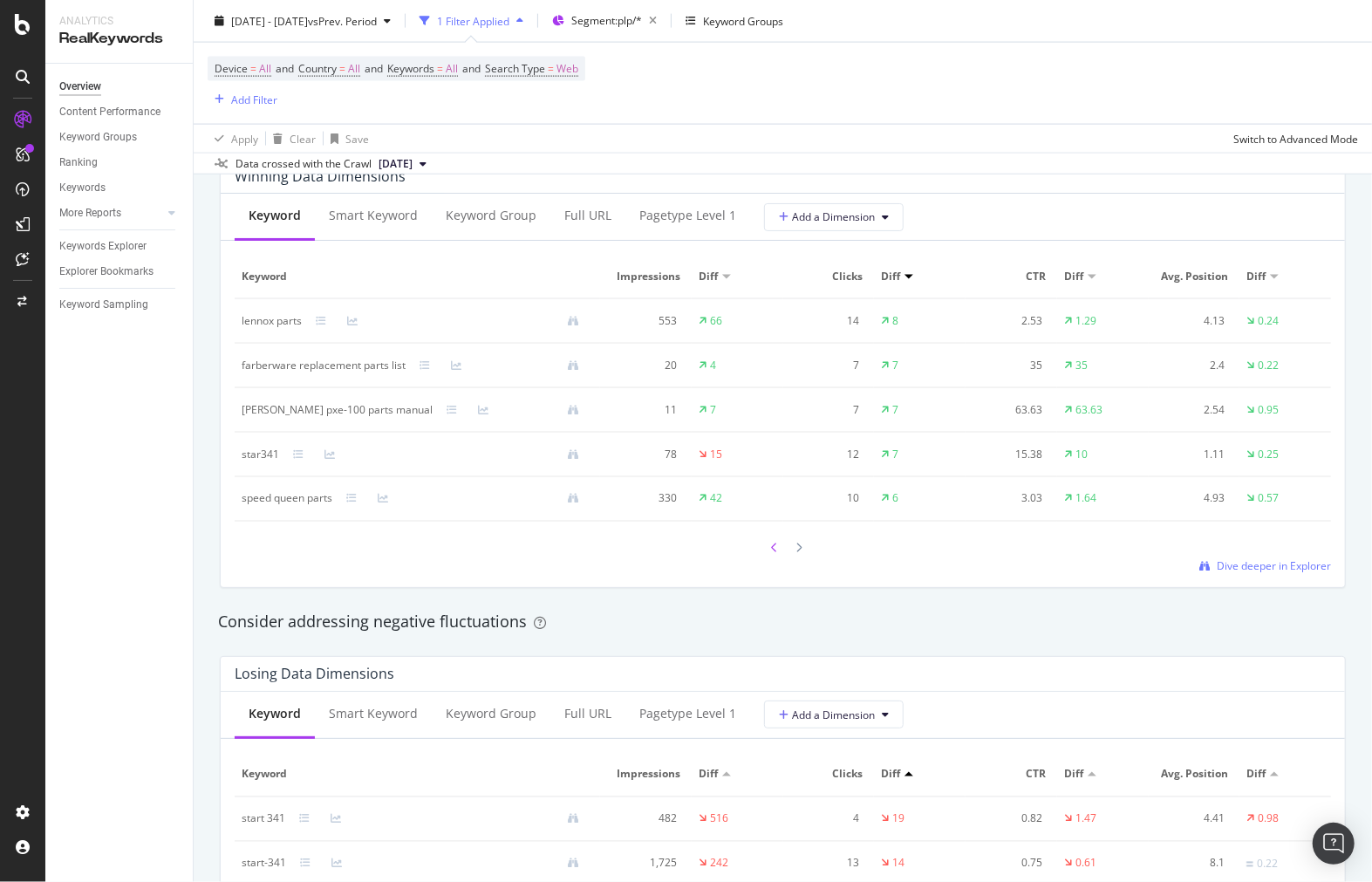
click at [772, 550] on icon at bounding box center [776, 548] width 7 height 11
click at [772, 550] on icon at bounding box center [776, 551] width 7 height 11
click at [262, 412] on div "13ajn48a01 capacitor" at bounding box center [294, 410] width 106 height 15
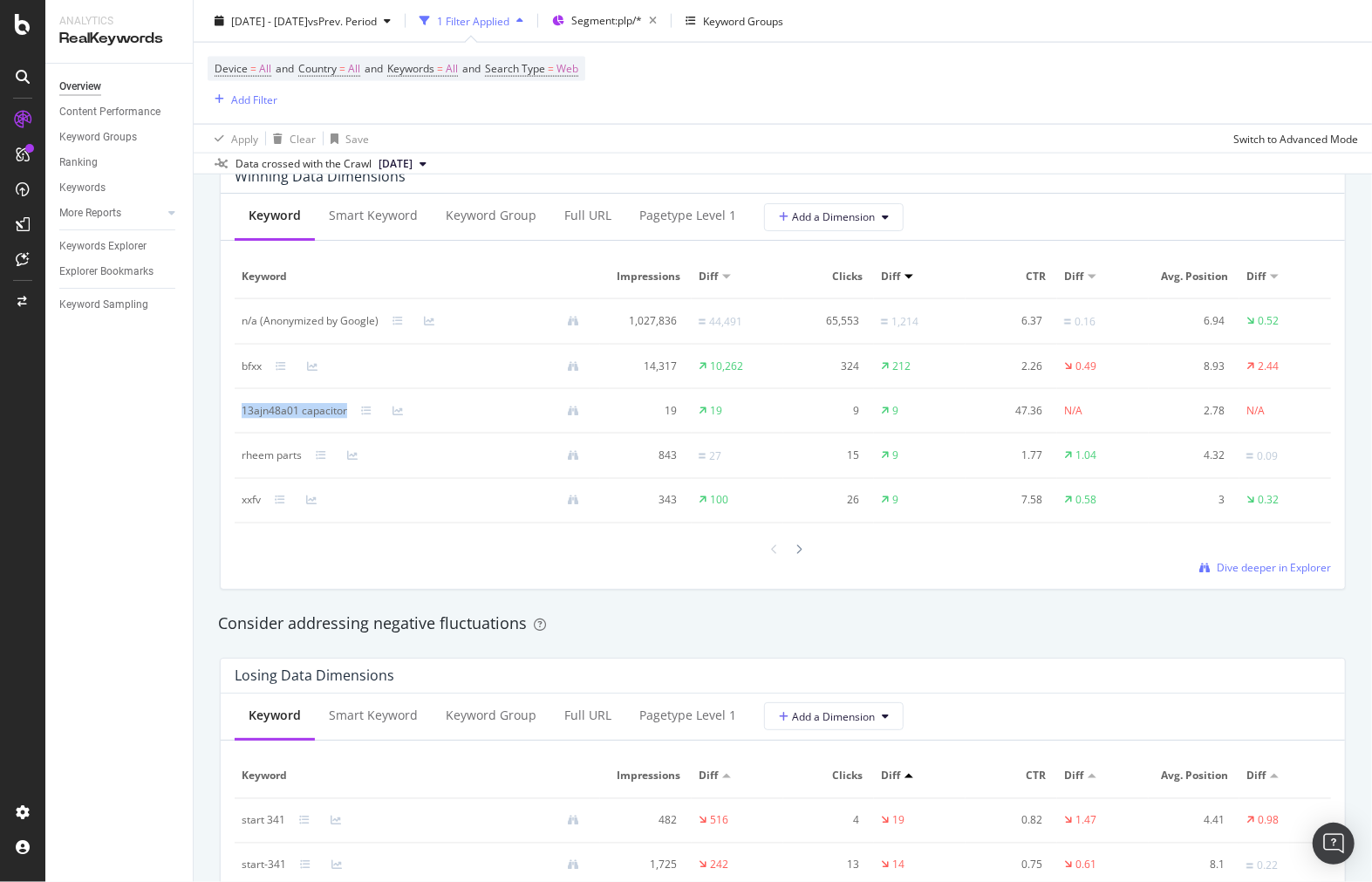
copy div "13ajn48a01 capacitor"
click at [177, 210] on div at bounding box center [171, 212] width 17 height 17
click at [177, 211] on div at bounding box center [171, 212] width 17 height 17
click at [24, 29] on icon at bounding box center [22, 24] width 15 height 21
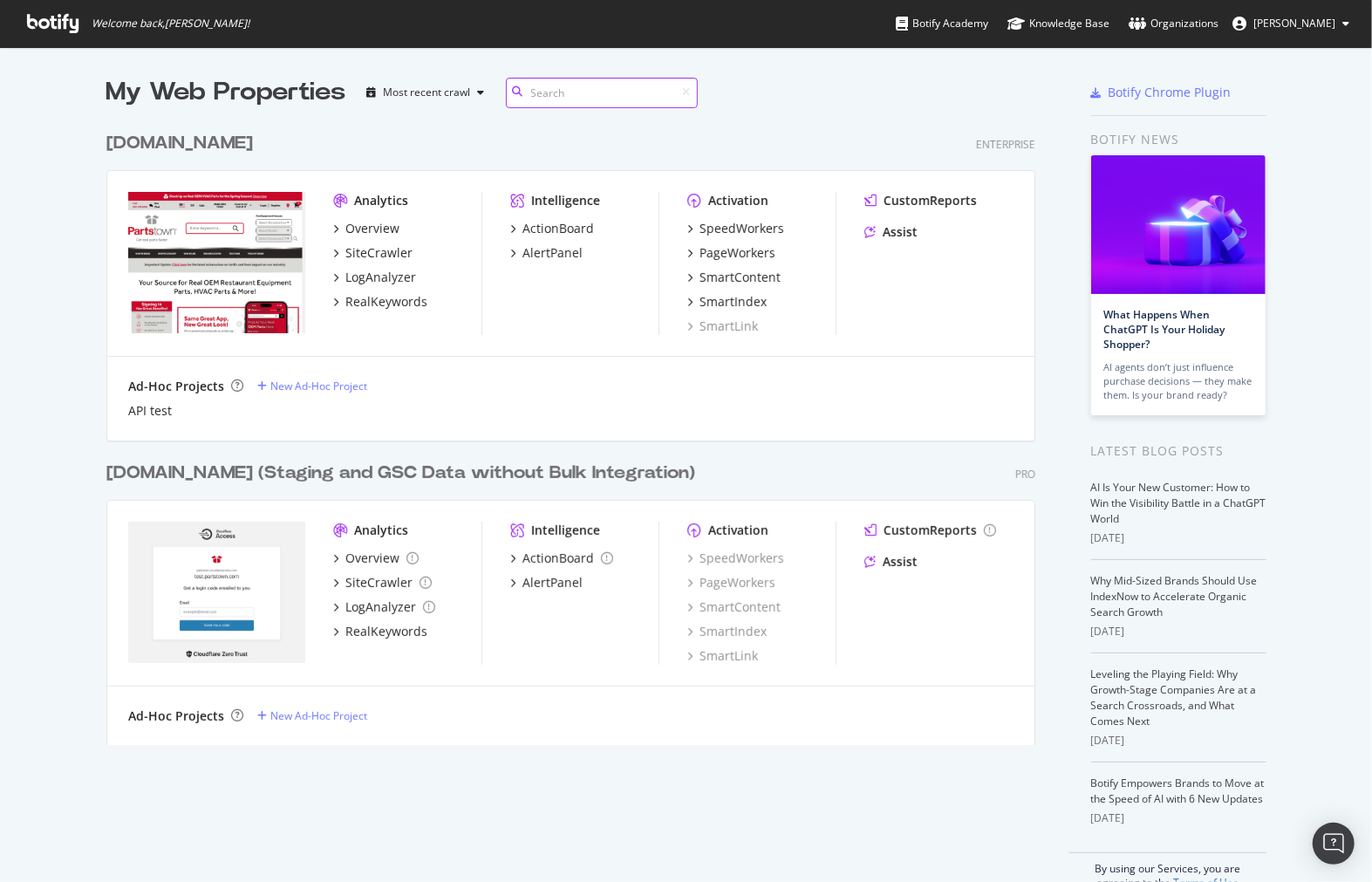
click at [557, 93] on input at bounding box center [602, 93] width 192 height 31
click at [226, 482] on div "[DOMAIN_NAME] (Staging and GSC Data without Bulk Integration)" at bounding box center [401, 474] width 589 height 25
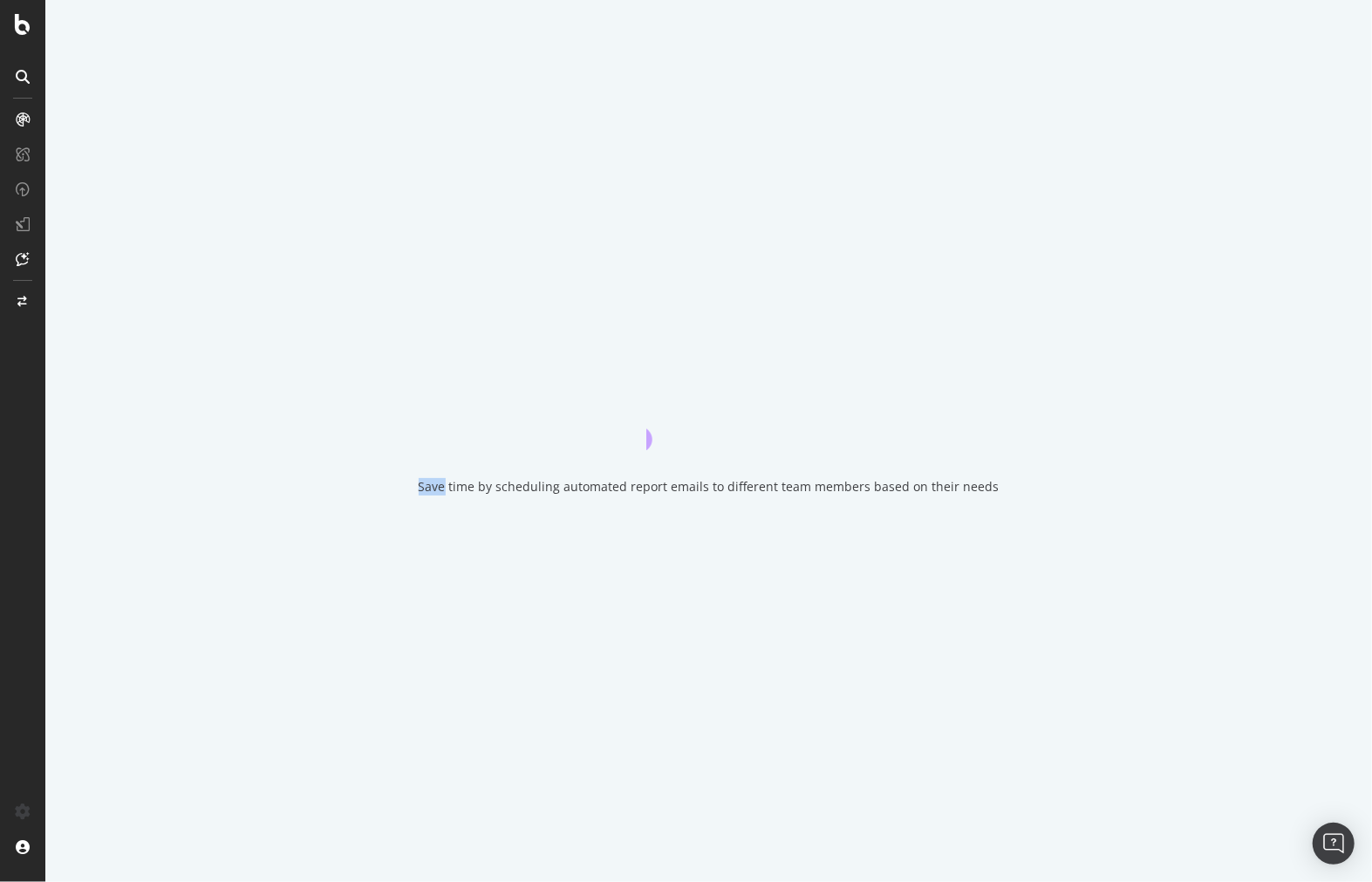
click at [226, 482] on div "Save time by scheduling automated report emails to different team members based…" at bounding box center [708, 441] width 1327 height 882
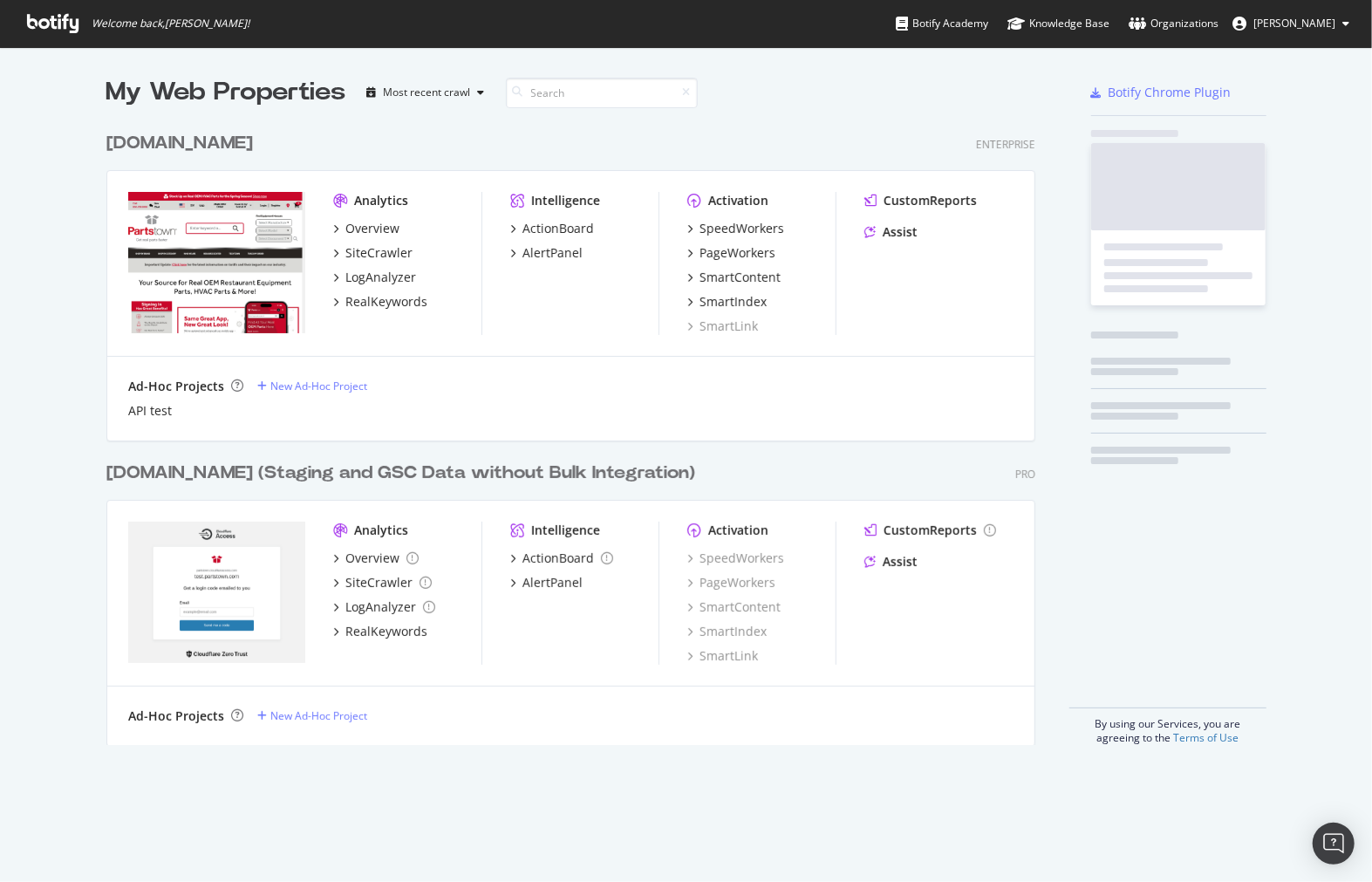
scroll to position [868, 1343]
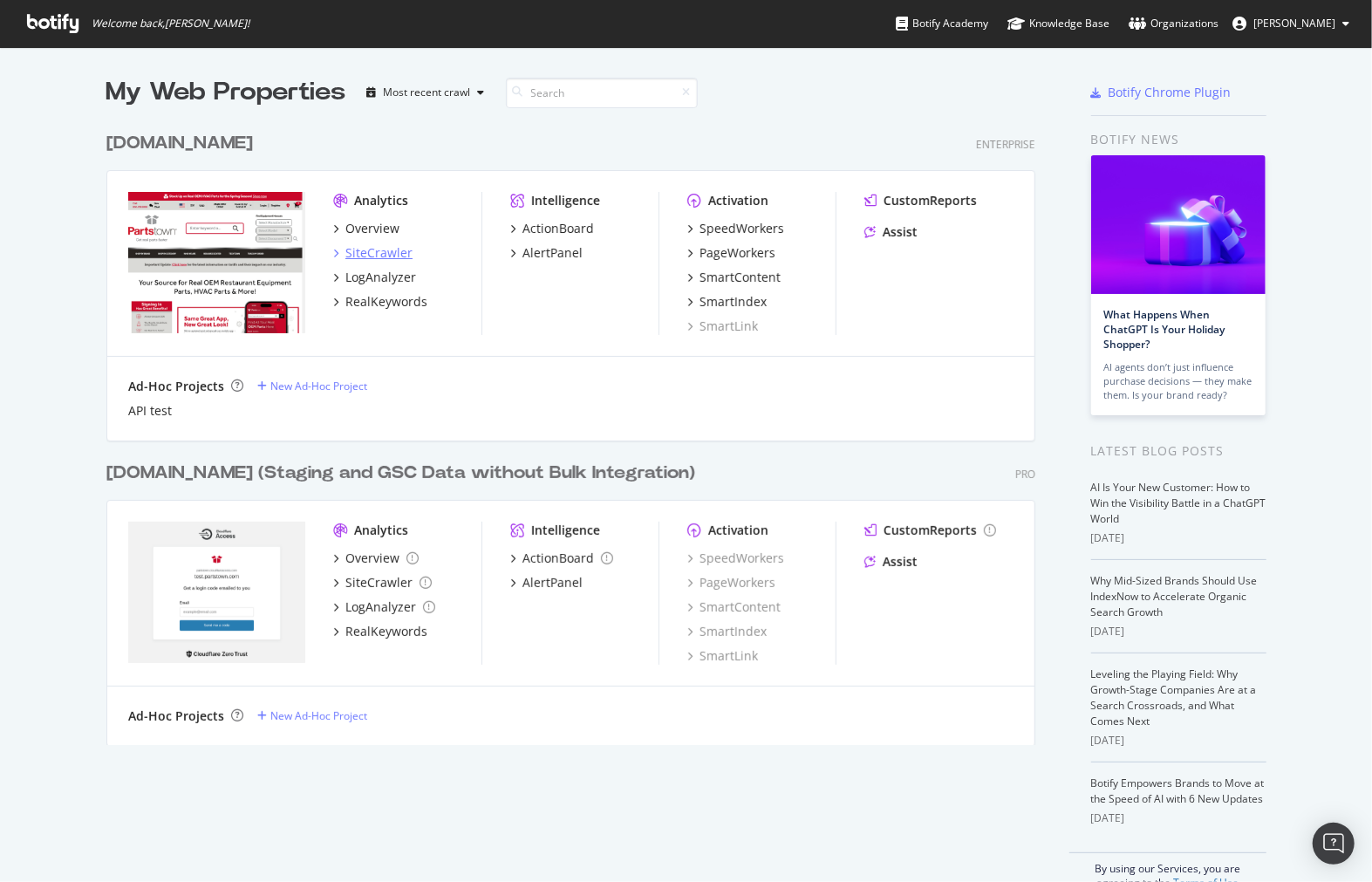
click at [365, 254] on div "SiteCrawler" at bounding box center [379, 253] width 67 height 17
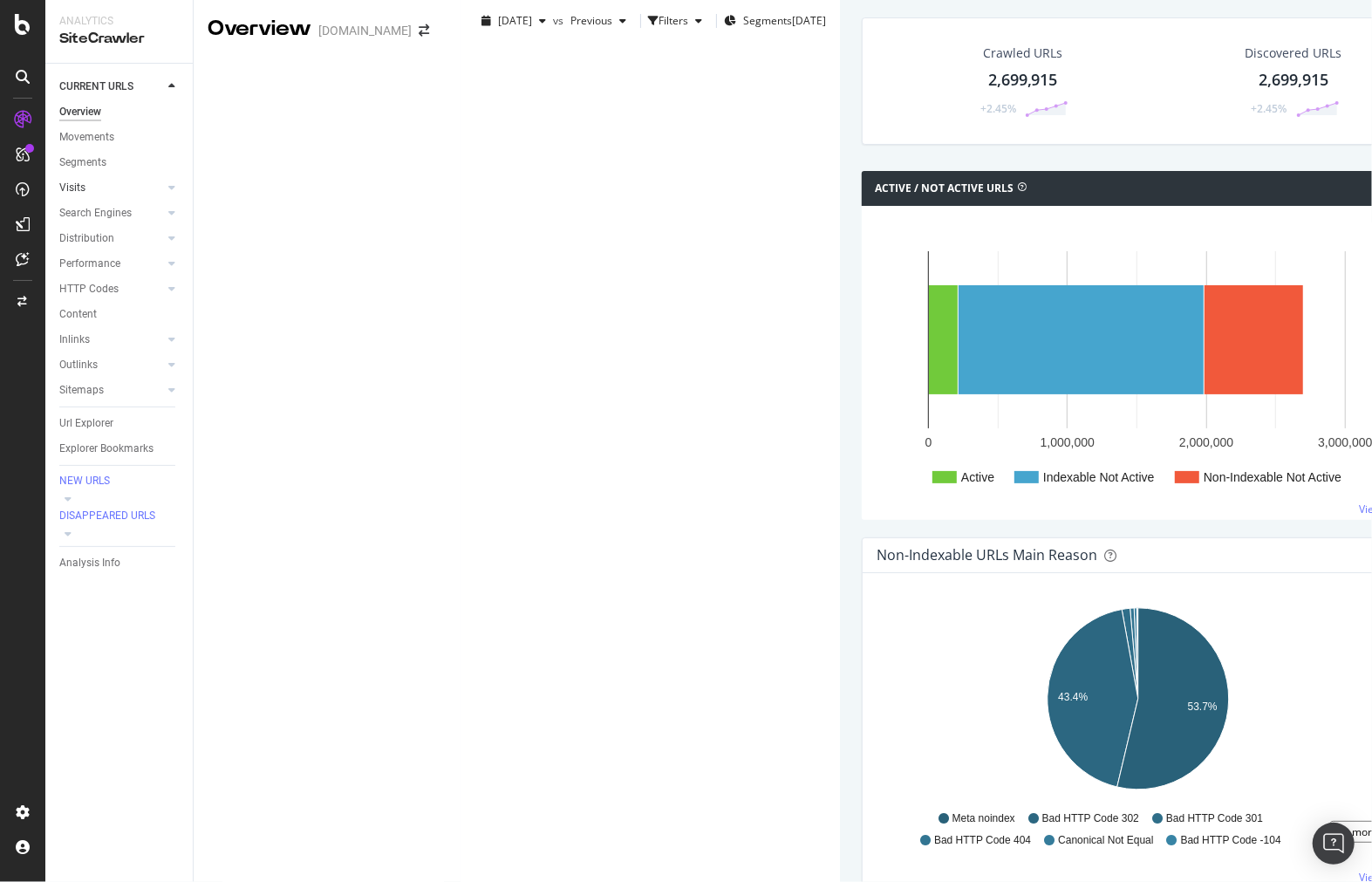
click at [158, 189] on div at bounding box center [154, 187] width 17 height 17
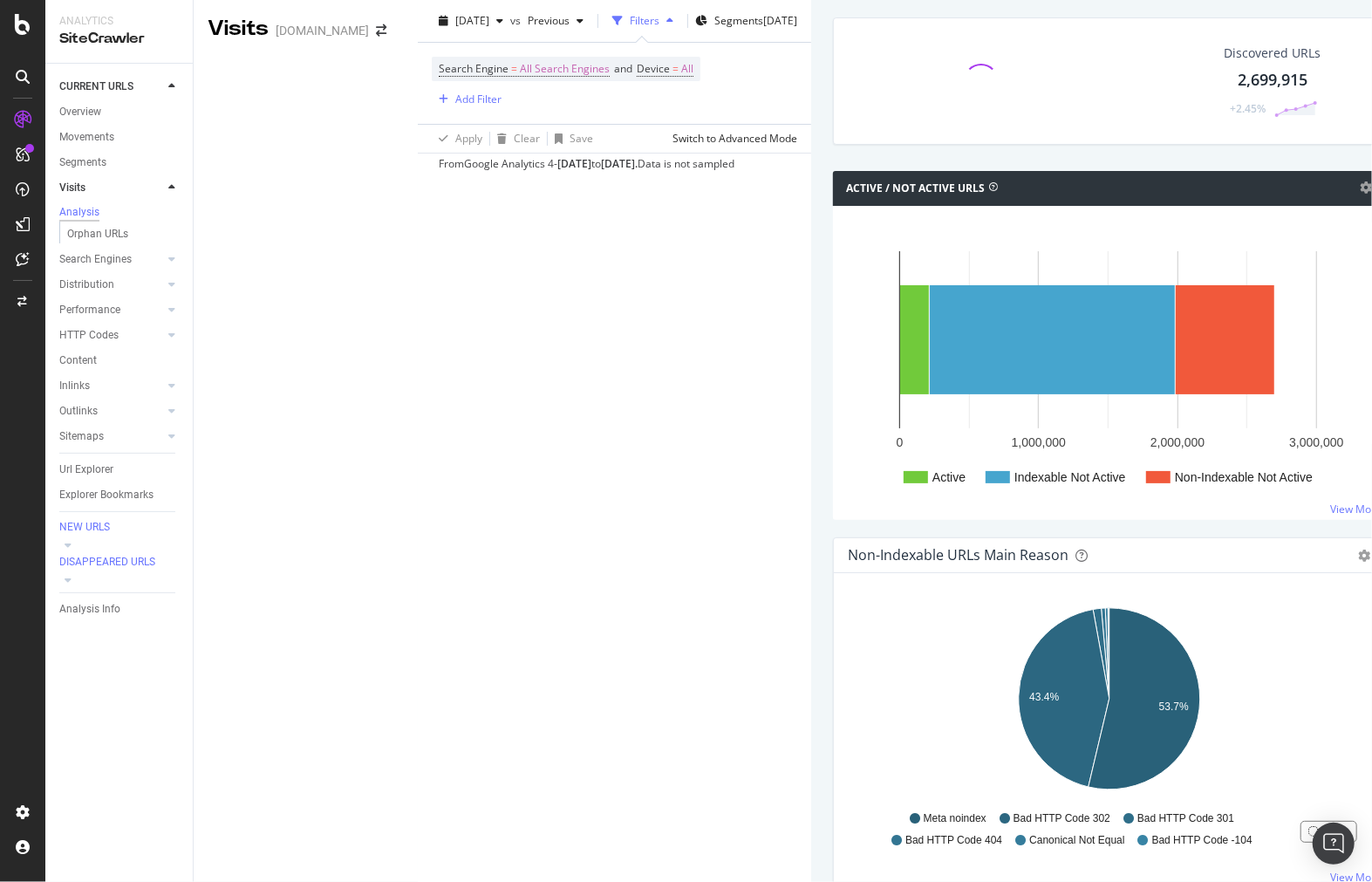
click at [166, 184] on div at bounding box center [171, 187] width 17 height 17
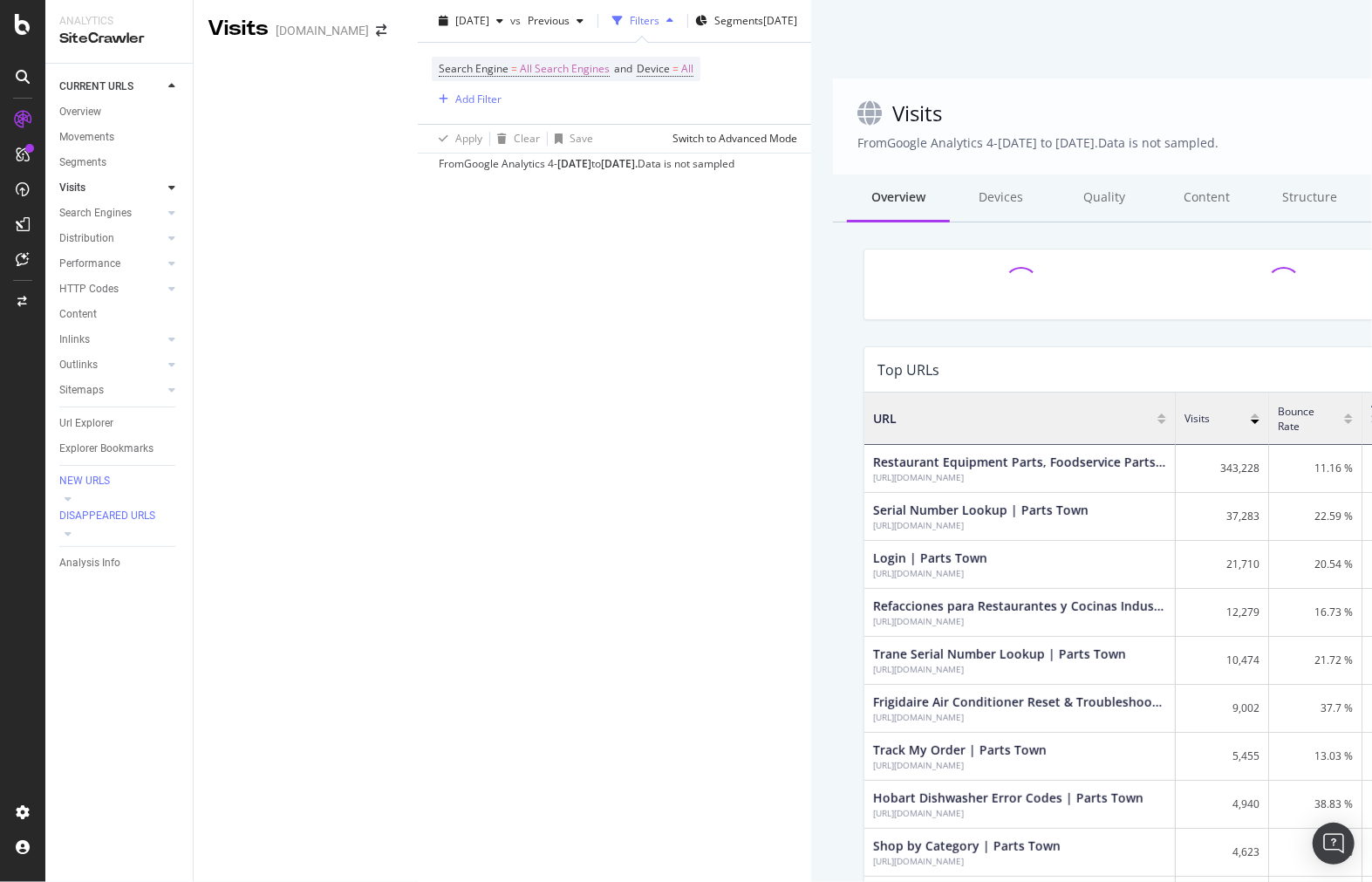
scroll to position [509, 1086]
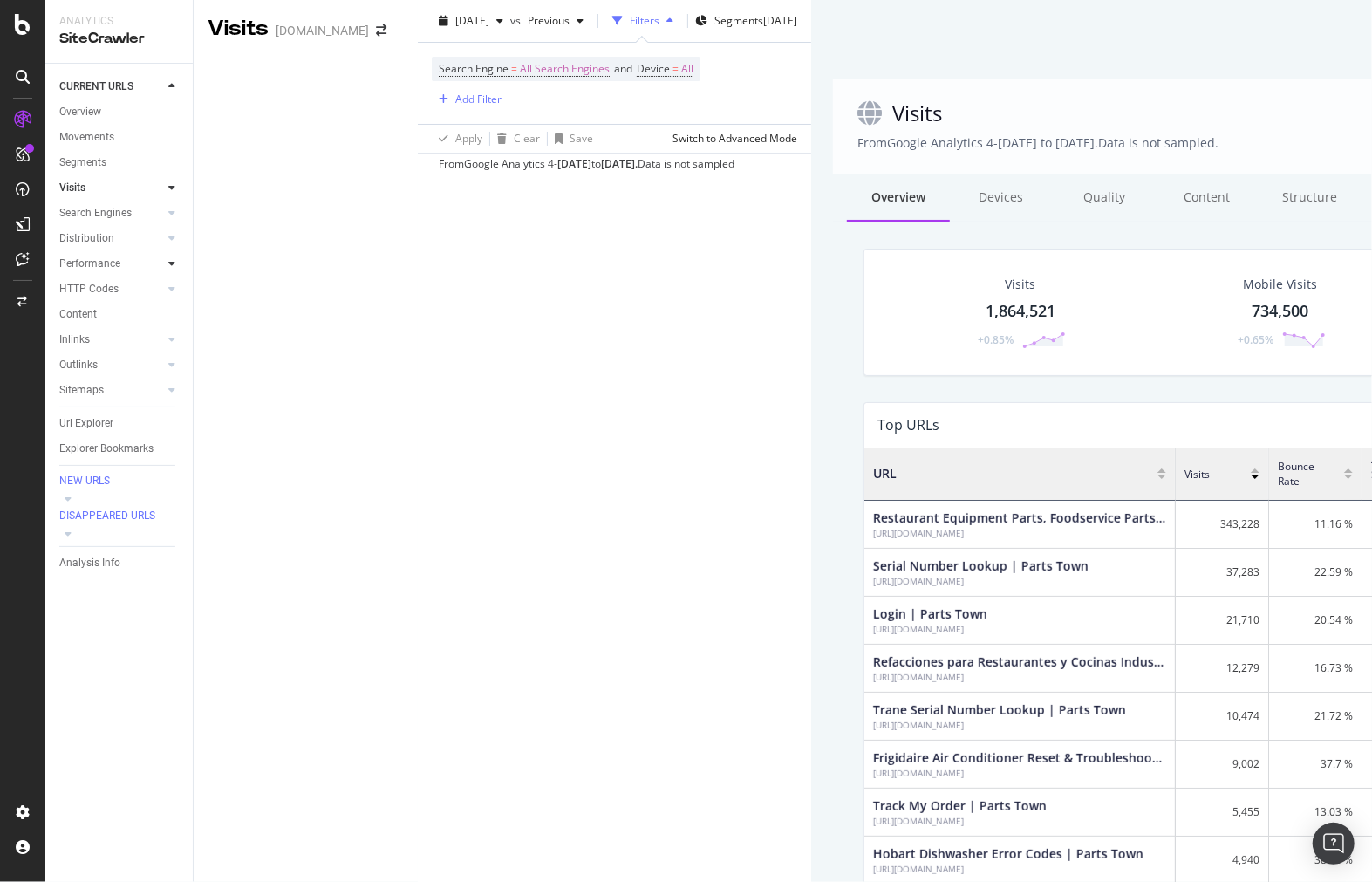
click at [177, 265] on div at bounding box center [171, 263] width 17 height 17
click at [177, 251] on div "Performance" at bounding box center [126, 264] width 133 height 25
click at [178, 244] on div "Distribution" at bounding box center [126, 238] width 133 height 25
click at [178, 236] on div at bounding box center [171, 237] width 17 height 17
click at [177, 215] on div at bounding box center [171, 212] width 17 height 17
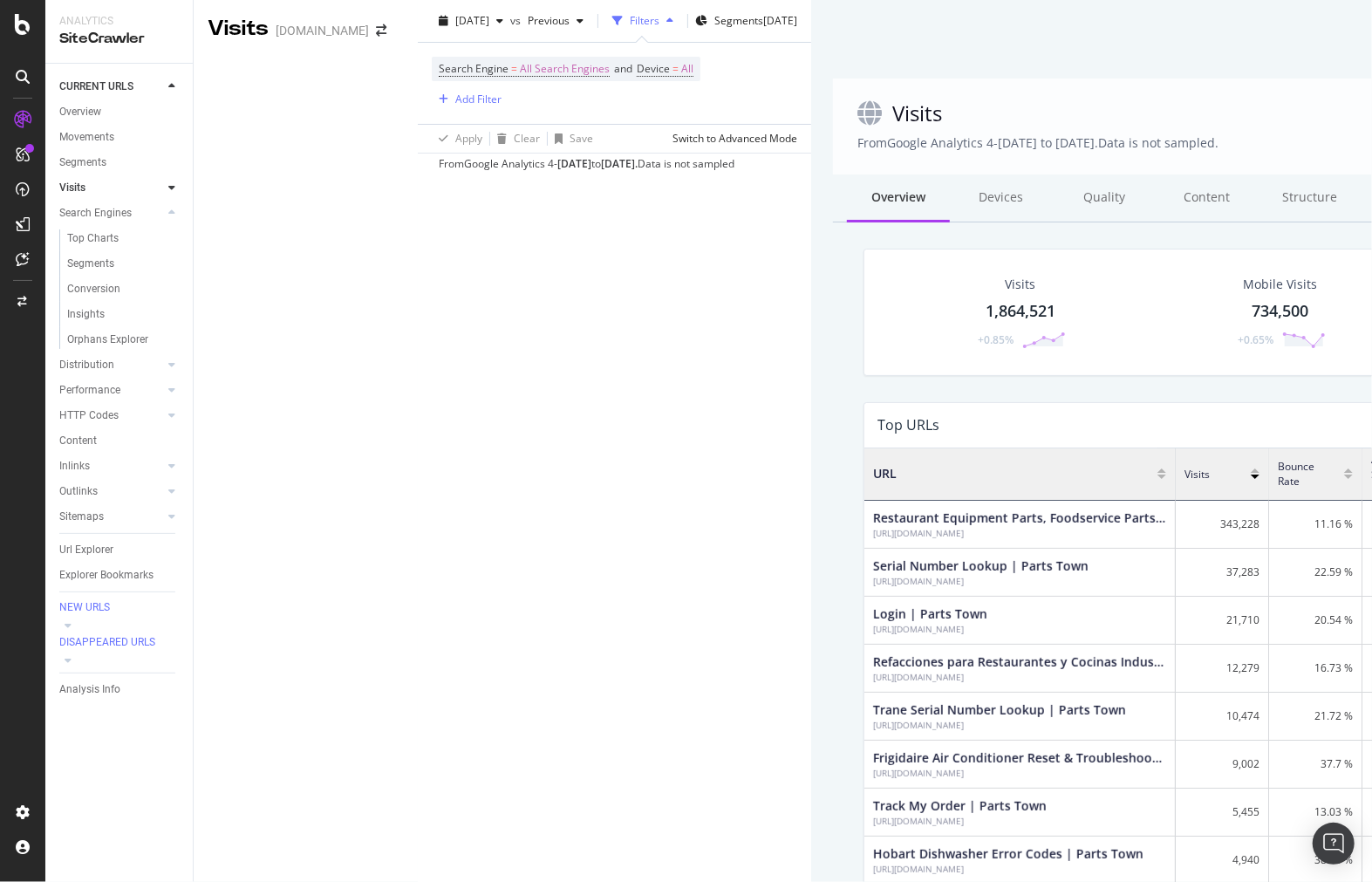
click at [20, 107] on div at bounding box center [23, 120] width 28 height 28
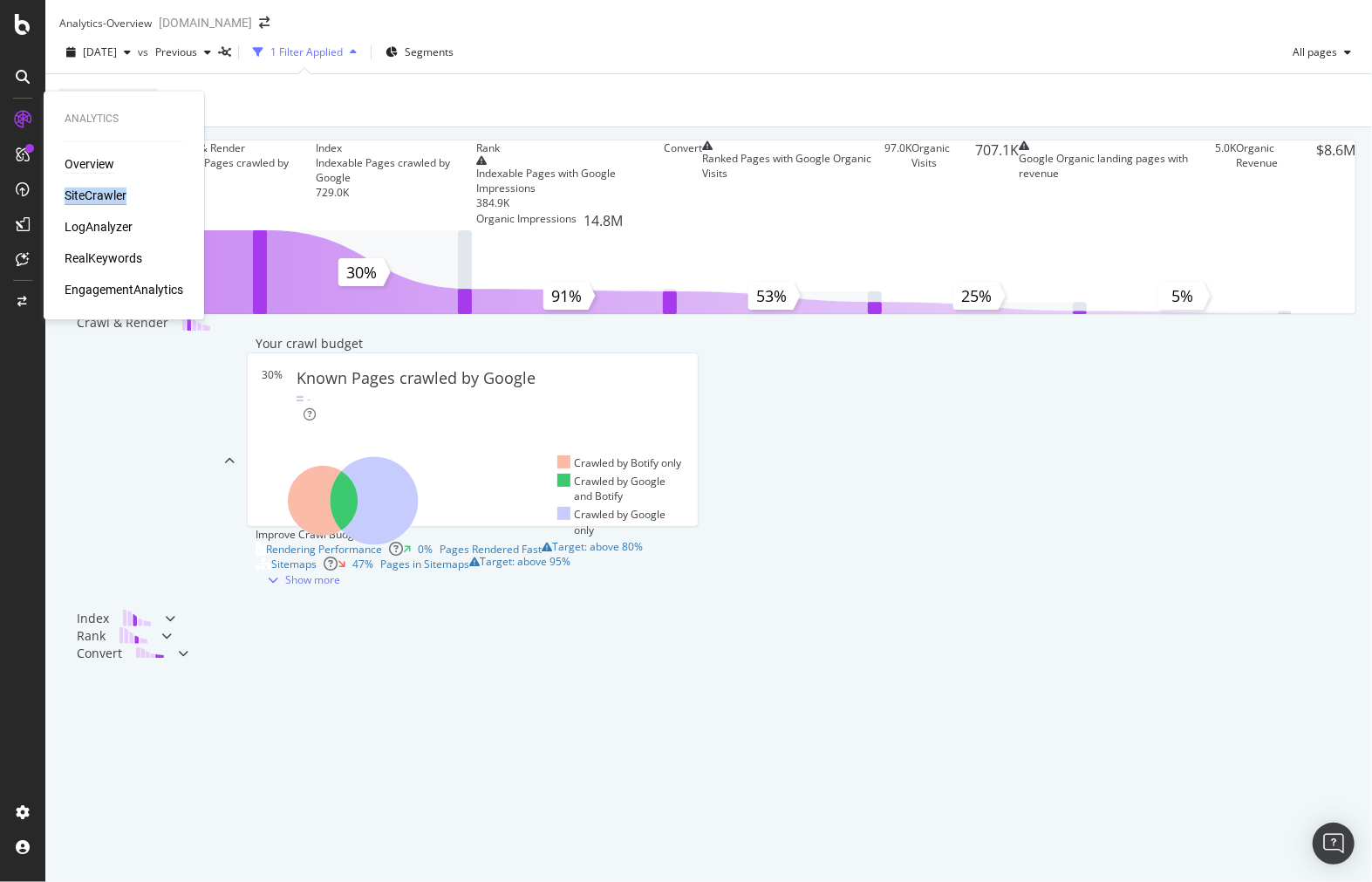
drag, startPoint x: 161, startPoint y: 202, endPoint x: 64, endPoint y: 195, distance: 97.3
click at [64, 195] on div "SiteCrawler" at bounding box center [123, 196] width 119 height 17
copy div "SiteCrawler"
click at [115, 192] on div "SiteCrawler" at bounding box center [95, 196] width 62 height 17
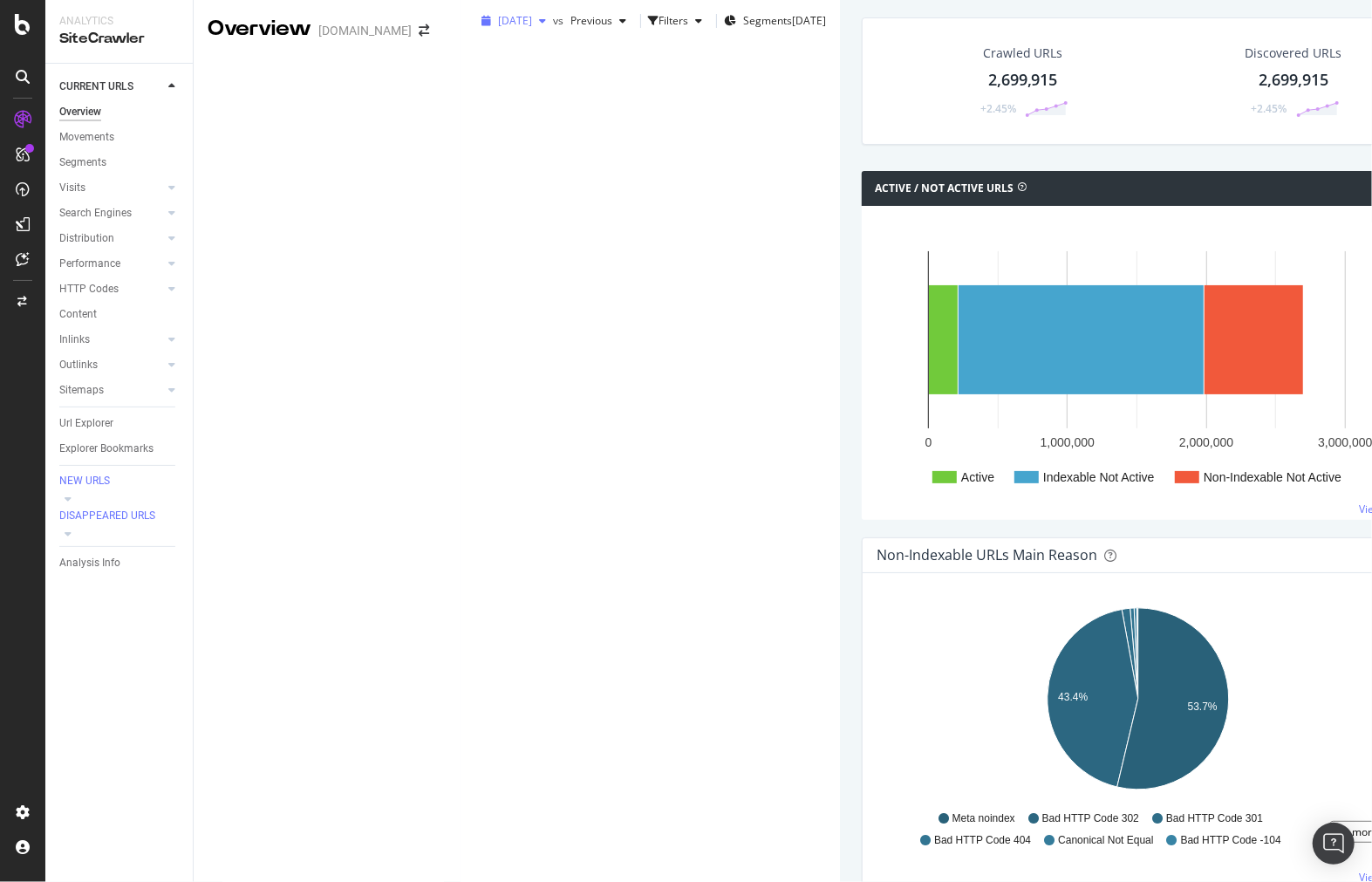
click at [498, 28] on span "[DATE]" at bounding box center [515, 20] width 34 height 14
click at [563, 28] on span "Previous" at bounding box center [588, 20] width 49 height 14
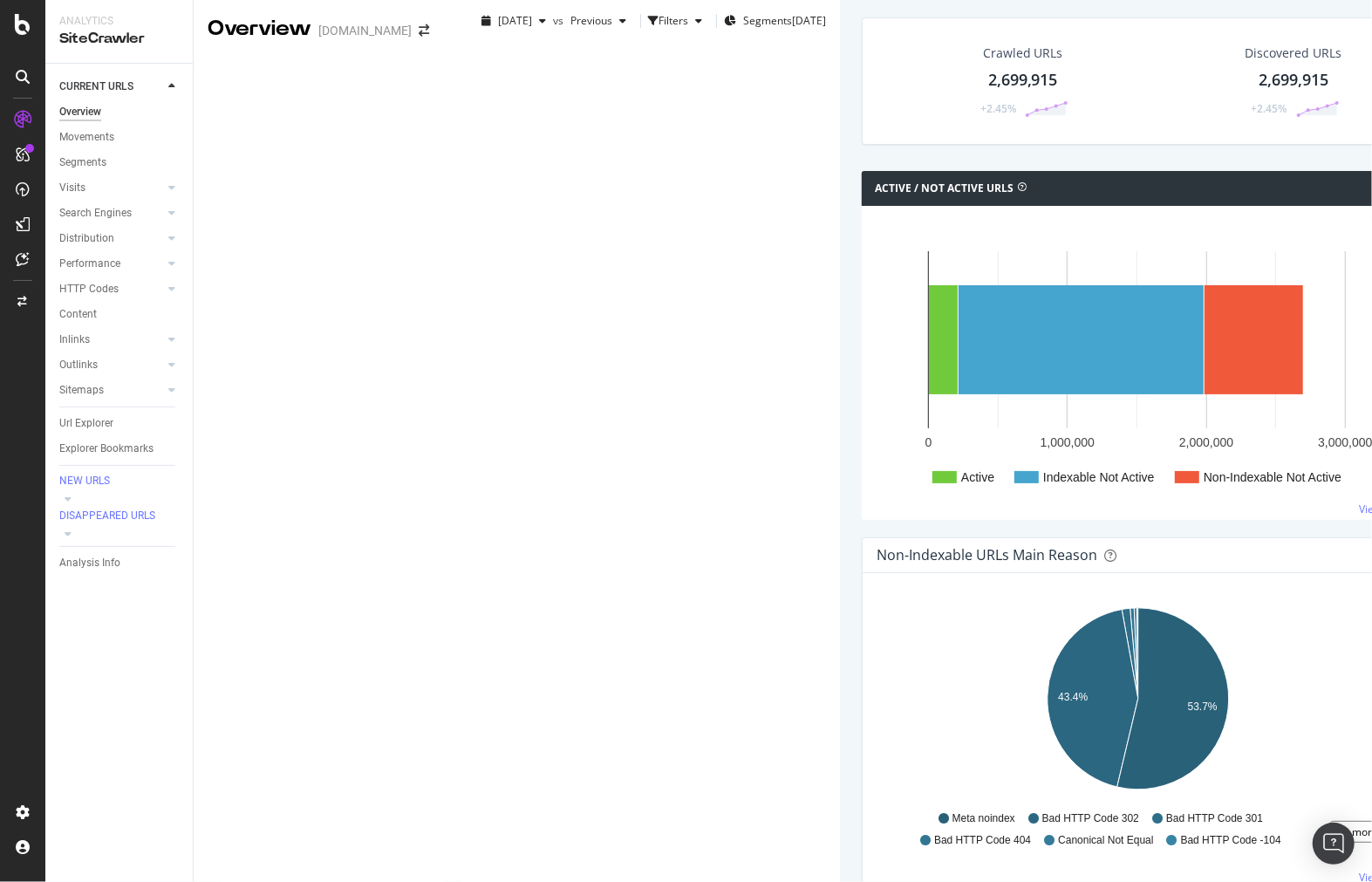
click at [498, 28] on span "[DATE]" at bounding box center [515, 20] width 34 height 14
click at [563, 28] on span "Previous" at bounding box center [588, 20] width 49 height 14
click at [889, 127] on div "Crawled URLs 2,699,915 +2.45%" at bounding box center [1023, 81] width 269 height 91
click at [563, 34] on div "Previous" at bounding box center [598, 21] width 70 height 26
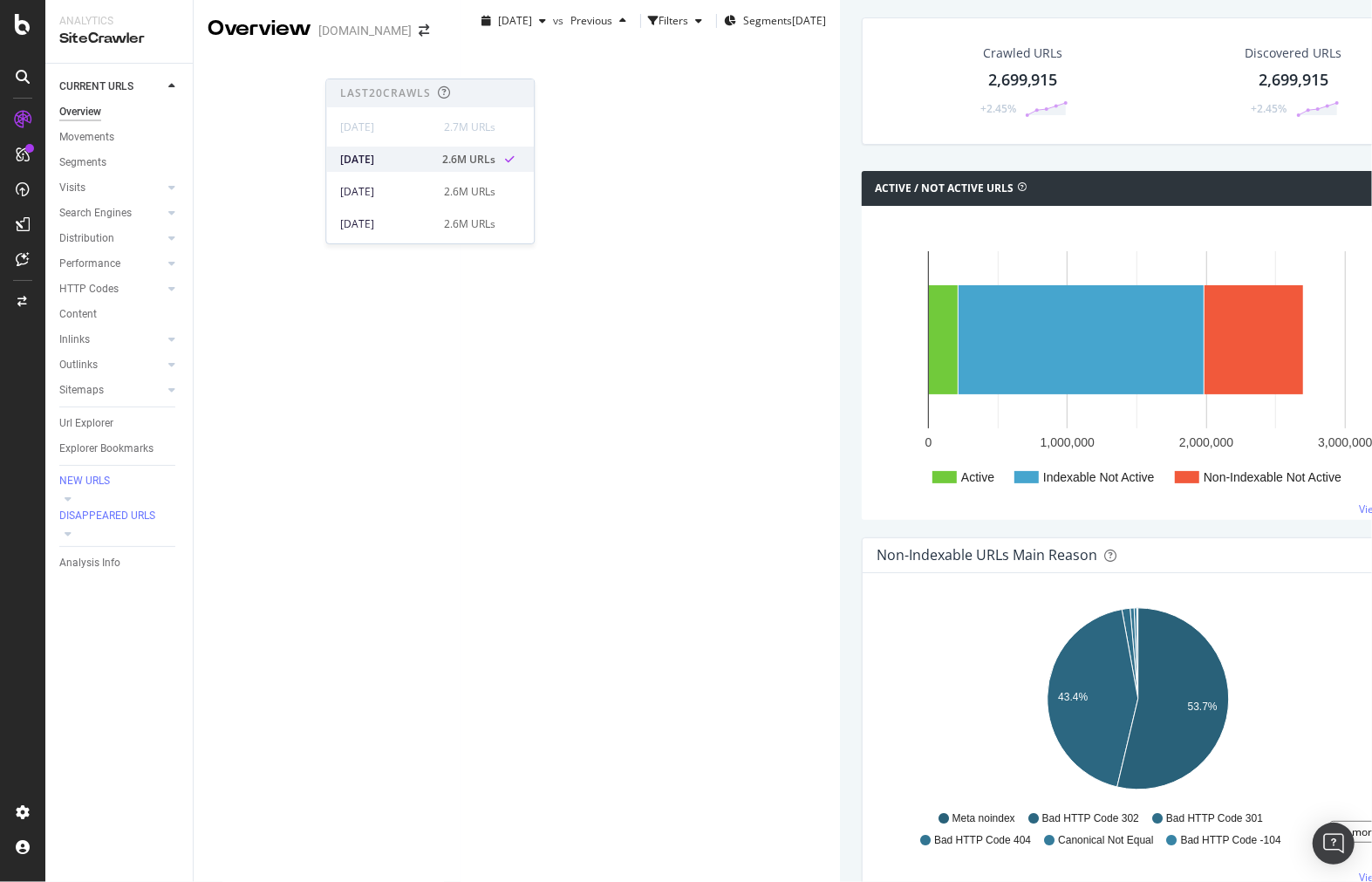
click at [438, 168] on div "[DATE] 2.6M URLs" at bounding box center [429, 159] width 207 height 25
click at [160, 85] on div at bounding box center [154, 86] width 17 height 17
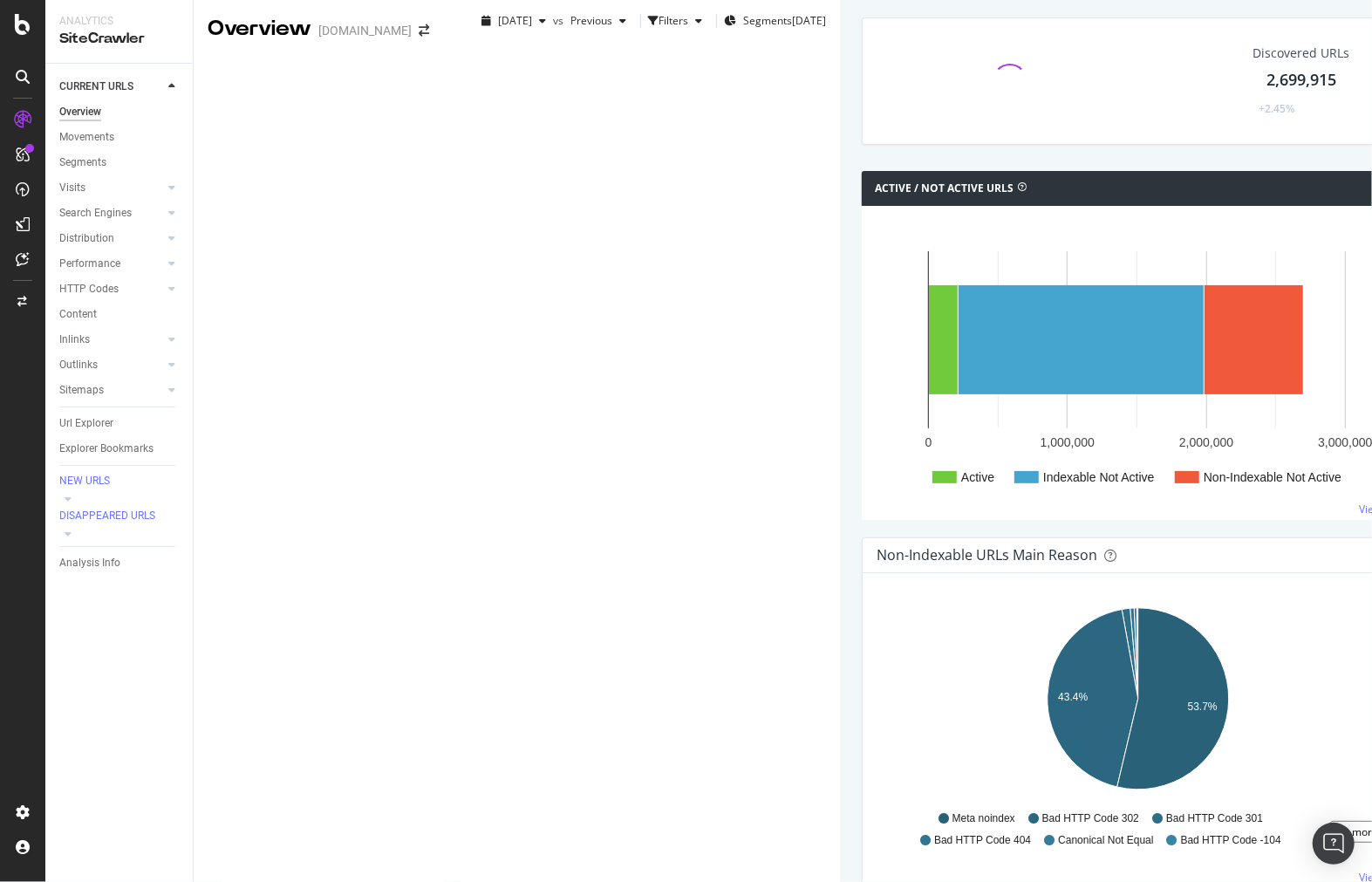
click at [173, 83] on icon at bounding box center [172, 87] width 7 height 11
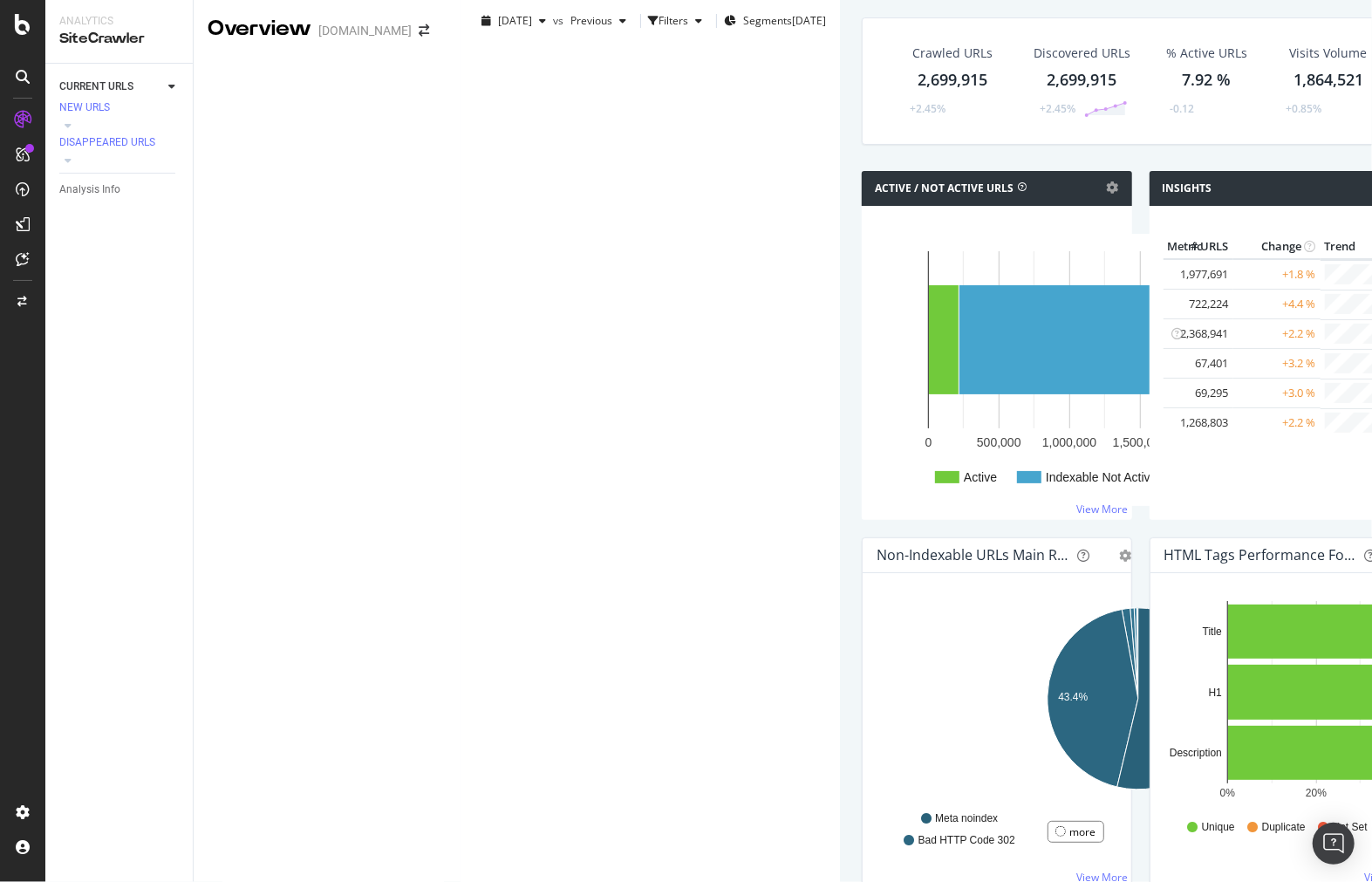
click at [173, 83] on icon at bounding box center [172, 87] width 7 height 11
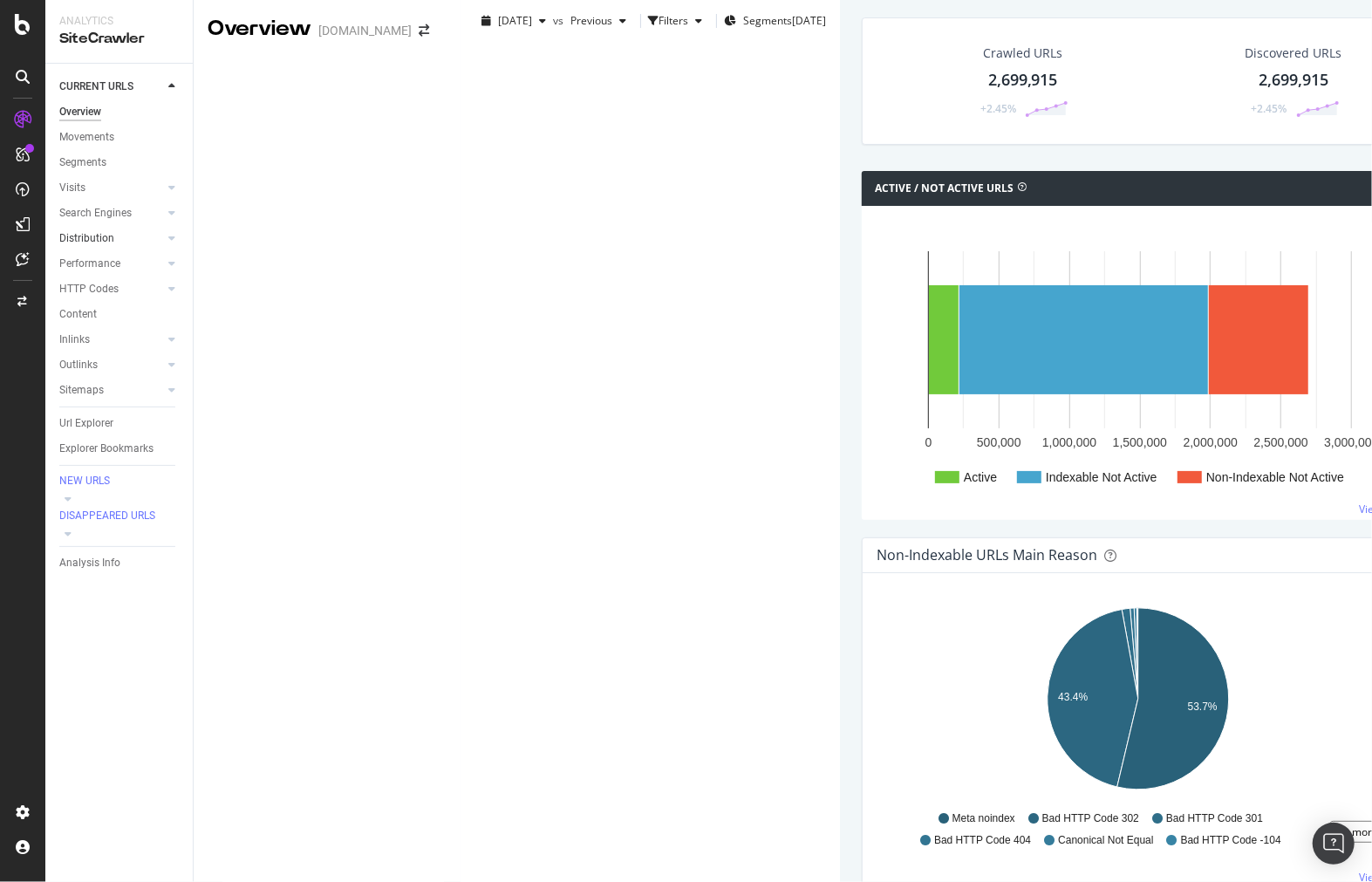
drag, startPoint x: 99, startPoint y: 239, endPoint x: 137, endPoint y: 238, distance: 38.0
click at [99, 239] on div "Distribution" at bounding box center [87, 238] width 55 height 18
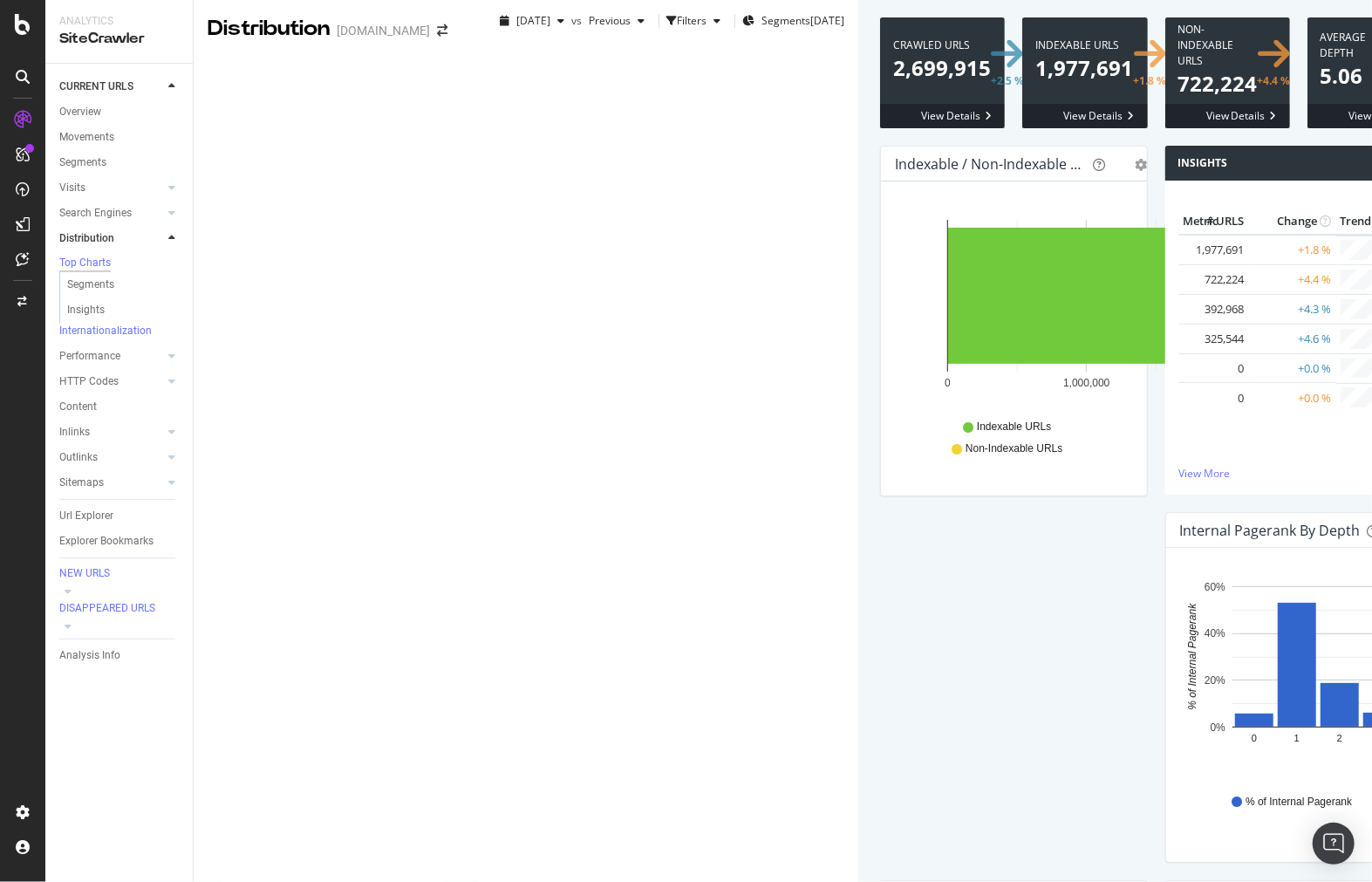
click at [1022, 129] on span at bounding box center [1085, 72] width 125 height 110
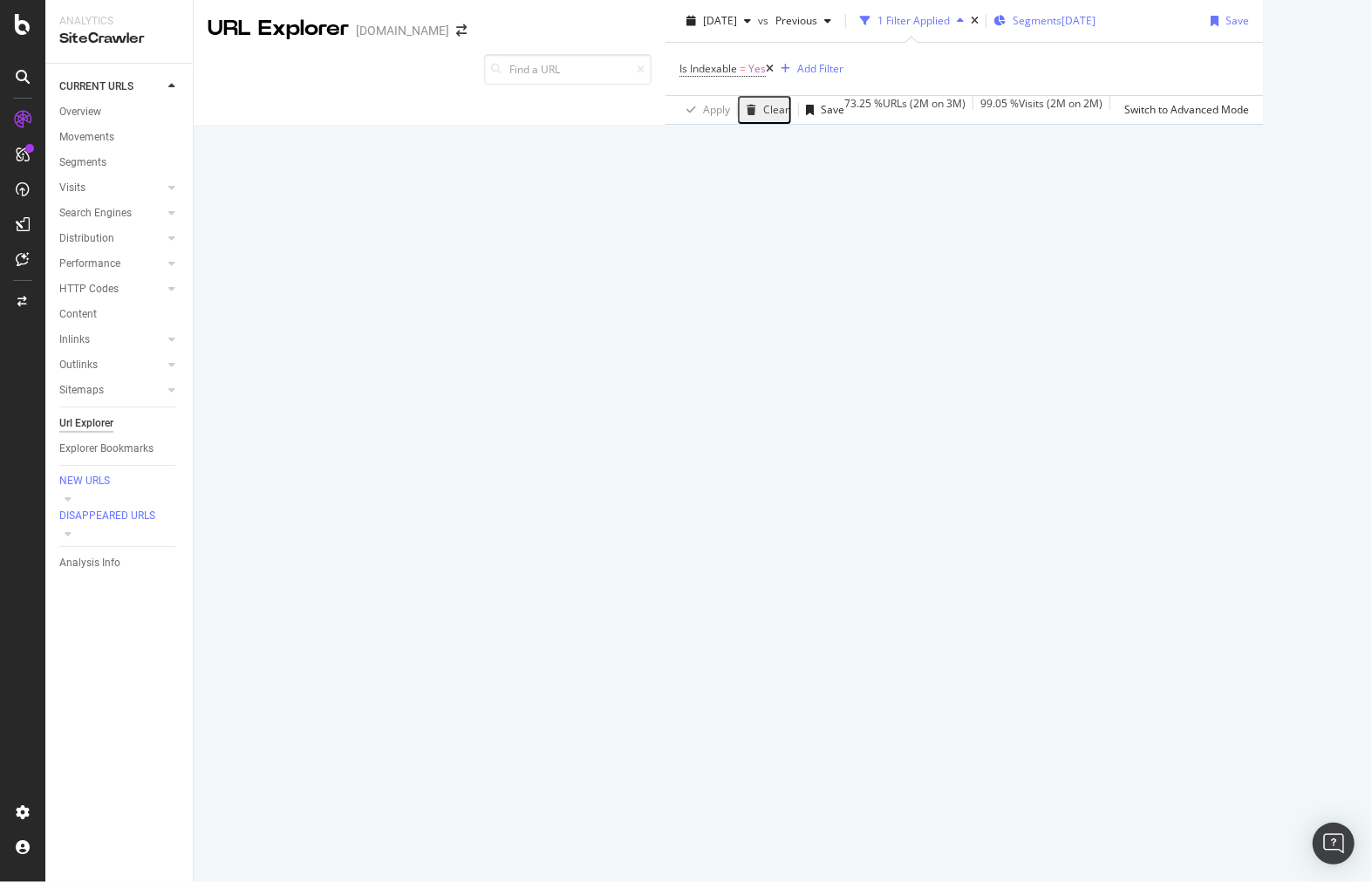
click at [993, 34] on div "Segments [DATE]" at bounding box center [1044, 21] width 102 height 26
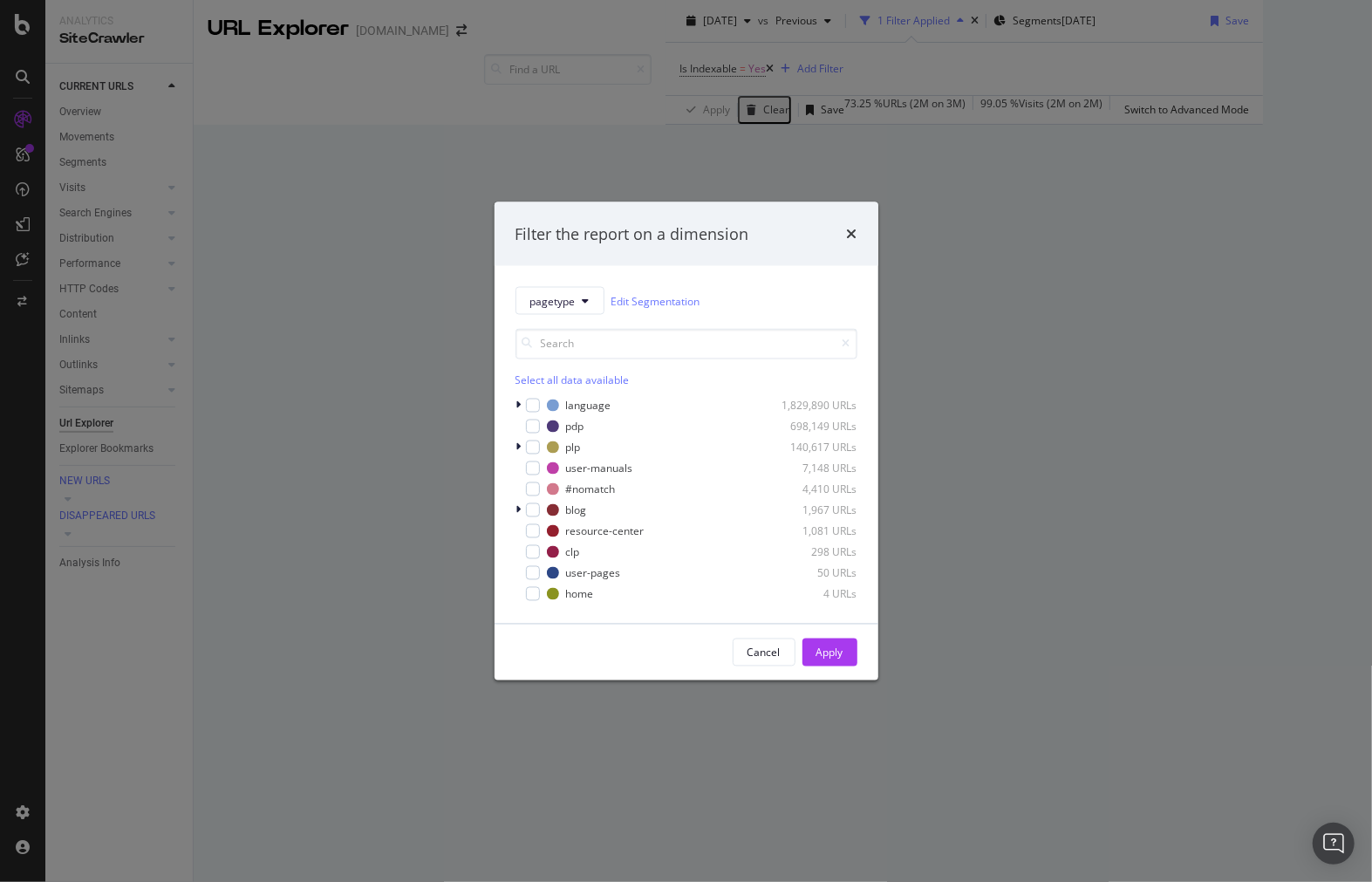
click at [813, 98] on div "Filter the report on a dimension pagetype Edit Segmentation Select all data ava…" at bounding box center [686, 441] width 1372 height 882
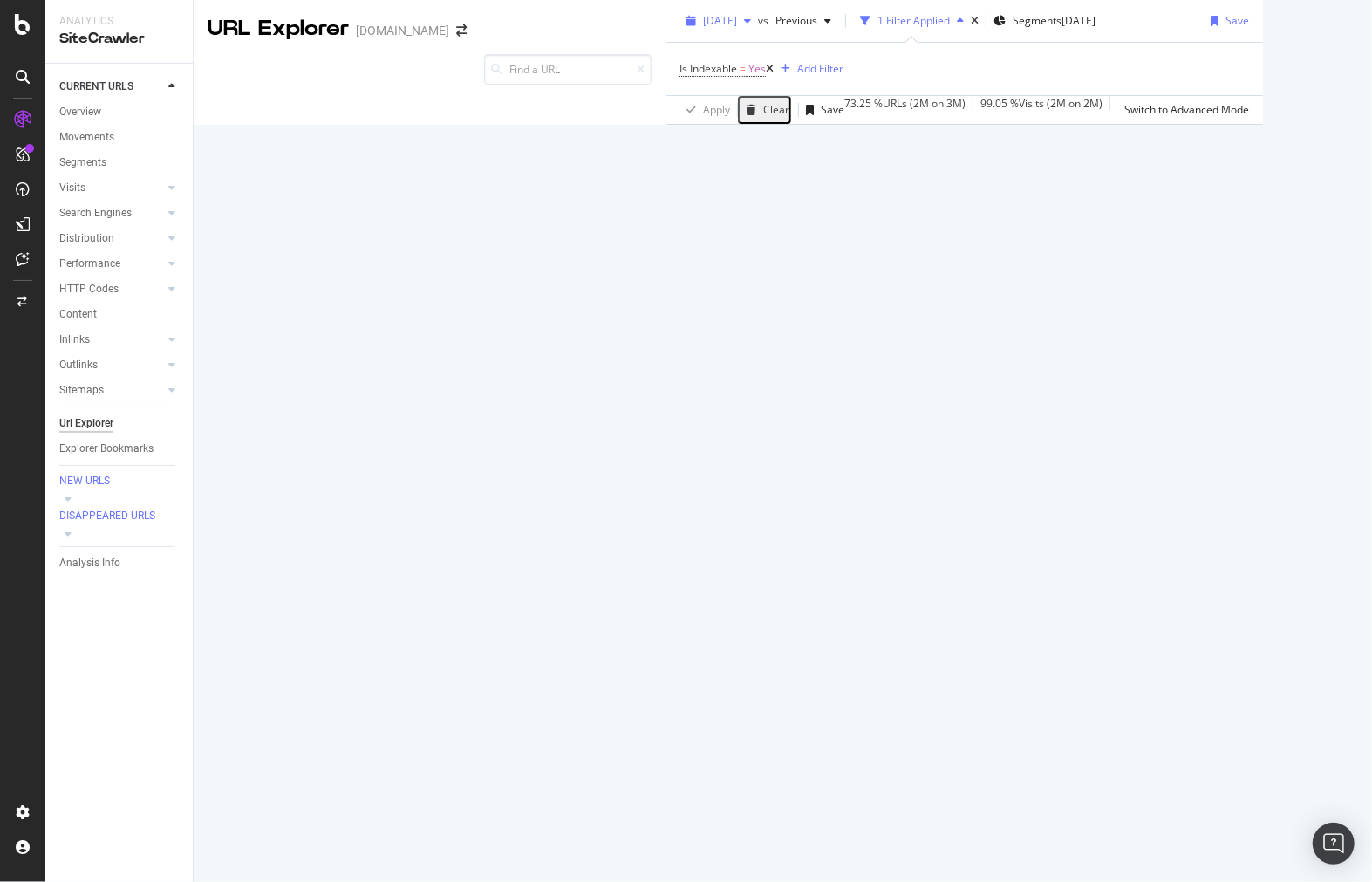
click at [703, 28] on span "[DATE]" at bounding box center [720, 20] width 34 height 14
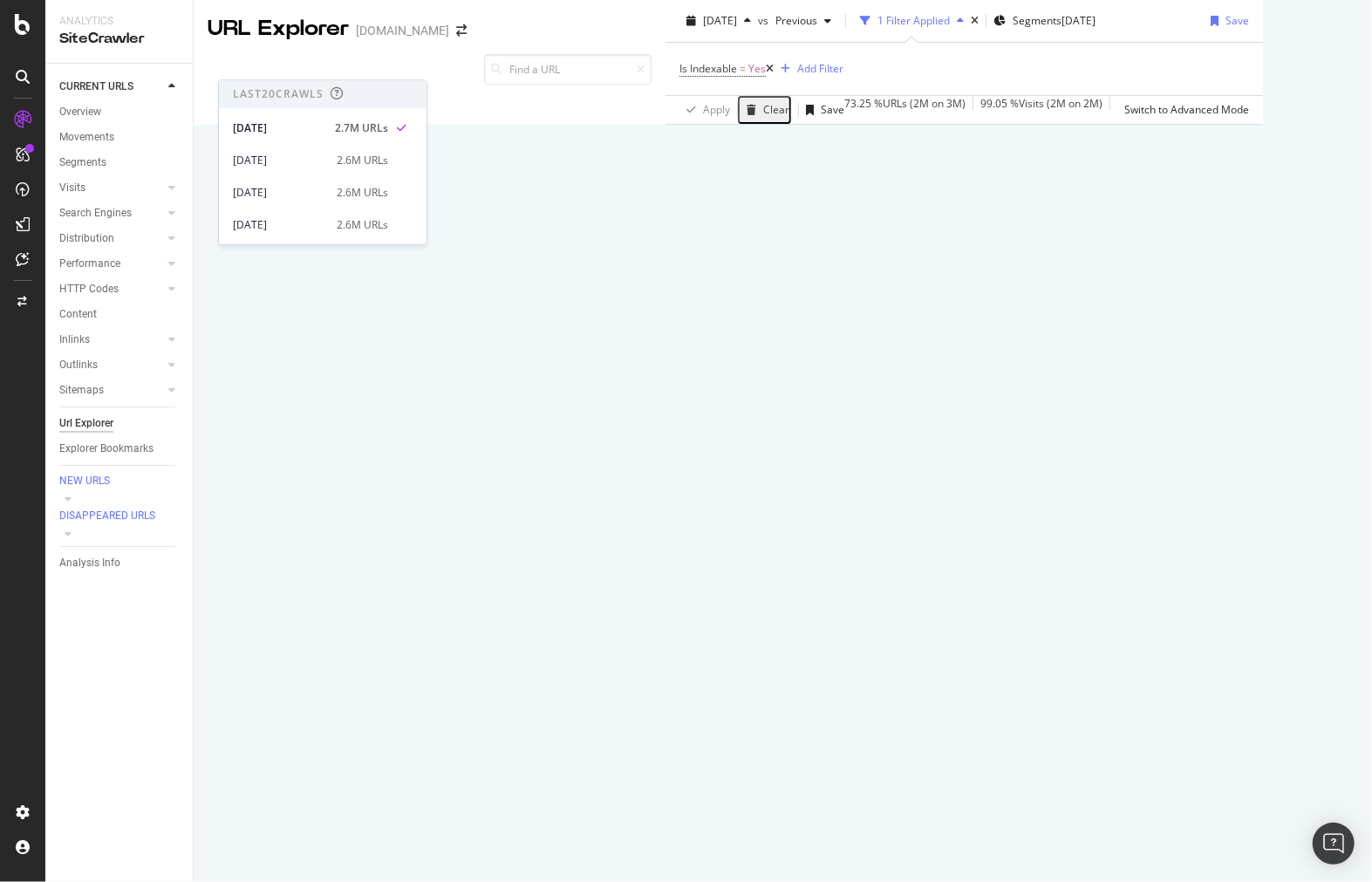
click at [679, 95] on div "Is Indexable = Yes Add Filter" at bounding box center [964, 69] width 570 height 53
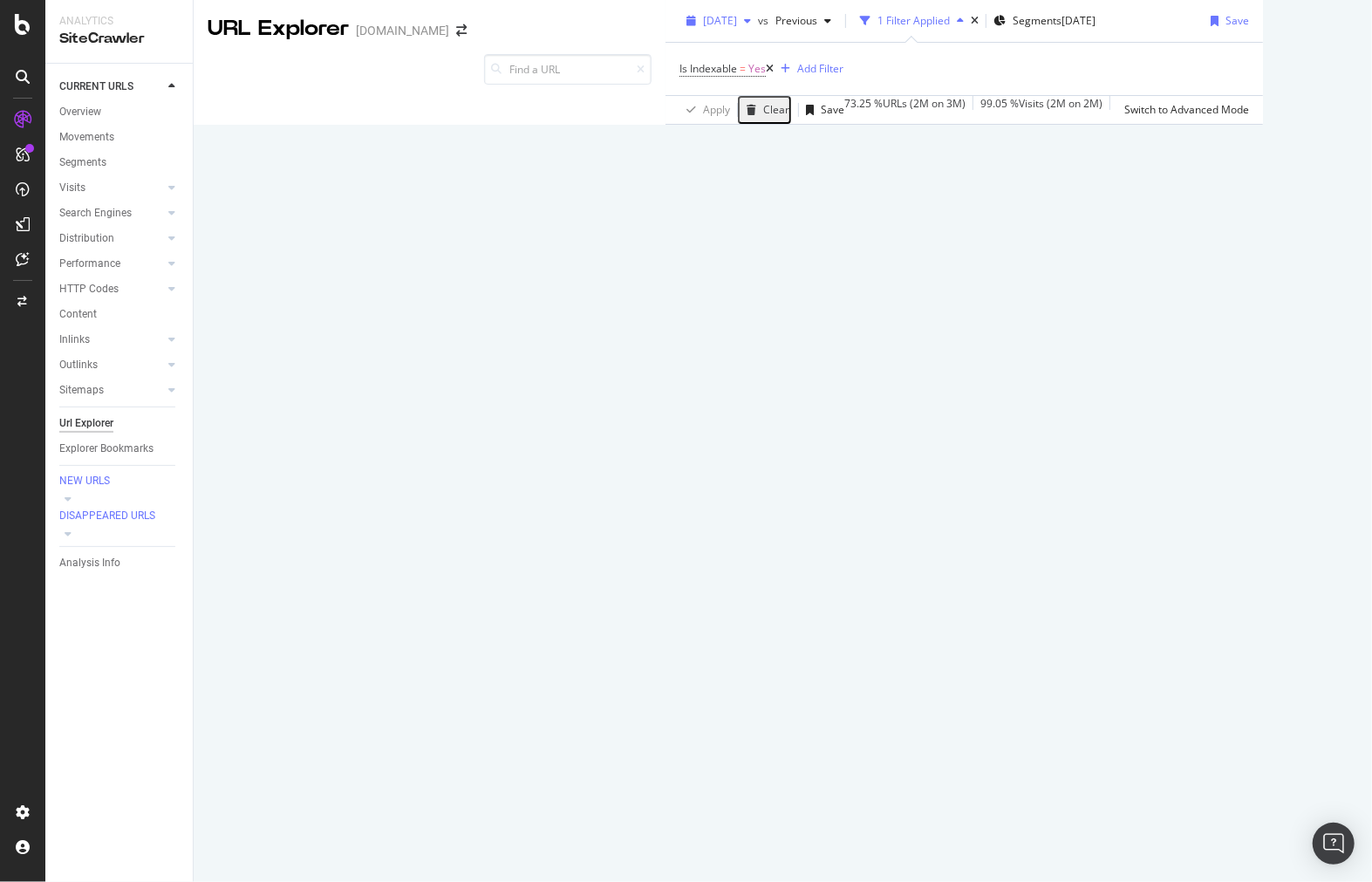
click at [703, 28] on span "[DATE]" at bounding box center [720, 20] width 34 height 14
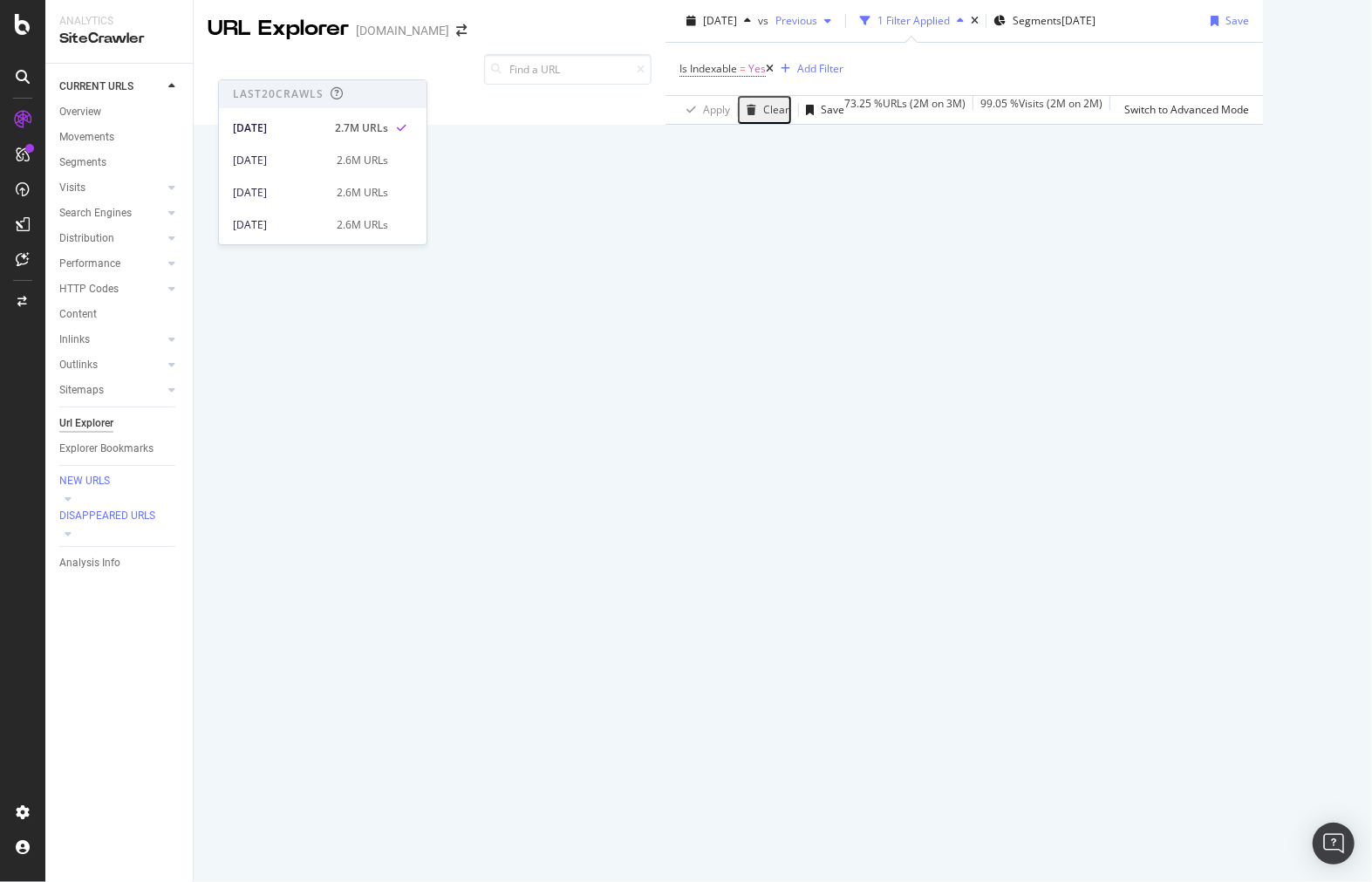
click at [769, 28] on span "Previous" at bounding box center [793, 20] width 49 height 14
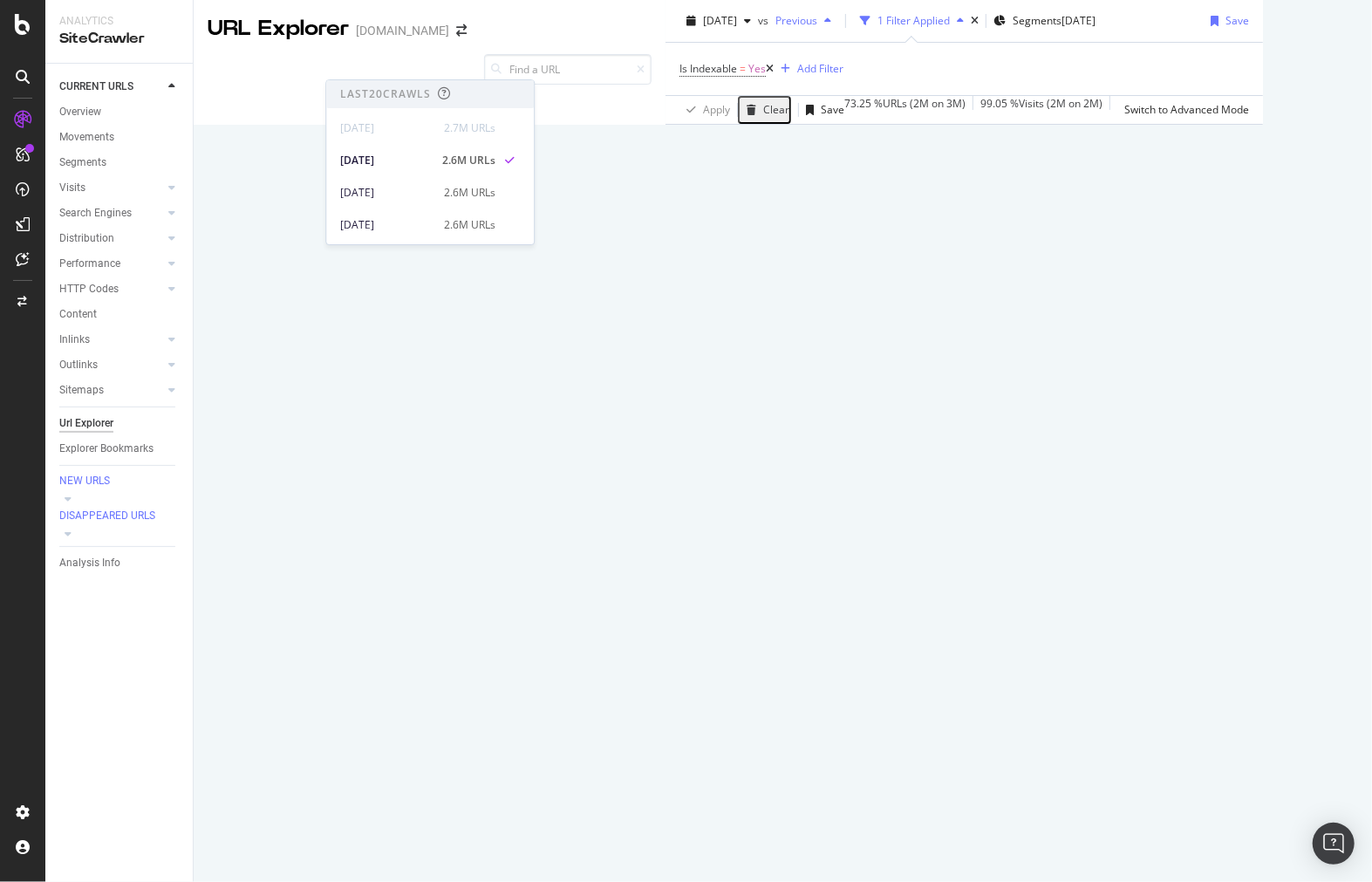
click at [769, 28] on span "Previous" at bounding box center [793, 20] width 49 height 14
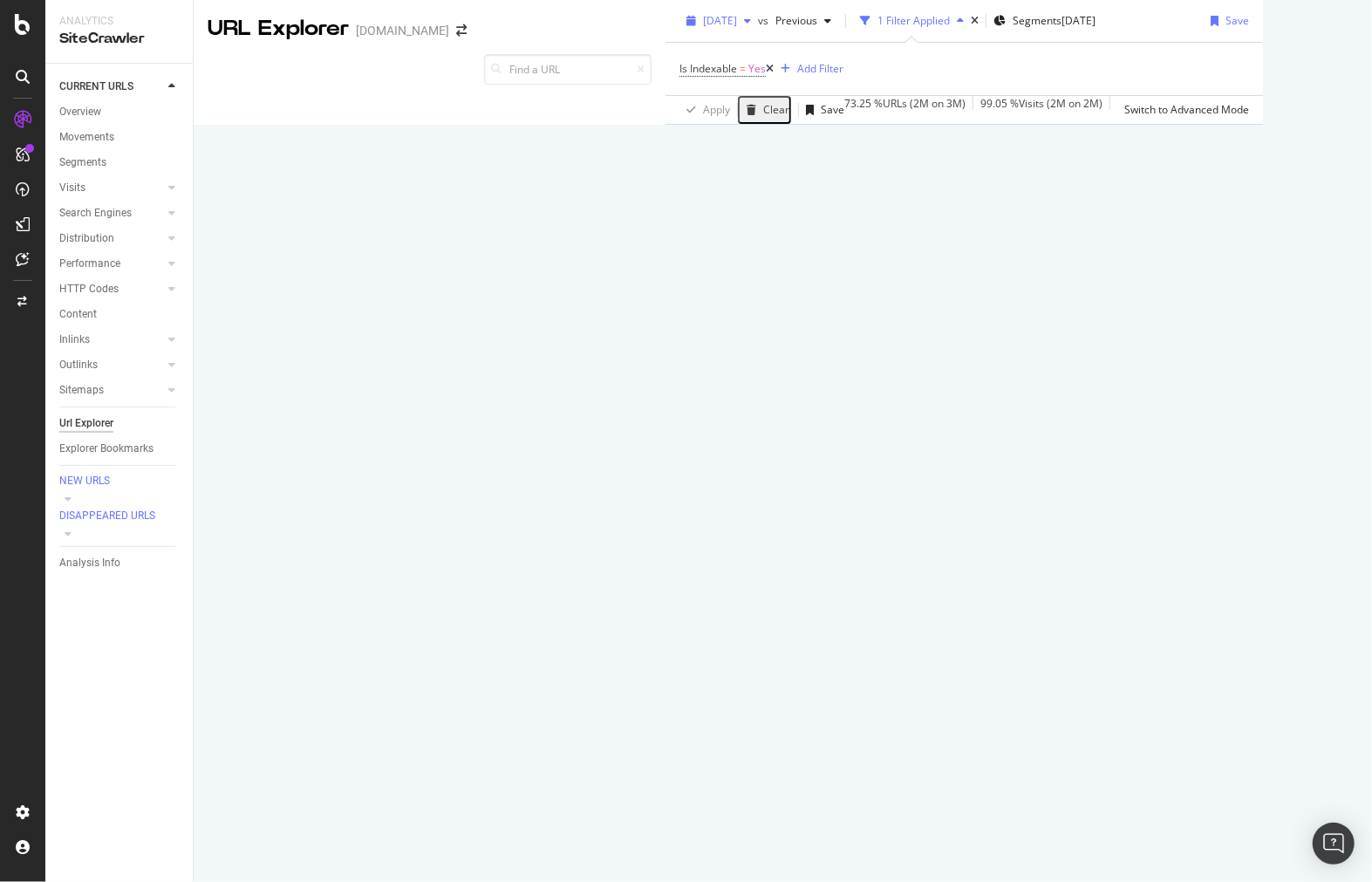
click at [744, 26] on icon "button" at bounding box center [748, 21] width 7 height 11
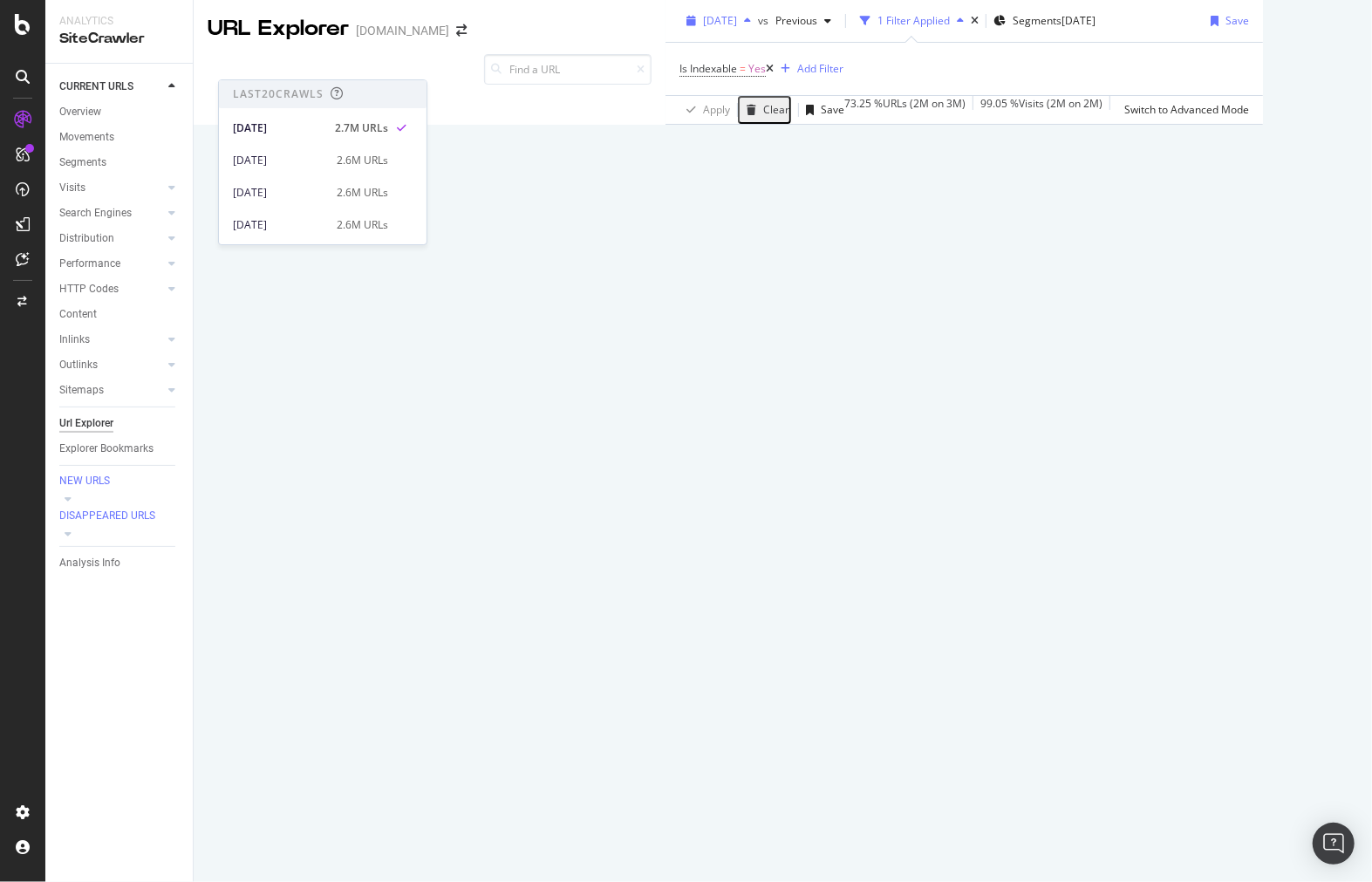
click at [744, 26] on icon "button" at bounding box center [748, 21] width 7 height 11
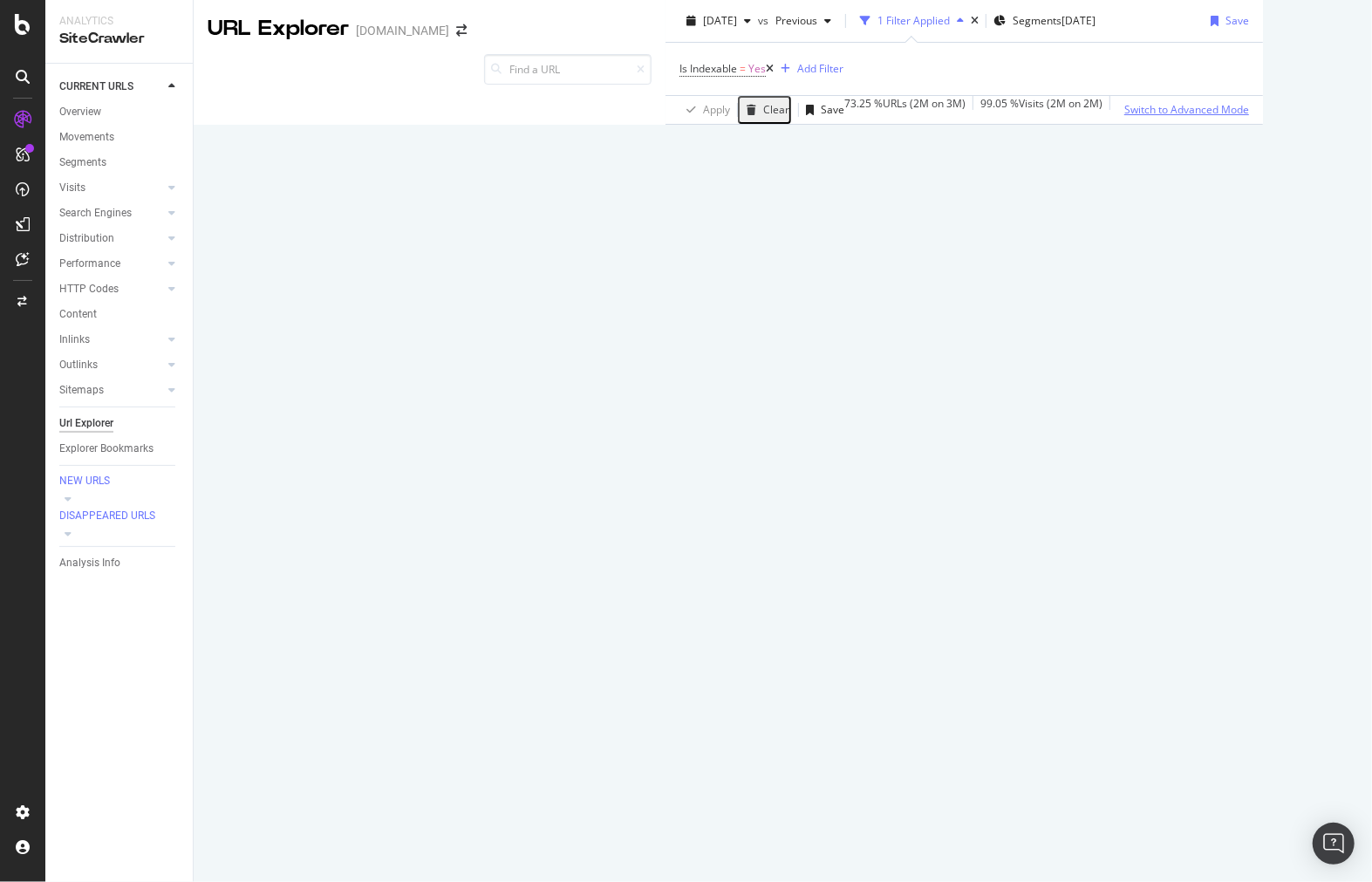
click at [1249, 123] on div "Switch to Advanced Mode" at bounding box center [1187, 110] width 125 height 26
click at [1260, 123] on div "Switch back to Simple mode" at bounding box center [1192, 110] width 135 height 26
click at [1249, 123] on div "Switch to Advanced Mode" at bounding box center [1187, 110] width 125 height 26
click at [1260, 123] on div "Switch back to Simple mode" at bounding box center [1192, 110] width 135 height 26
click at [703, 28] on span "[DATE]" at bounding box center [720, 20] width 34 height 14
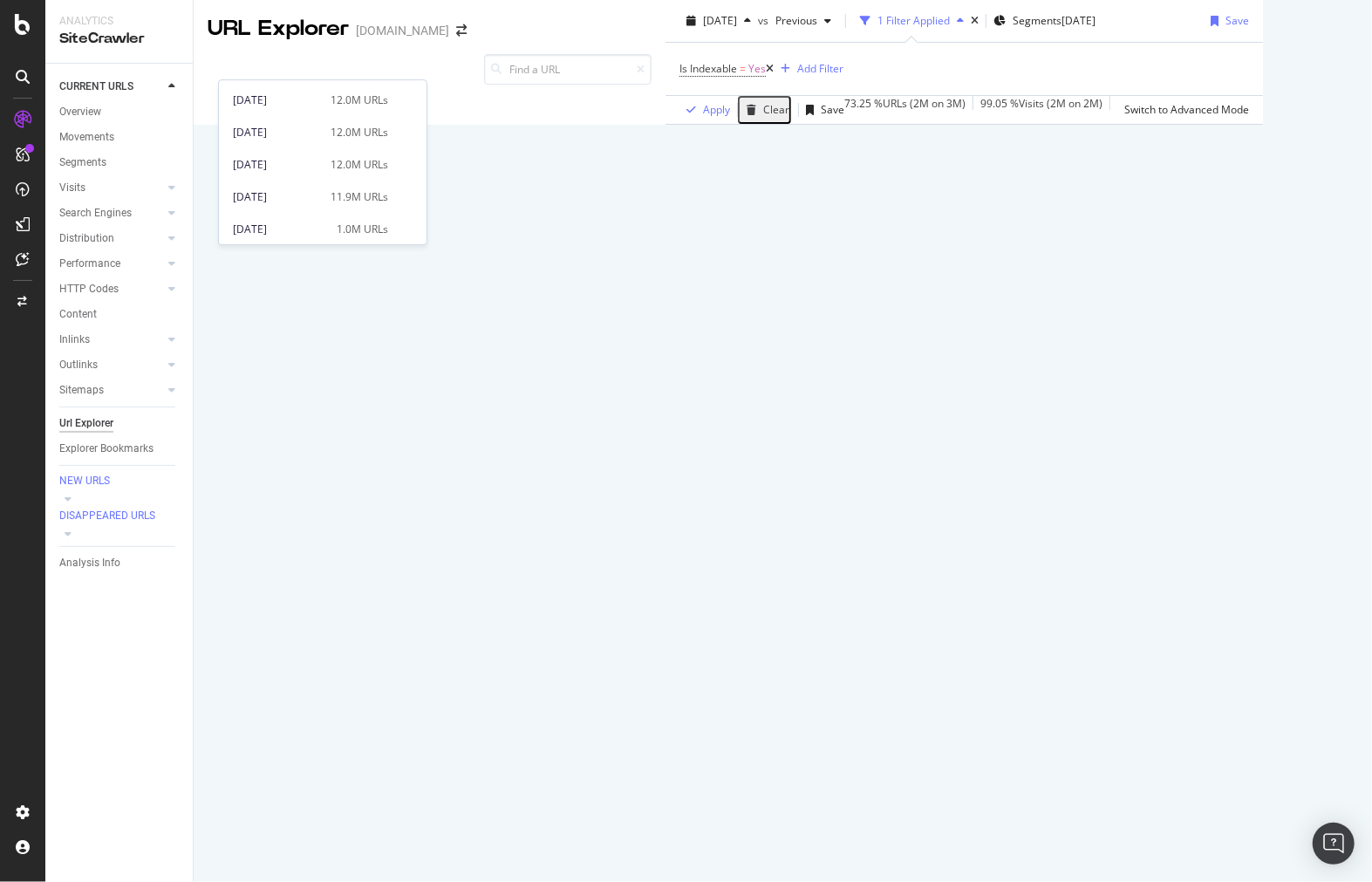
scroll to position [931, 0]
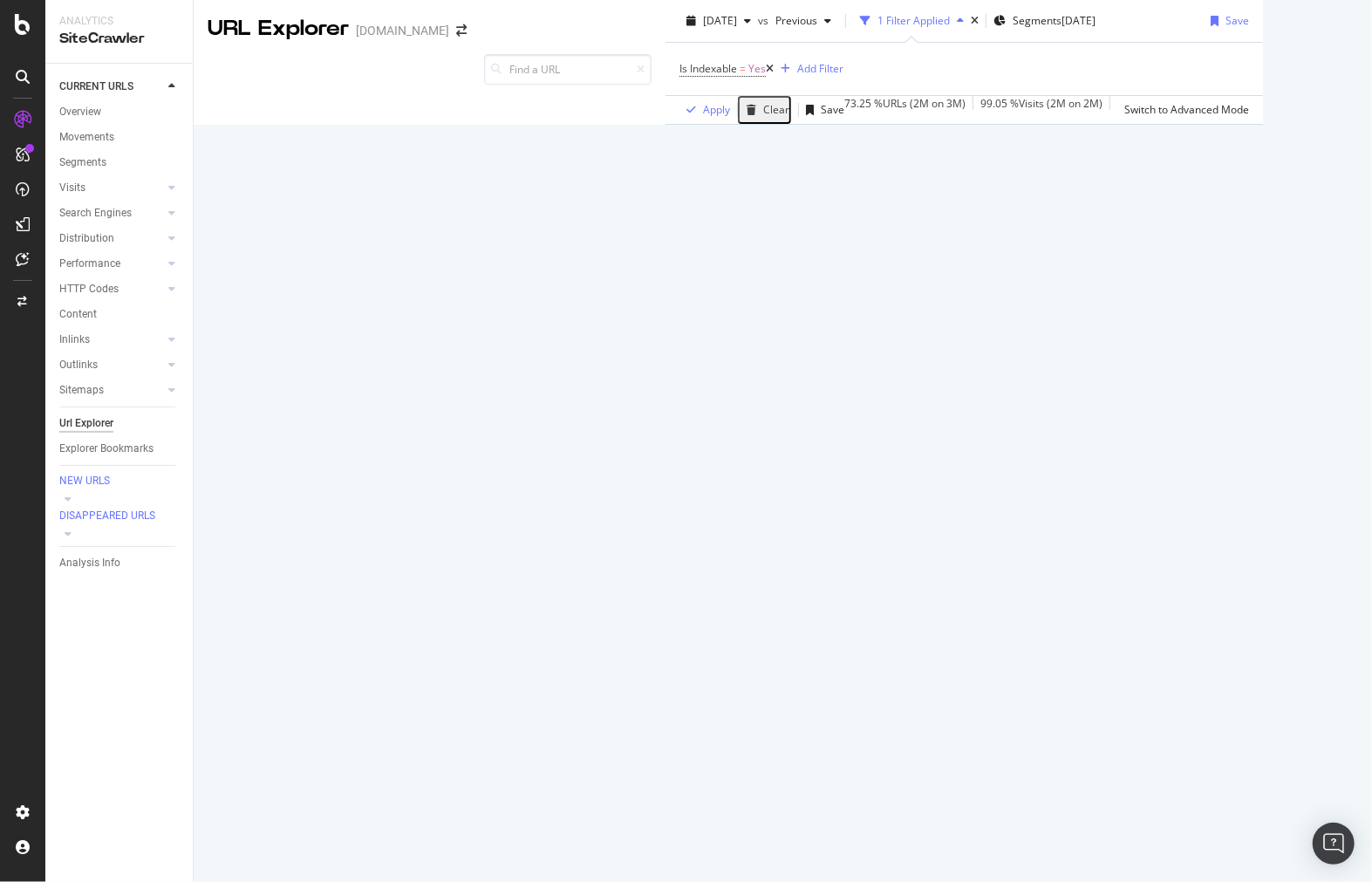
click at [666, 124] on div "Apply Clear Save 73.25 % URLs ( 2M on 3M ) 99.05 % Visits ( 2M on 2M ) Switch t…" at bounding box center [964, 110] width 598 height 29
drag, startPoint x: 314, startPoint y: 49, endPoint x: 345, endPoint y: 57, distance: 32.0
click at [666, 50] on div "[DATE] vs Previous 1 Filter Applied Segments [DATE] Save Is Indexable = Yes Add…" at bounding box center [964, 62] width 598 height 125
click at [769, 28] on span "Previous" at bounding box center [793, 20] width 49 height 14
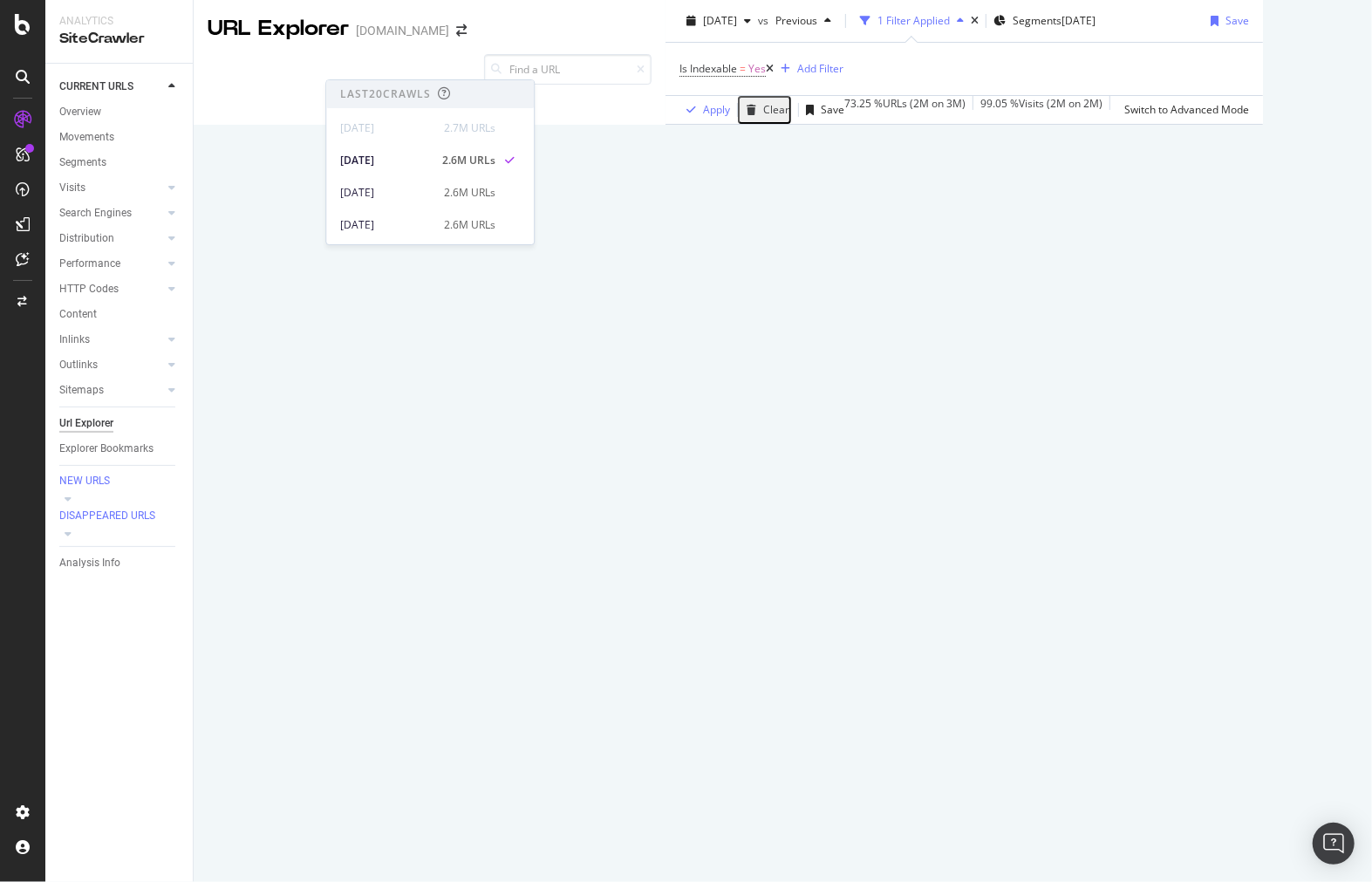
click at [666, 124] on div "Apply Clear Save 73.25 % URLs ( 2M on 3M ) 99.05 % Visits ( 2M on 2M ) Switch t…" at bounding box center [964, 110] width 598 height 29
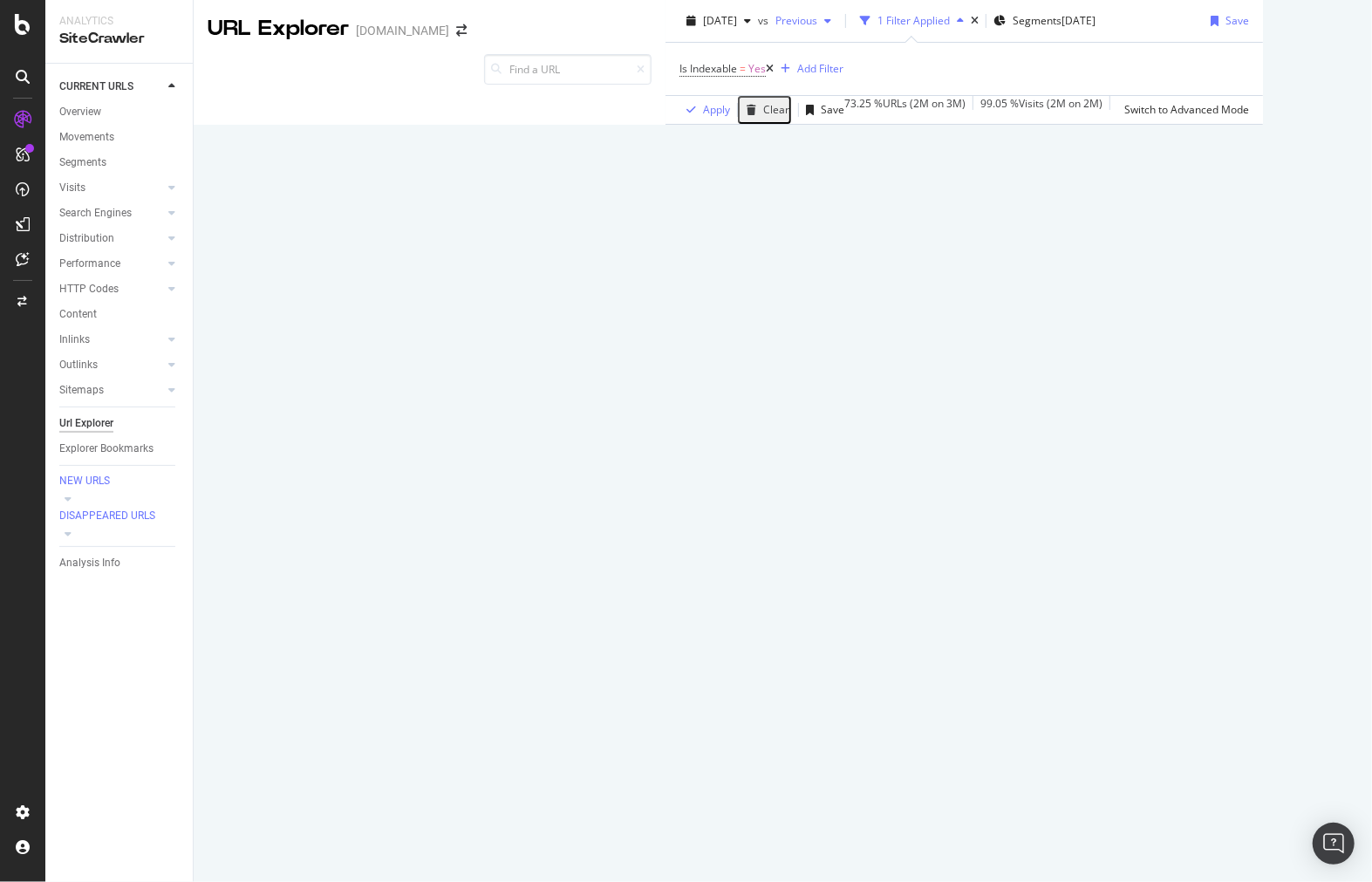
click at [769, 28] on span "Previous" at bounding box center [793, 20] width 49 height 14
click at [1285, 379] on div "1,977,691 URLs found +1.75% Create alert Manage Columns Export as CSV" at bounding box center [1298, 310] width 26 height 138
click at [769, 28] on span "Previous" at bounding box center [793, 20] width 49 height 14
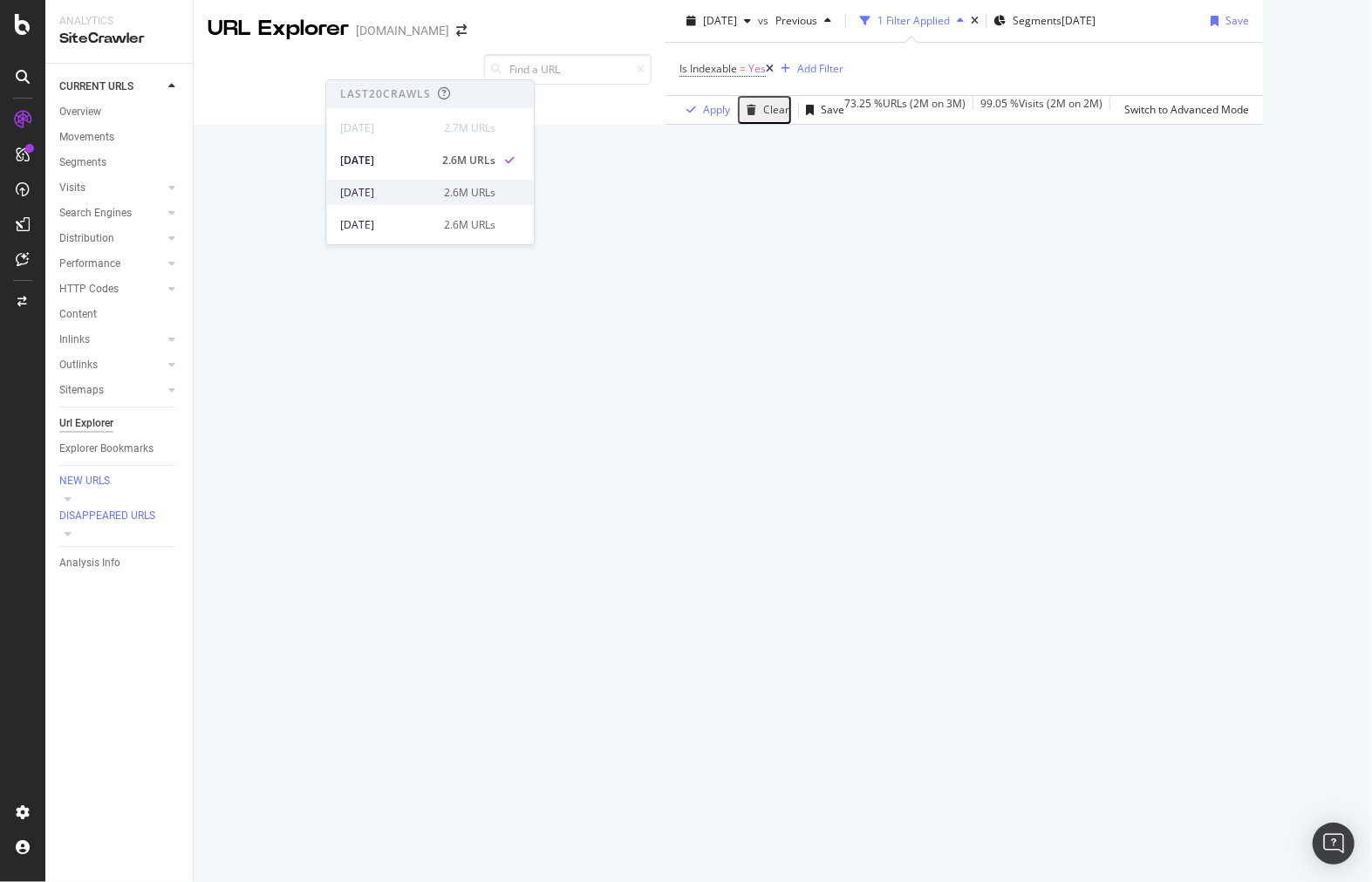
click at [419, 197] on div "[DATE]" at bounding box center [387, 192] width 93 height 15
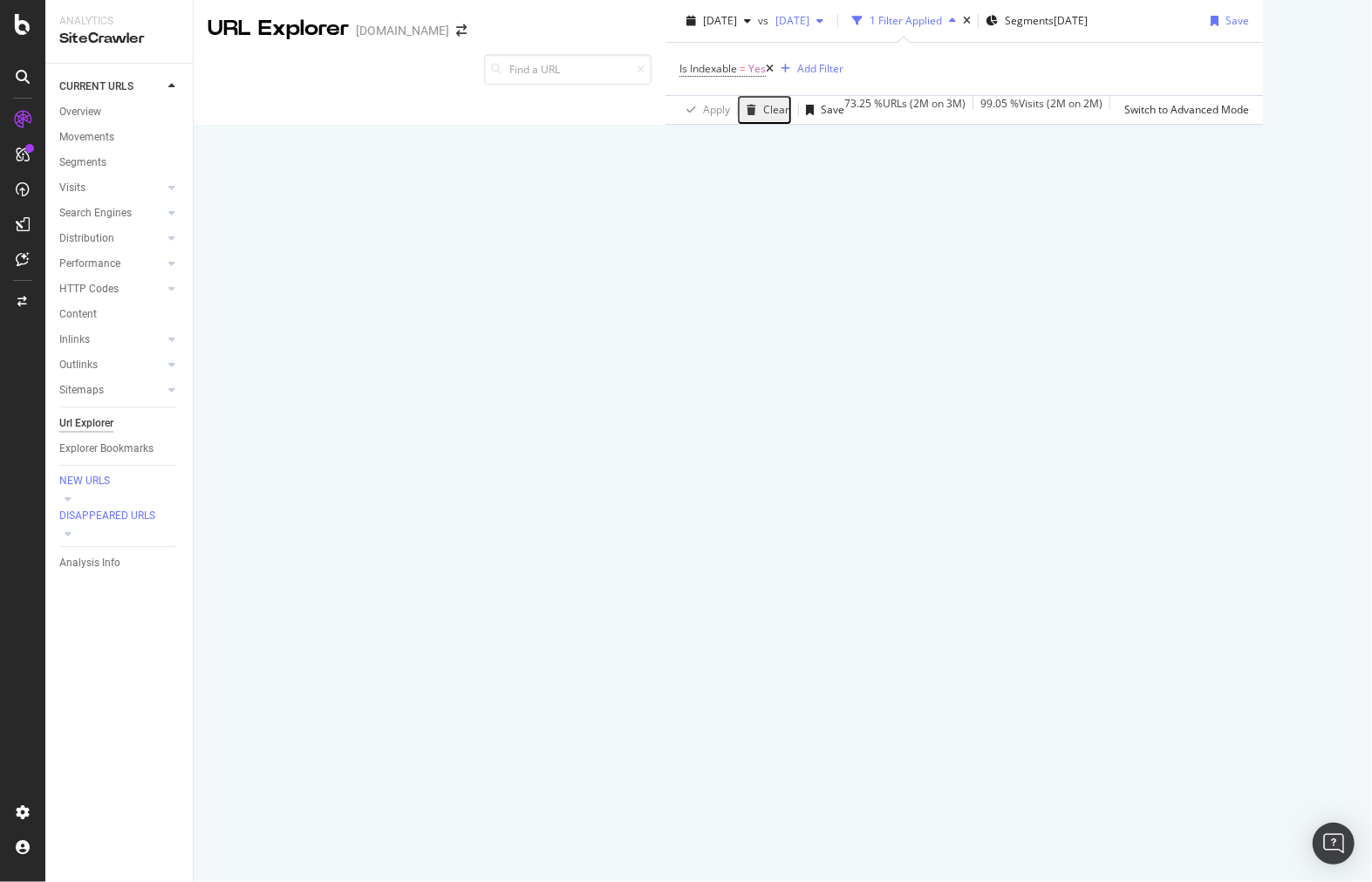
click at [769, 34] on div "[DATE]" at bounding box center [800, 21] width 62 height 26
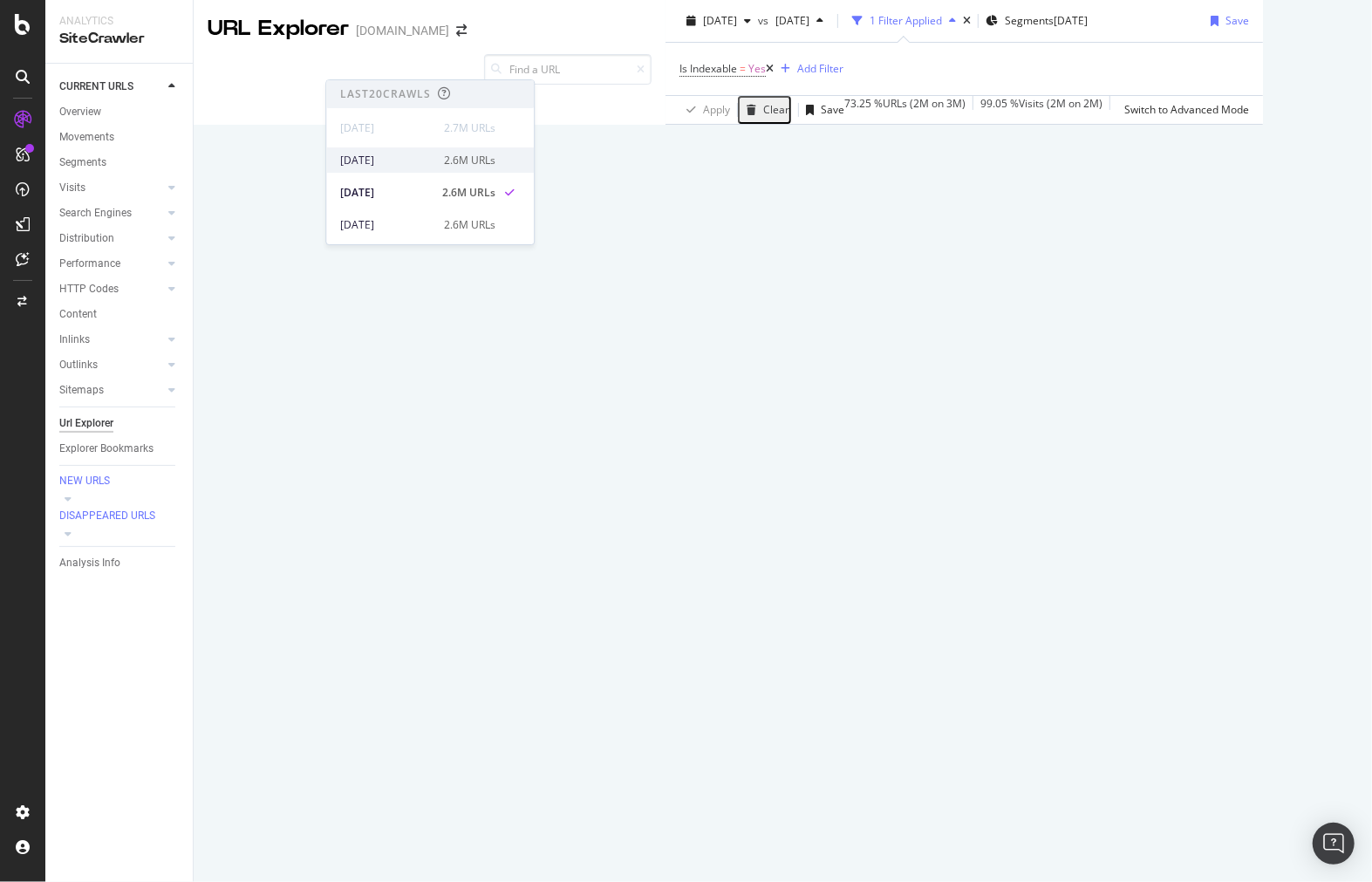
click at [427, 149] on div "[DATE] 2.6M URLs" at bounding box center [429, 160] width 207 height 25
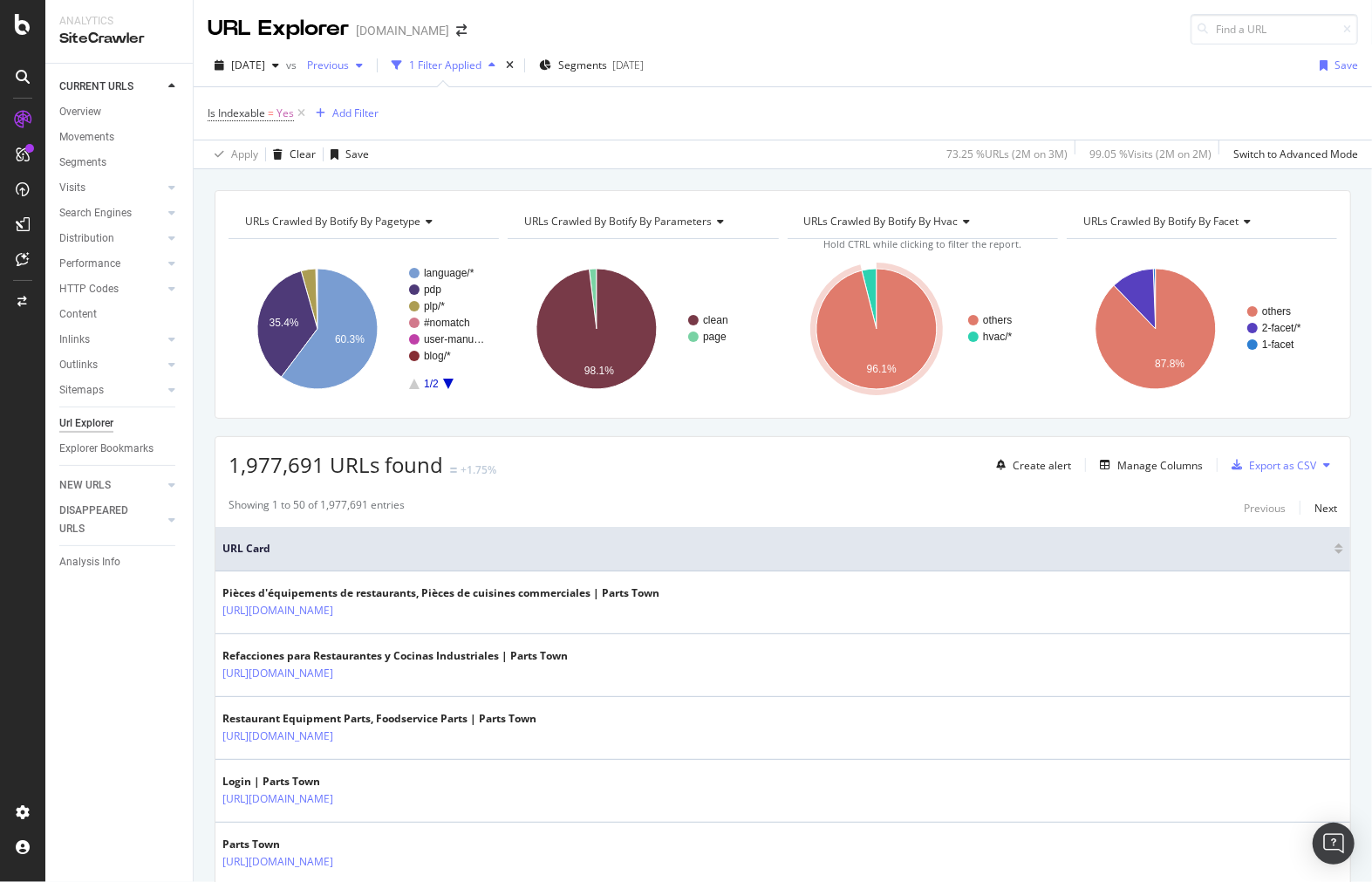
click at [345, 62] on span "Previous" at bounding box center [324, 65] width 49 height 14
click at [430, 192] on div "2025 Aug. 2nd 2.6M URLs" at bounding box center [417, 192] width 155 height 15
click at [474, 58] on div "1 Filter Applied" at bounding box center [437, 65] width 72 height 14
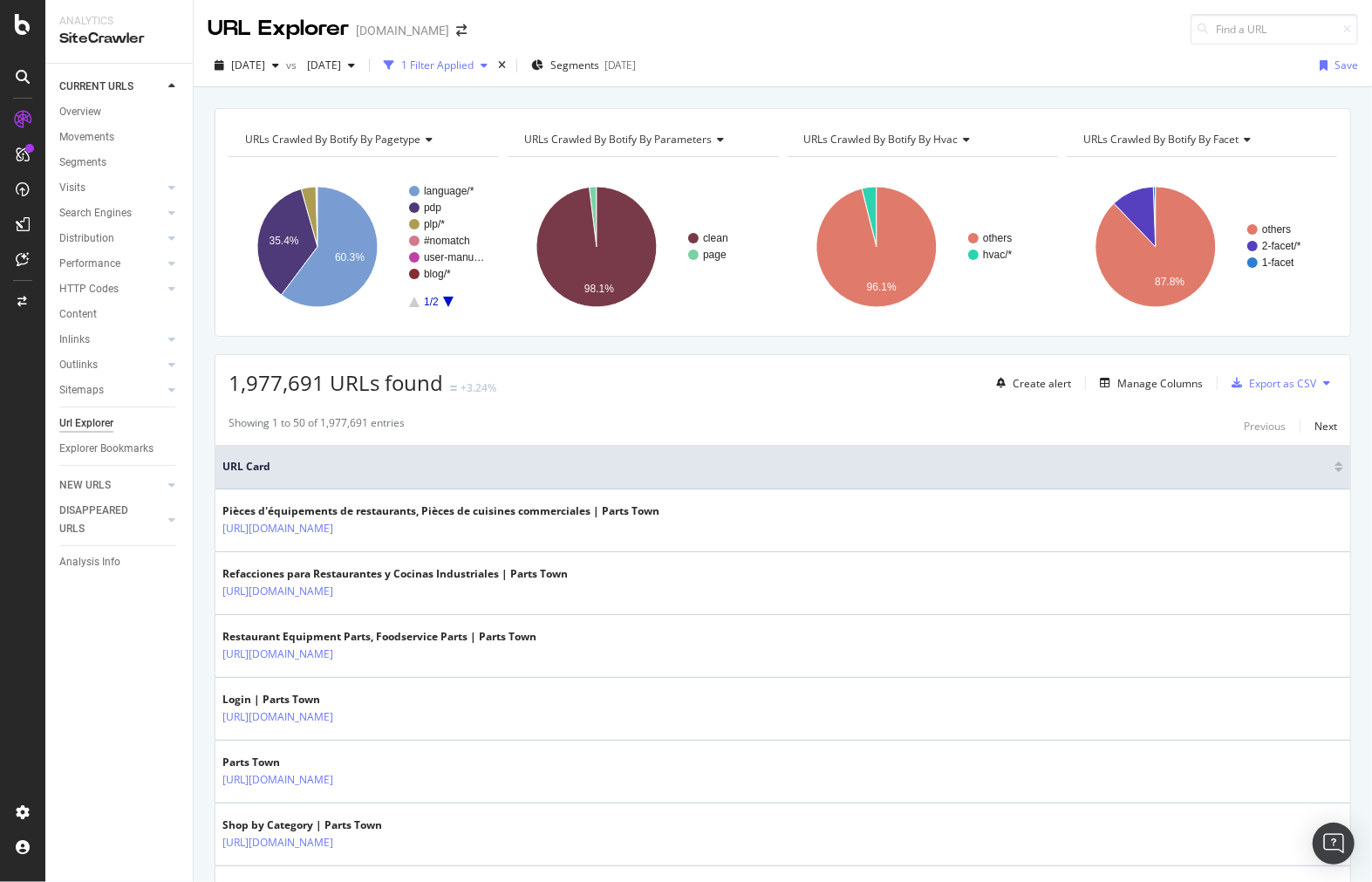
click at [474, 58] on div "1 Filter Applied" at bounding box center [437, 65] width 72 height 14
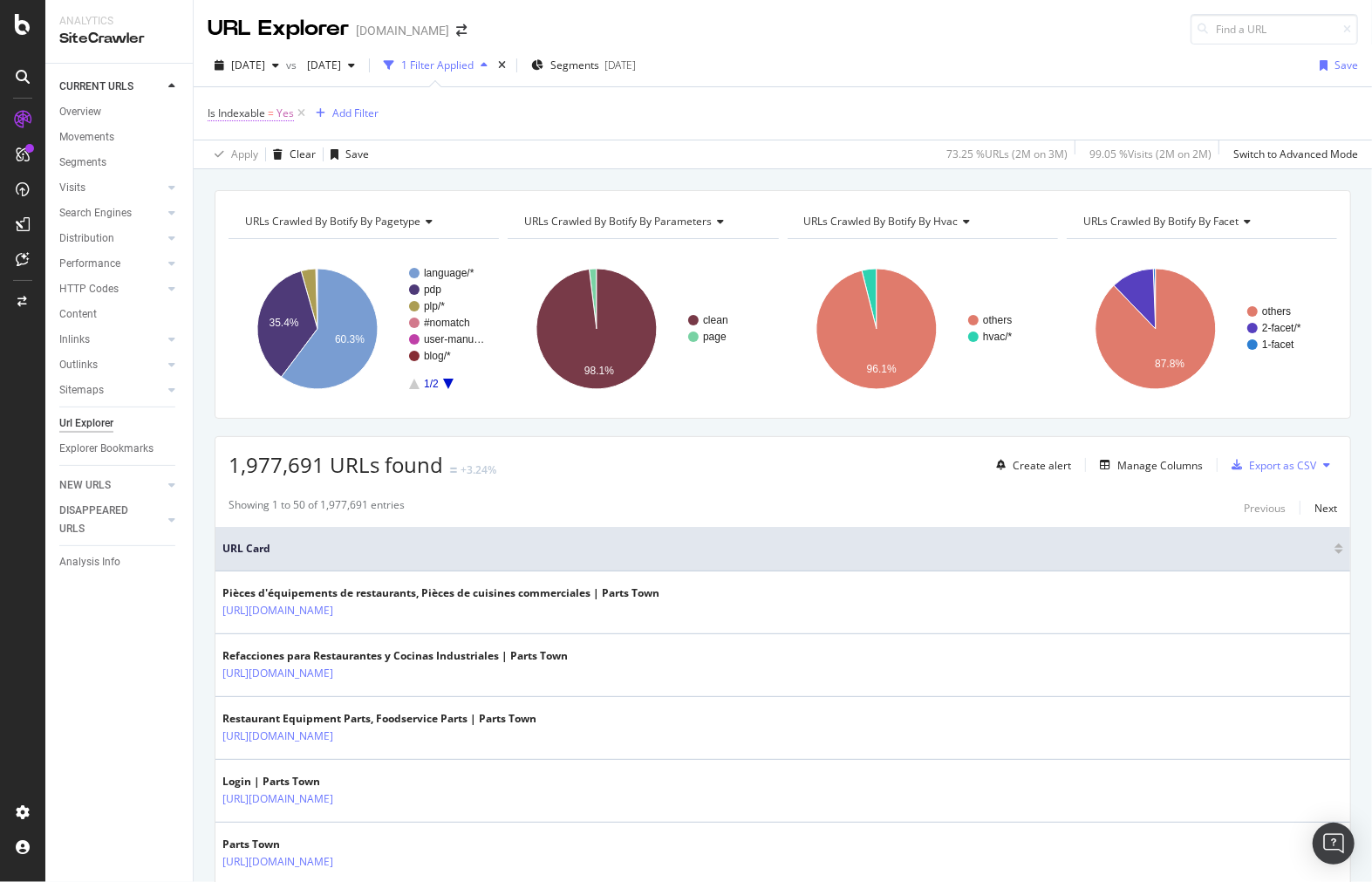
click at [266, 111] on span "Is Indexable = Yes" at bounding box center [250, 113] width 86 height 15
click at [254, 181] on div "Yes" at bounding box center [319, 183] width 192 height 28
click at [502, 158] on div "Apply Clear Save 73.25 % URLs ( 2M on 3M ) 99.05 % Visits ( 2M on 2M ) Switch t…" at bounding box center [782, 154] width 1178 height 29
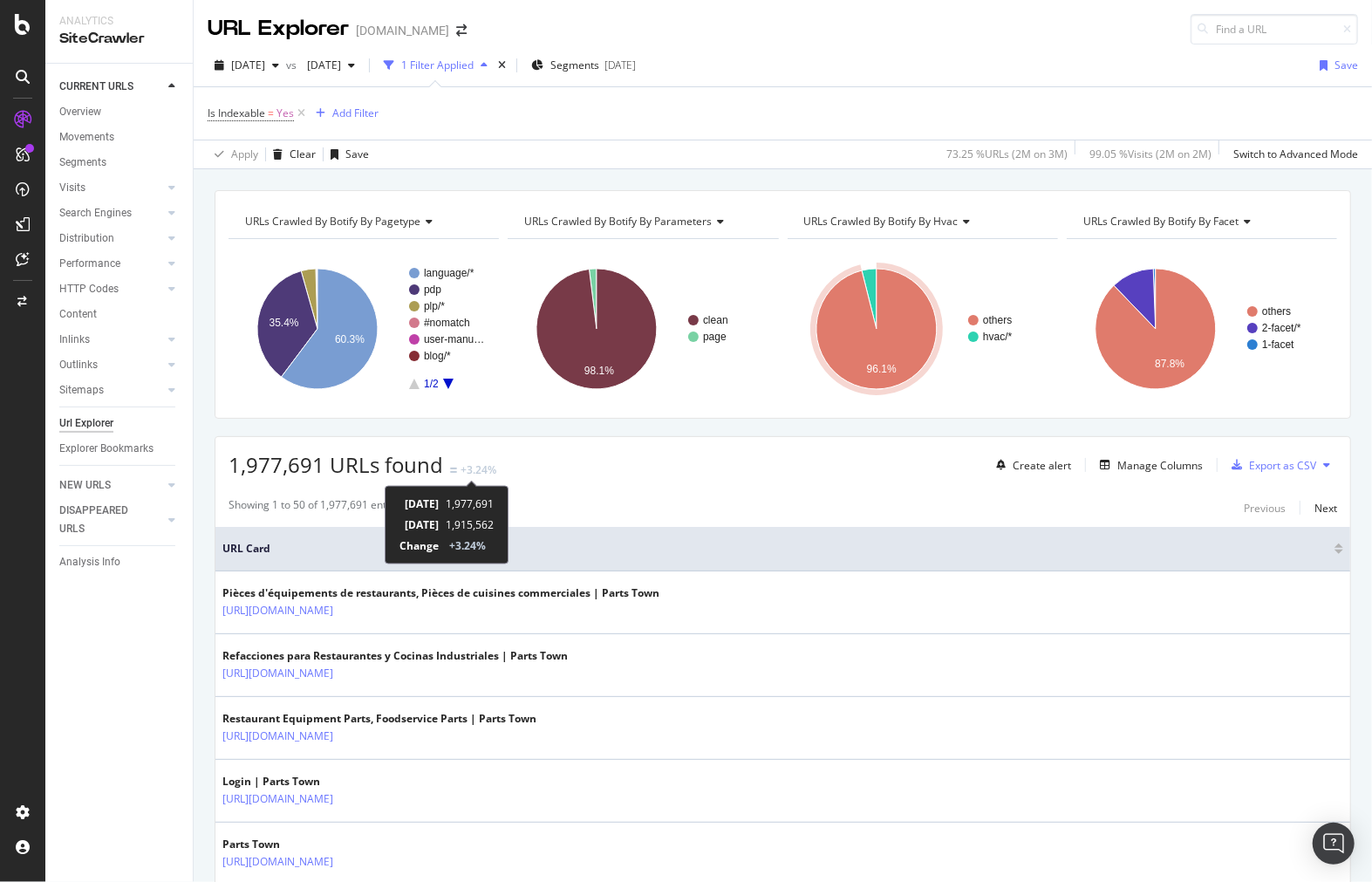
click at [430, 499] on td "[DATE]" at bounding box center [418, 503] width 39 height 21
drag, startPoint x: 430, startPoint y: 499, endPoint x: 502, endPoint y: 523, distance: 75.9
click at [494, 523] on tbody "16th August 2025 1,977,691 2nd August 2025 1,915,562 Change +3.24%" at bounding box center [446, 524] width 94 height 62
click at [509, 489] on div "16th August 2025 1,977,691 2nd August 2025 1,915,562 Change +3.24%" at bounding box center [446, 525] width 124 height 79
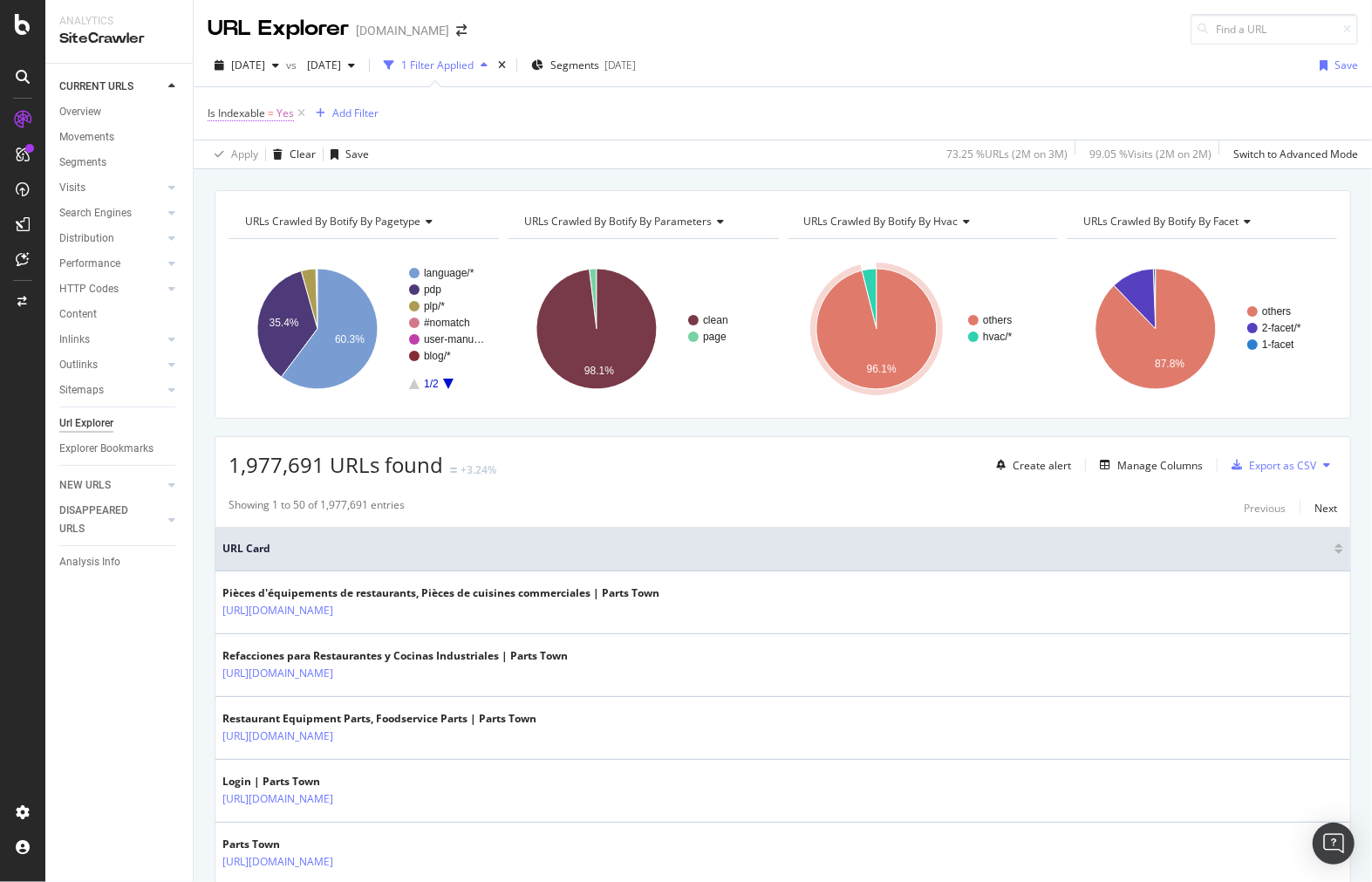
click at [268, 110] on span "=" at bounding box center [271, 113] width 6 height 14
click at [273, 149] on span "On Current Crawl" at bounding box center [265, 155] width 84 height 14
click at [302, 229] on span "Diff Between Crawls" at bounding box center [280, 236] width 99 height 14
click at [286, 198] on div "Equal to" at bounding box center [319, 199] width 192 height 60
click at [293, 210] on input "text" at bounding box center [319, 215] width 190 height 28
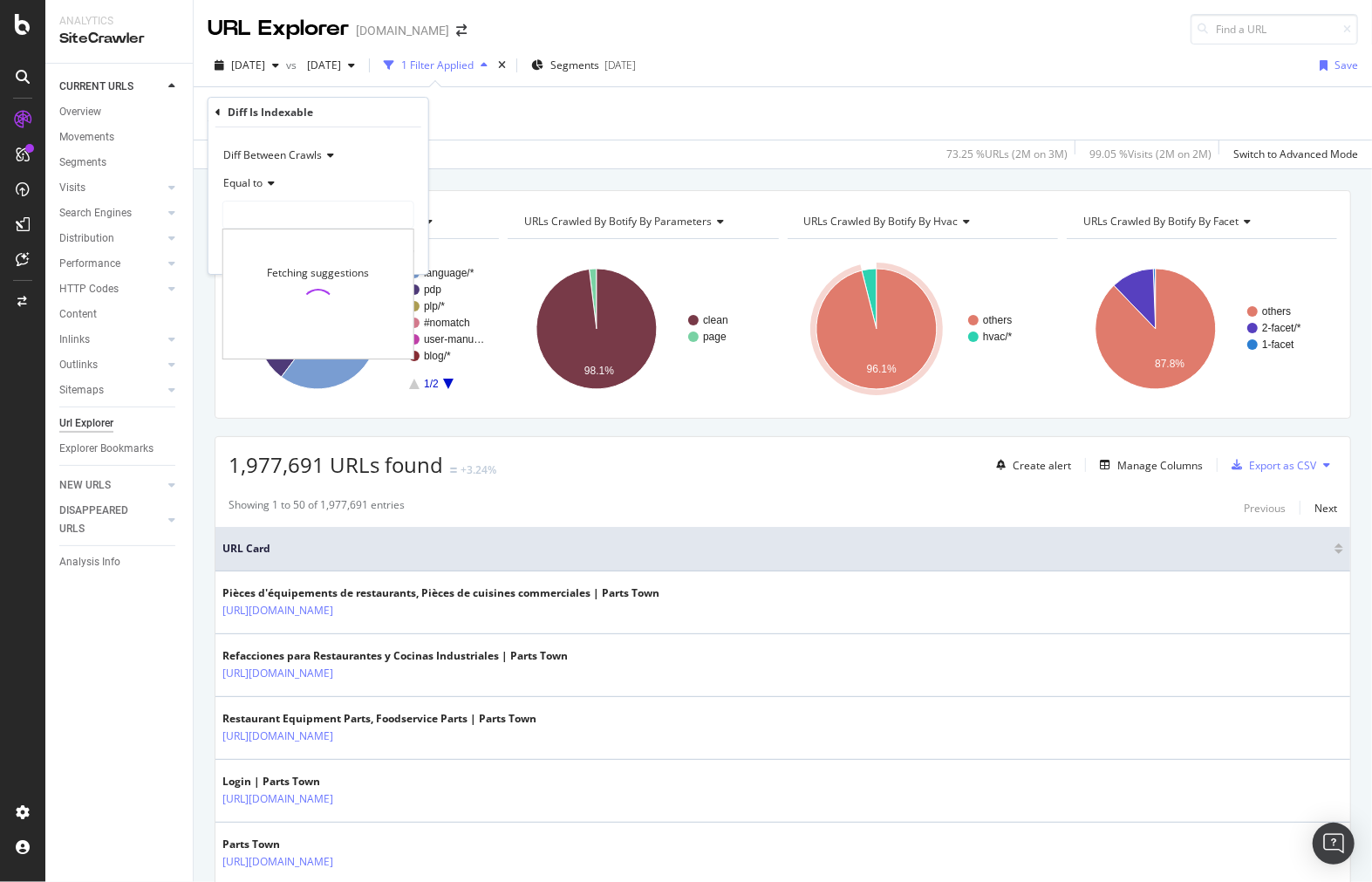
click at [266, 183] on icon at bounding box center [268, 184] width 12 height 11
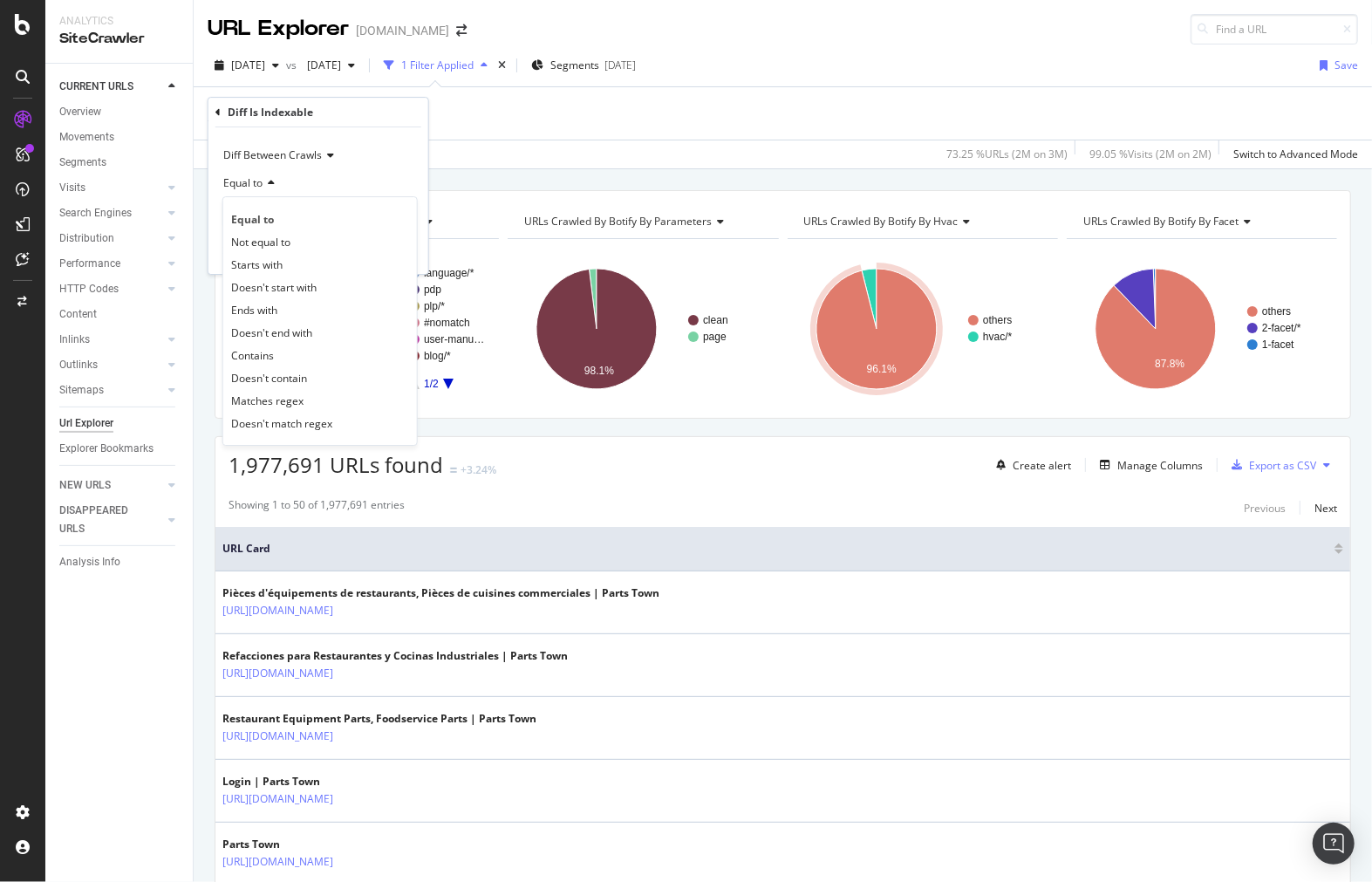
click at [314, 185] on div "Equal to" at bounding box center [319, 183] width 192 height 28
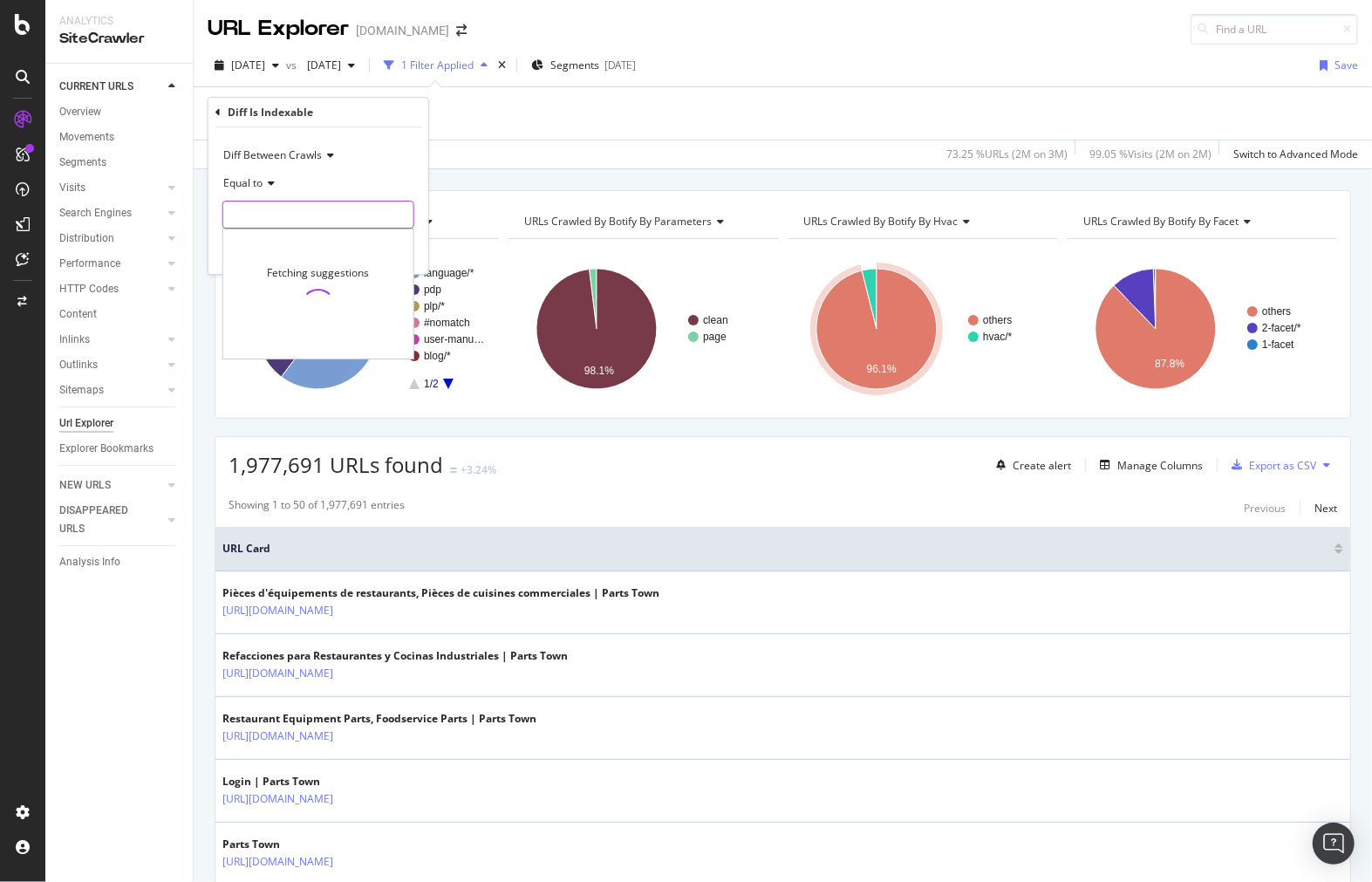
click at [341, 204] on input "text" at bounding box center [319, 215] width 190 height 28
click at [369, 202] on input "text" at bounding box center [319, 215] width 190 height 28
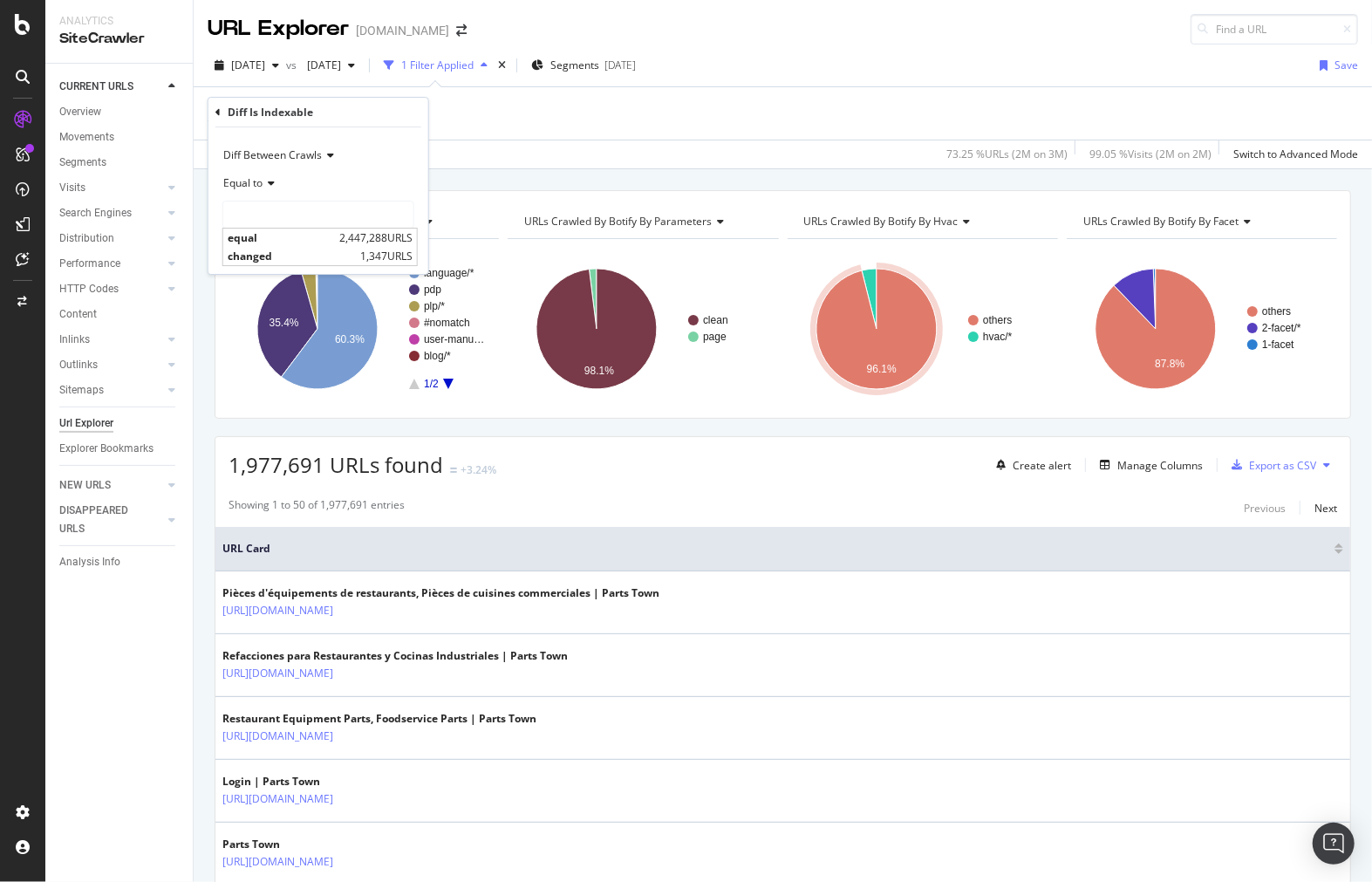
click at [523, 151] on div "Apply Clear Save 73.25 % URLs ( 2M on 3M ) 99.05 % Visits ( 2M on 2M ) Switch t…" at bounding box center [782, 154] width 1178 height 29
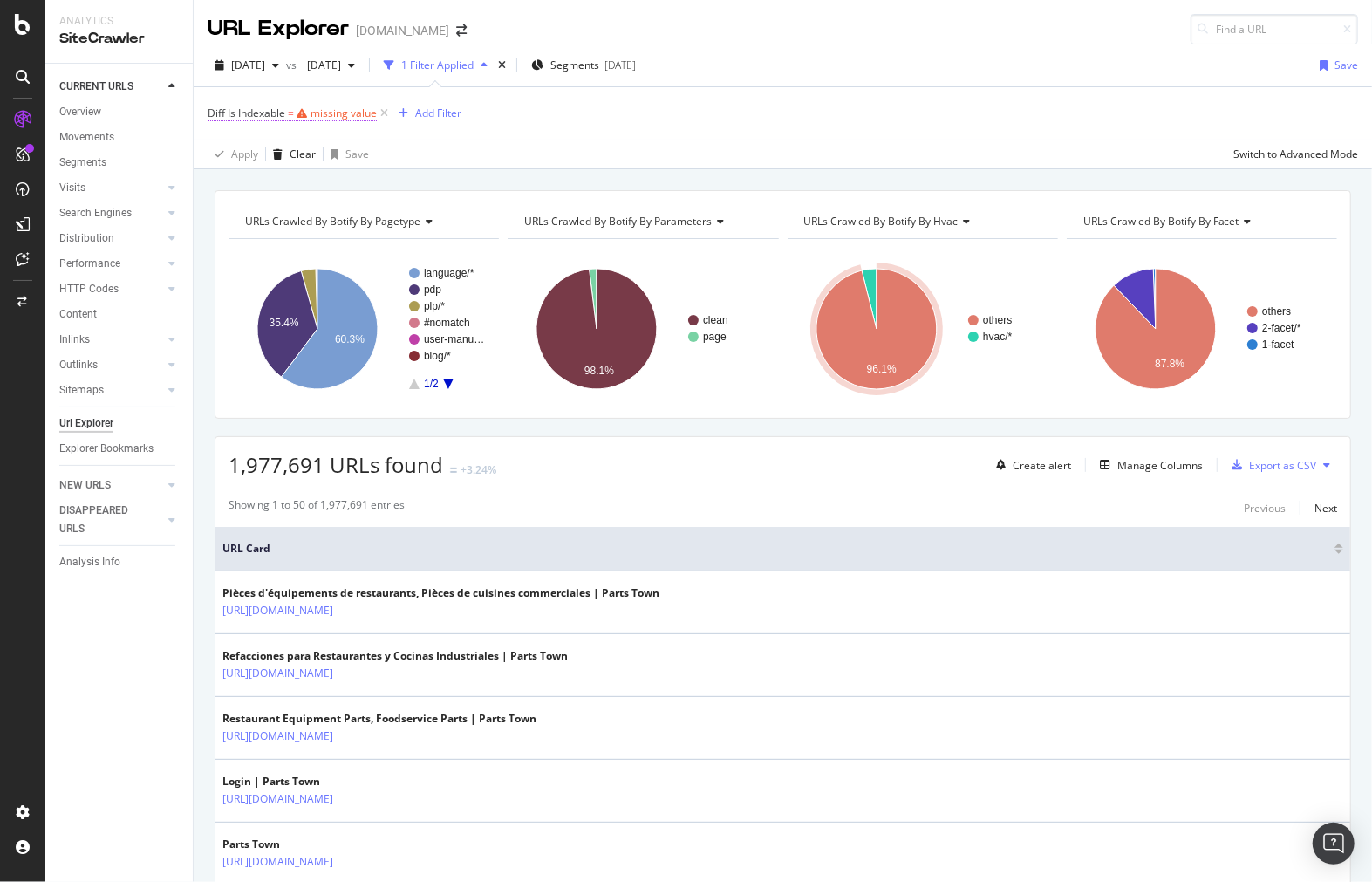
click at [375, 117] on div "missing value" at bounding box center [343, 113] width 66 height 14
click at [527, 134] on div "Diff Is Indexable = missing value Add Filter" at bounding box center [782, 113] width 1151 height 53
click at [353, 111] on div "missing value" at bounding box center [343, 113] width 66 height 14
click at [305, 152] on span "Diff Between Crawls" at bounding box center [273, 155] width 99 height 14
click at [333, 198] on div "On Current Crawl" at bounding box center [320, 190] width 187 height 23
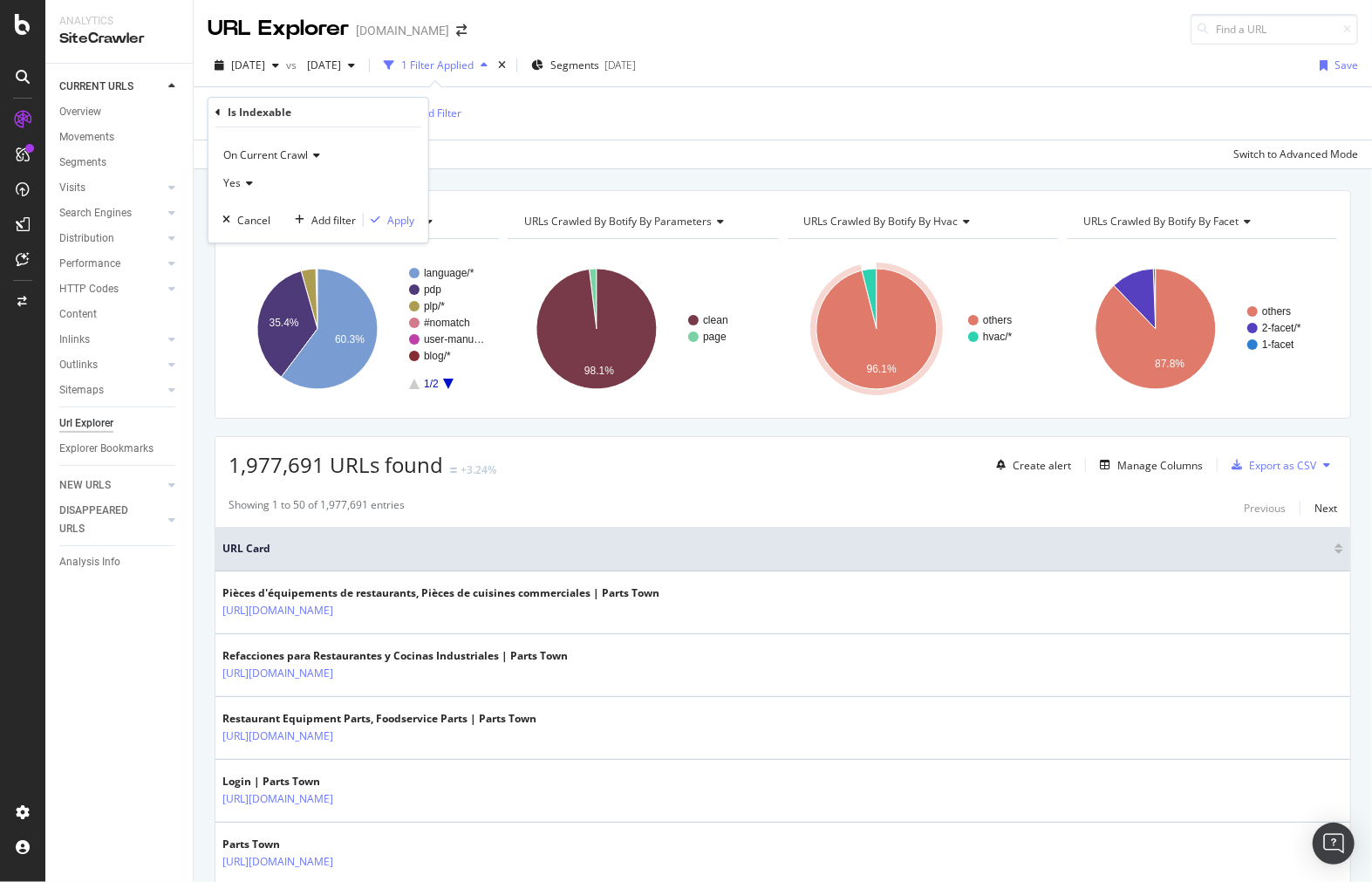
click at [416, 218] on div "On Current Crawl Yes Cancel Add filter Apply" at bounding box center [318, 185] width 220 height 115
click at [397, 216] on div "Apply" at bounding box center [401, 220] width 27 height 14
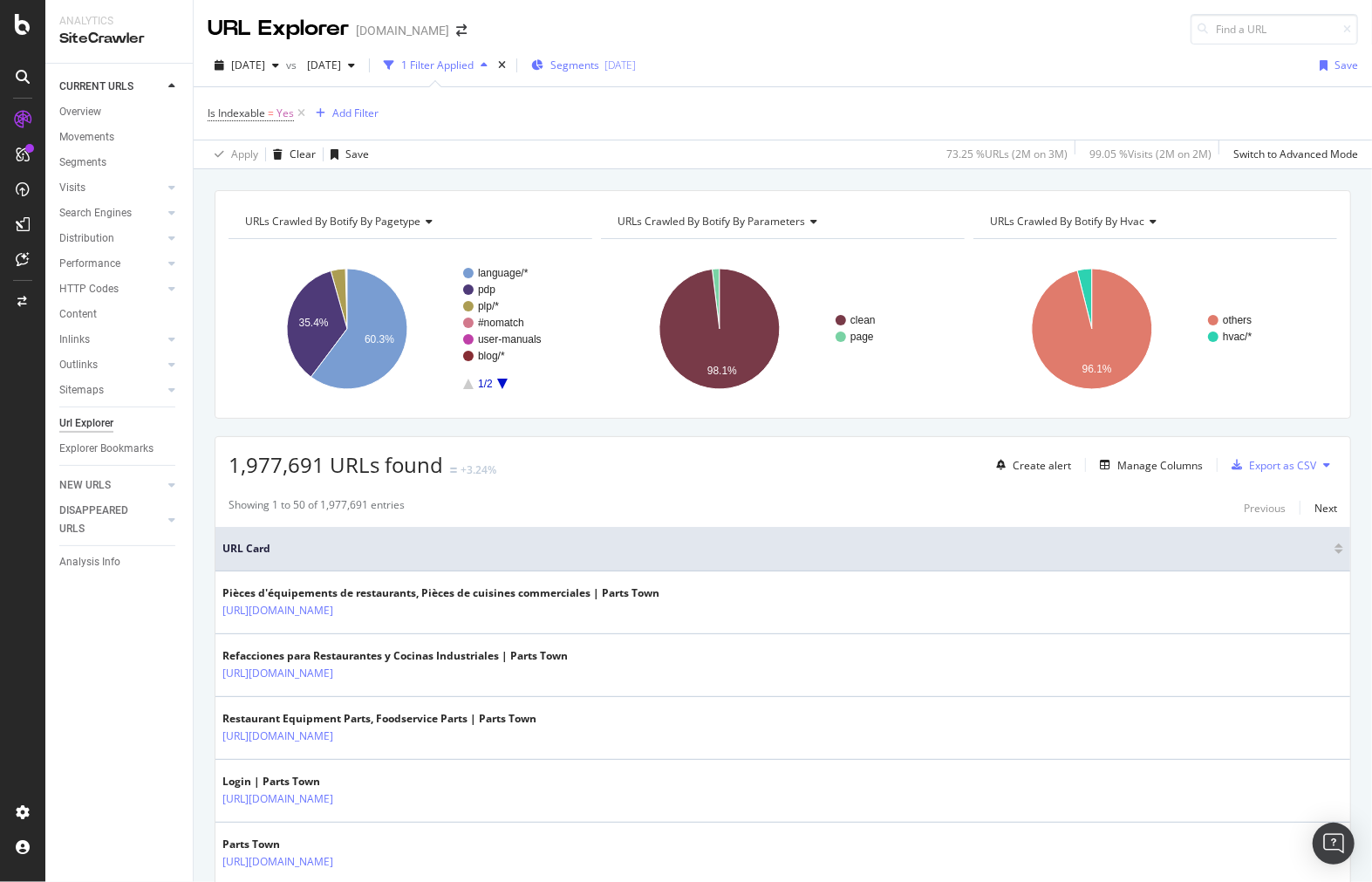
click at [600, 60] on span "Segments" at bounding box center [575, 65] width 49 height 14
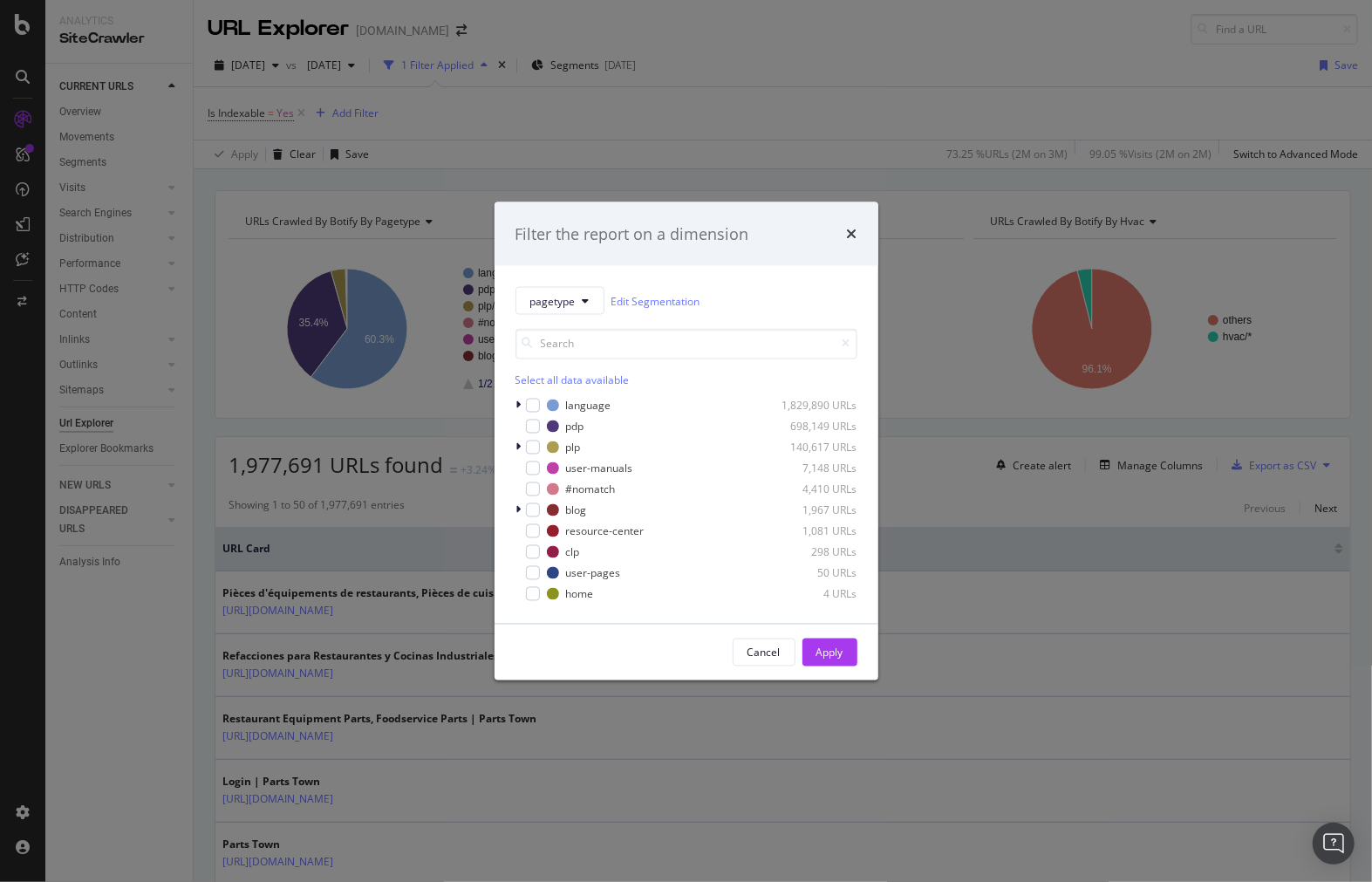
click at [687, 125] on div "Filter the report on a dimension pagetype Edit Segmentation Select all data ava…" at bounding box center [686, 441] width 1372 height 882
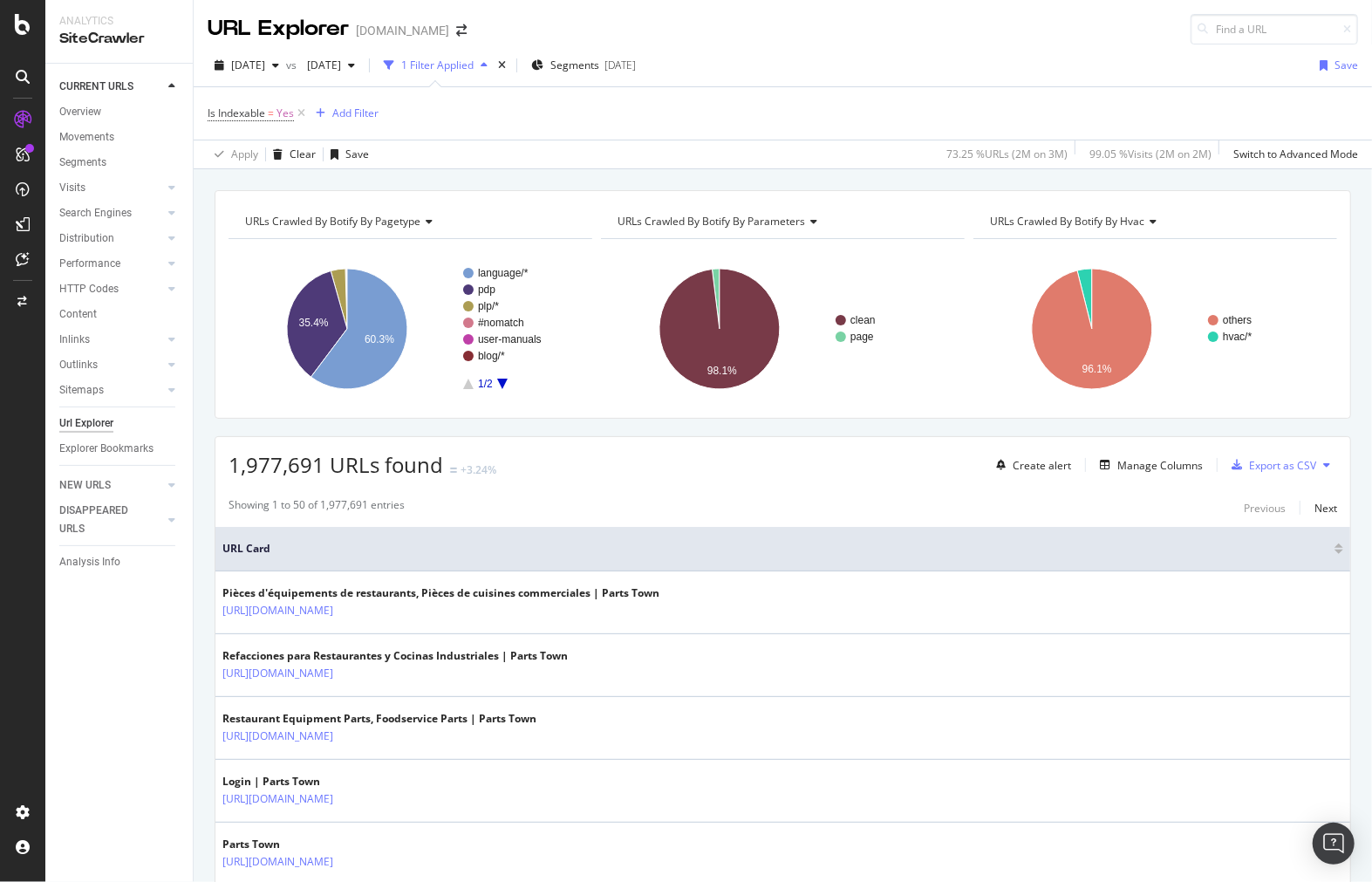
click at [485, 475] on div "+3.24%" at bounding box center [478, 470] width 35 height 14
click at [499, 473] on div "1,977,691 URLs found +3.24% Create alert Manage Columns Export as CSV" at bounding box center [782, 458] width 1135 height 43
click at [21, 14] on icon at bounding box center [22, 24] width 15 height 21
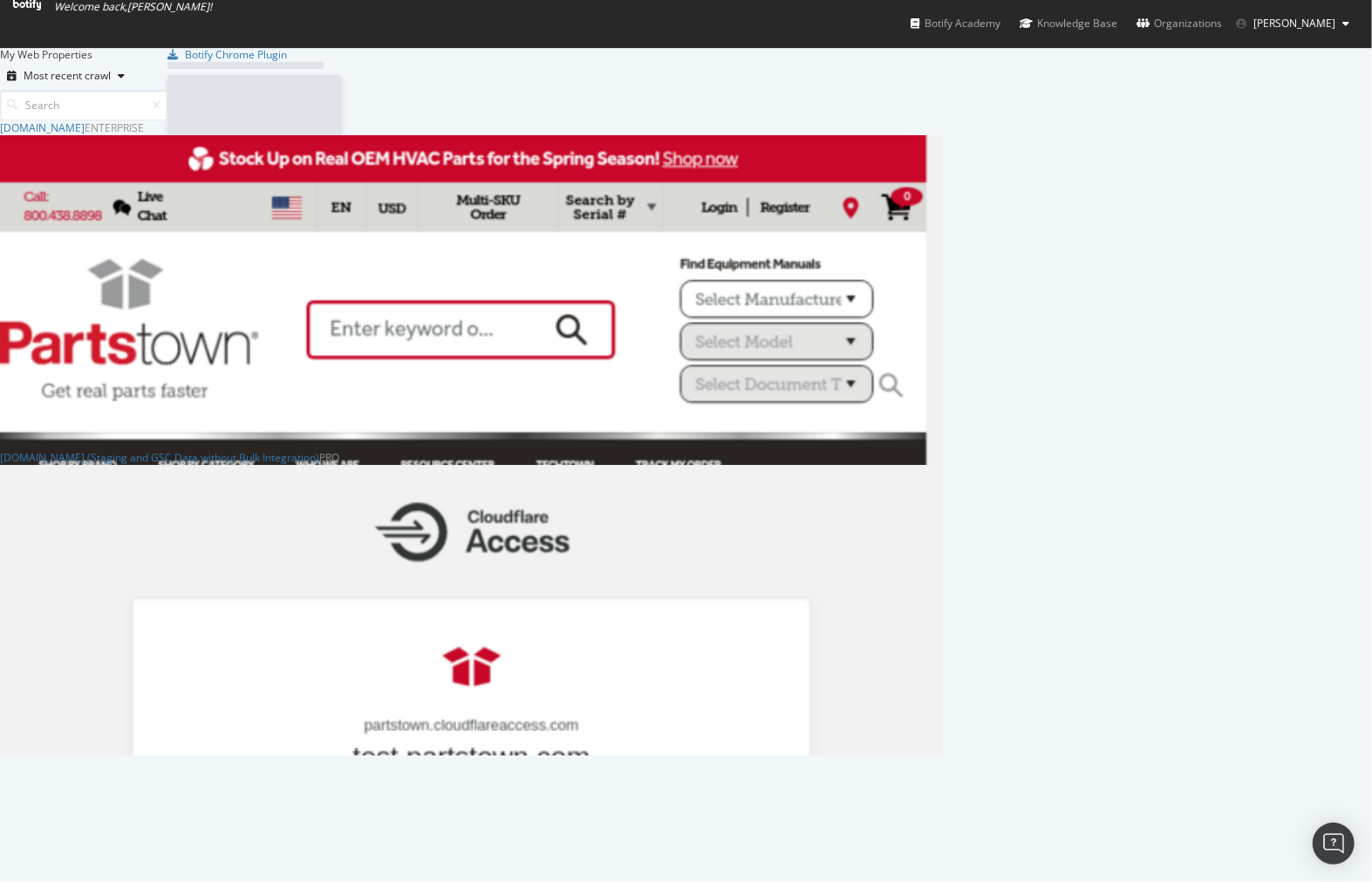
scroll to position [620, 928]
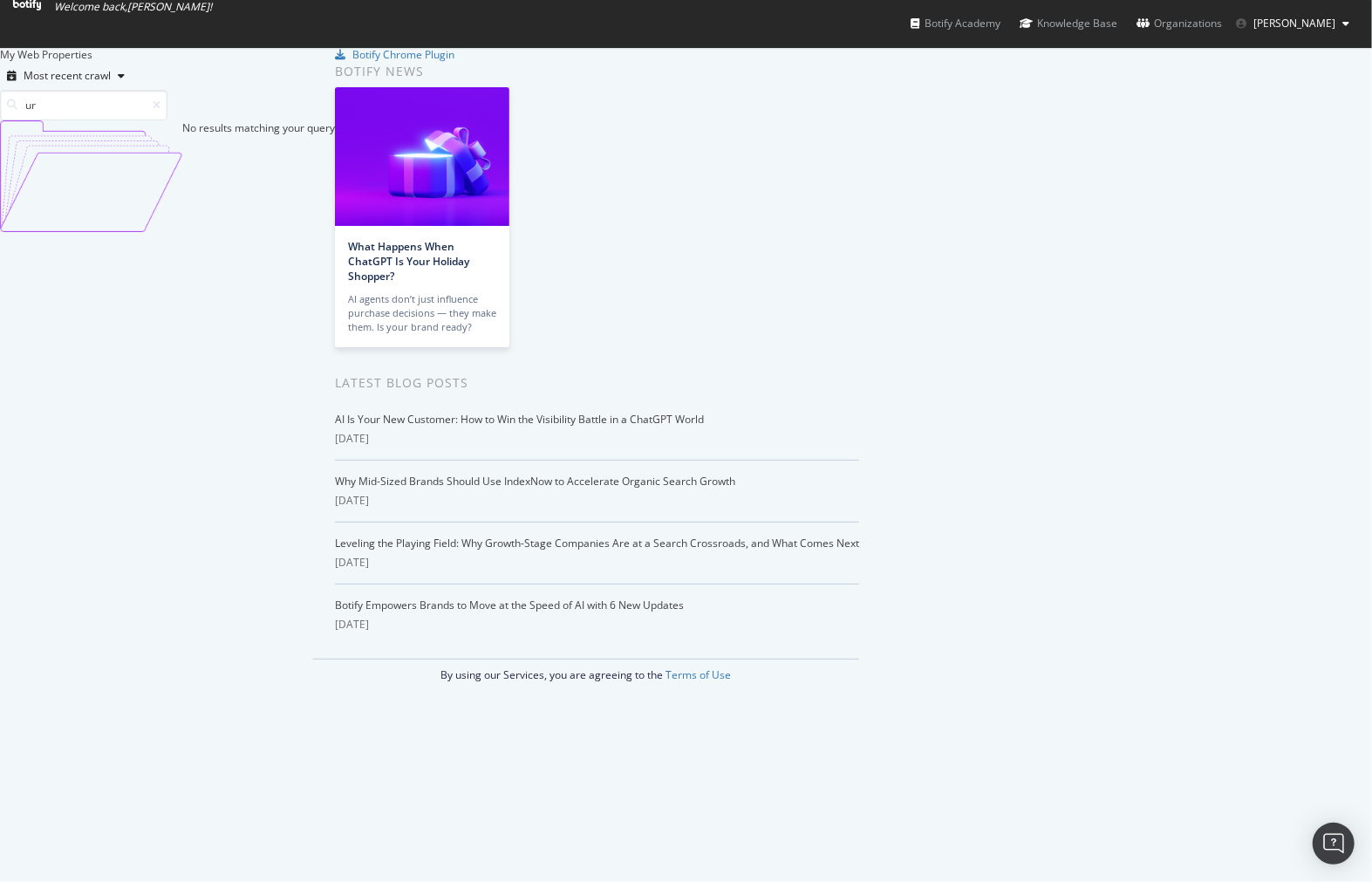
type input "u"
